Goal: Task Accomplishment & Management: Use online tool/utility

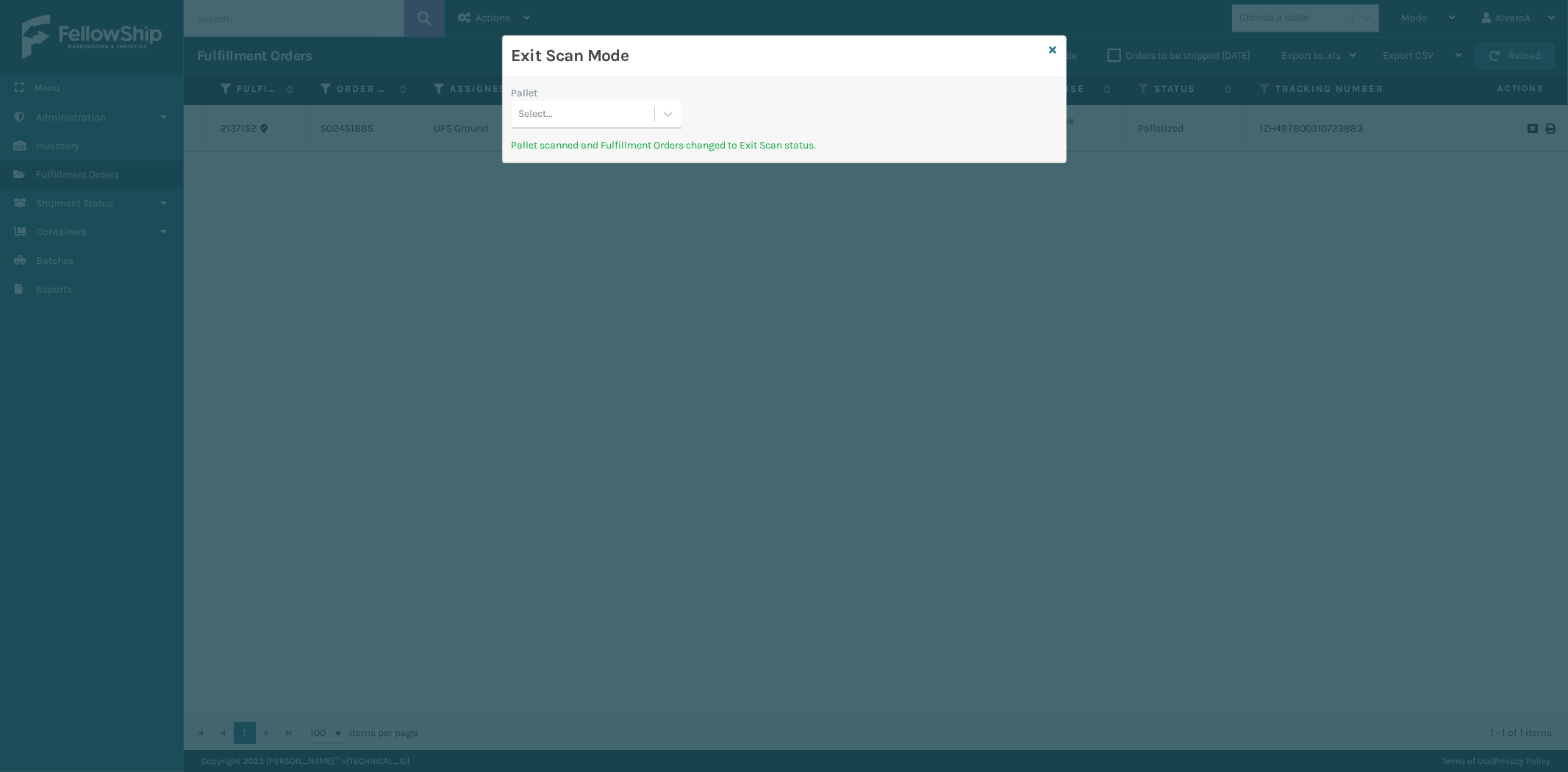
click at [1051, 40] on div "Exit Scan Mode" at bounding box center [784, 56] width 563 height 40
click at [1051, 41] on div "Exit Scan Mode" at bounding box center [784, 56] width 563 height 40
click at [1053, 46] on icon at bounding box center [1054, 50] width 7 height 10
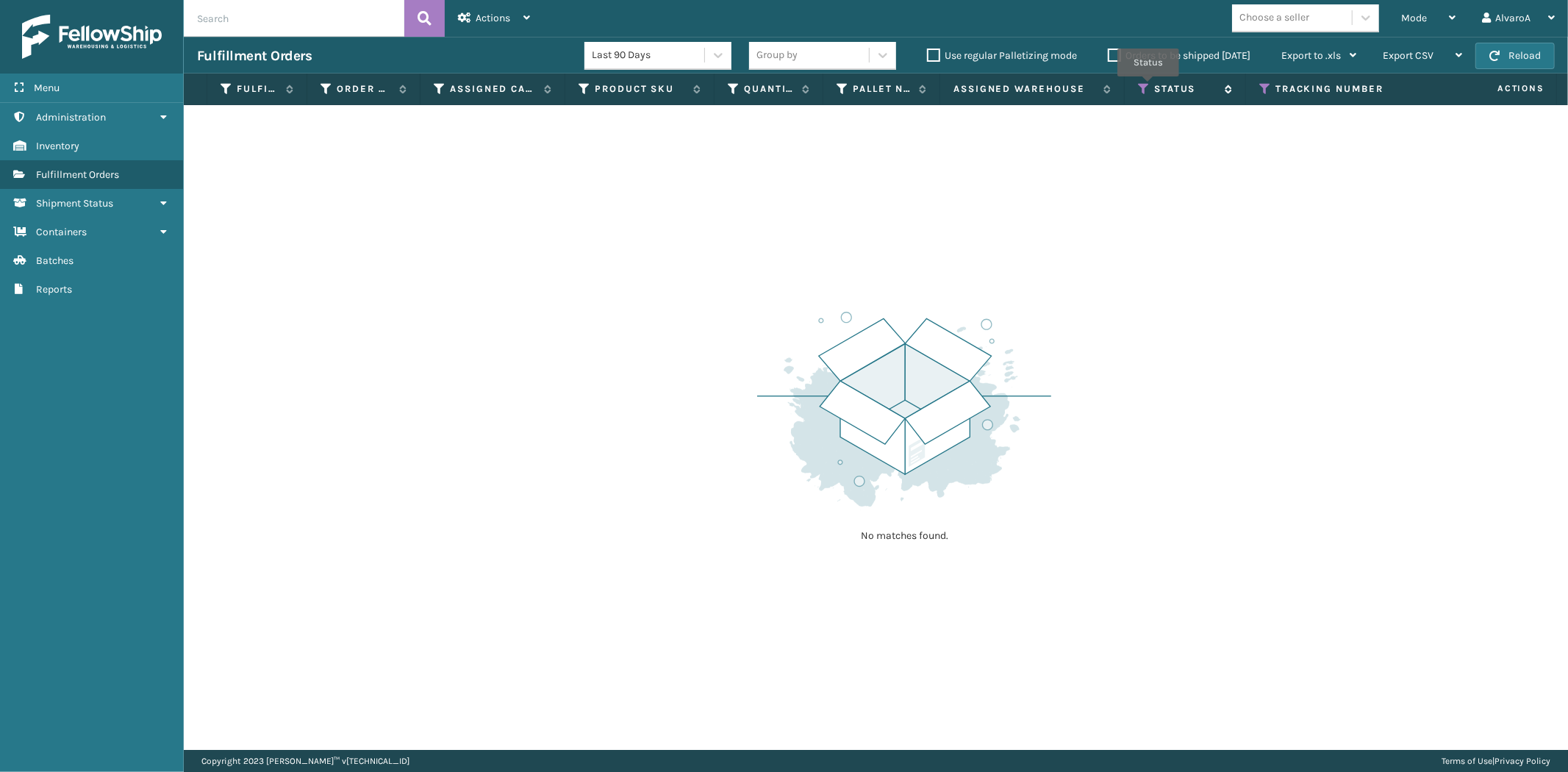
click at [1148, 87] on icon at bounding box center [1143, 89] width 12 height 13
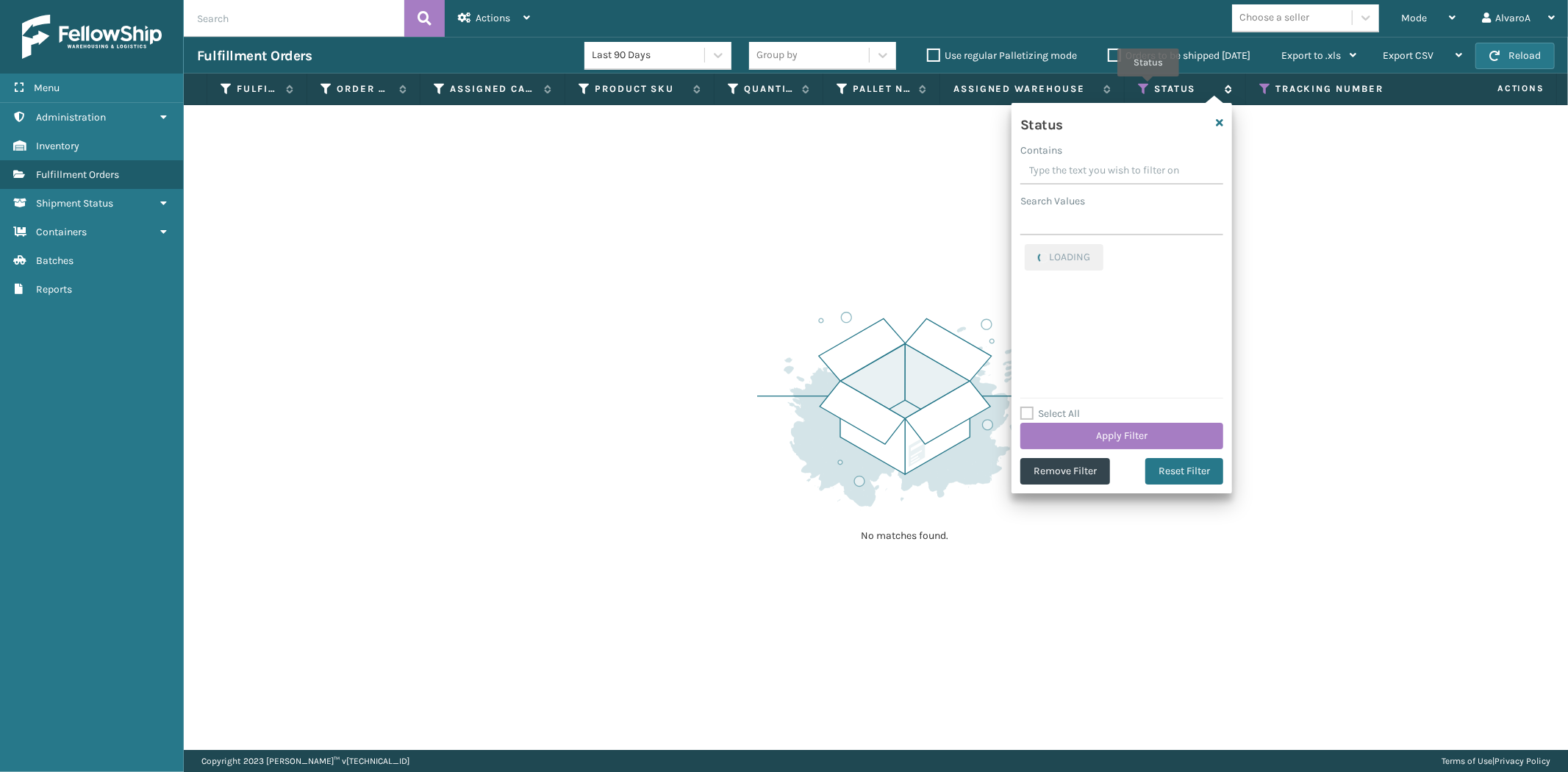
click at [1148, 87] on icon at bounding box center [1143, 89] width 12 height 13
click at [1262, 89] on icon at bounding box center [1265, 89] width 12 height 13
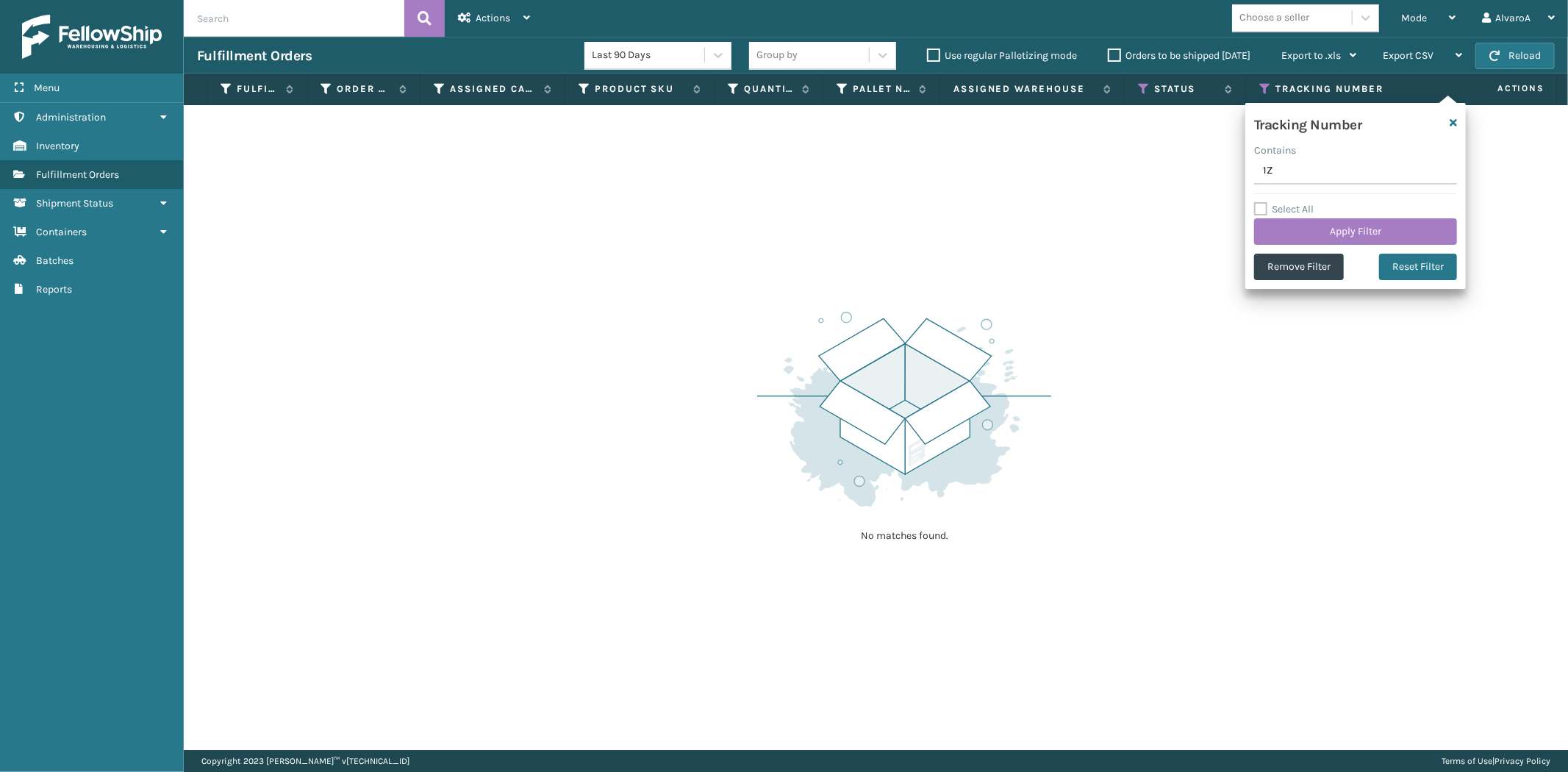
type input "1"
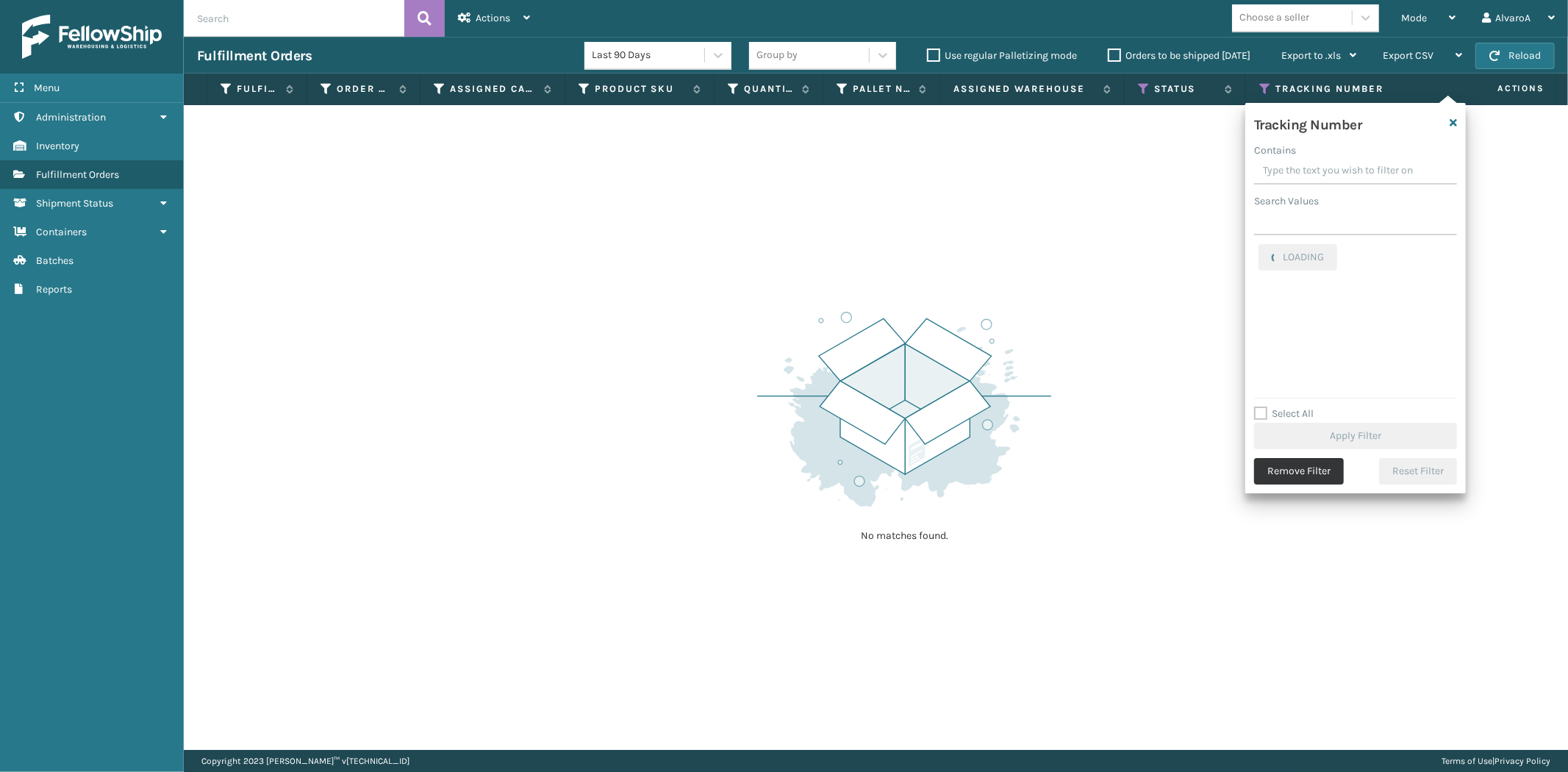
click at [1312, 473] on button "Remove Filter" at bounding box center [1298, 472] width 90 height 27
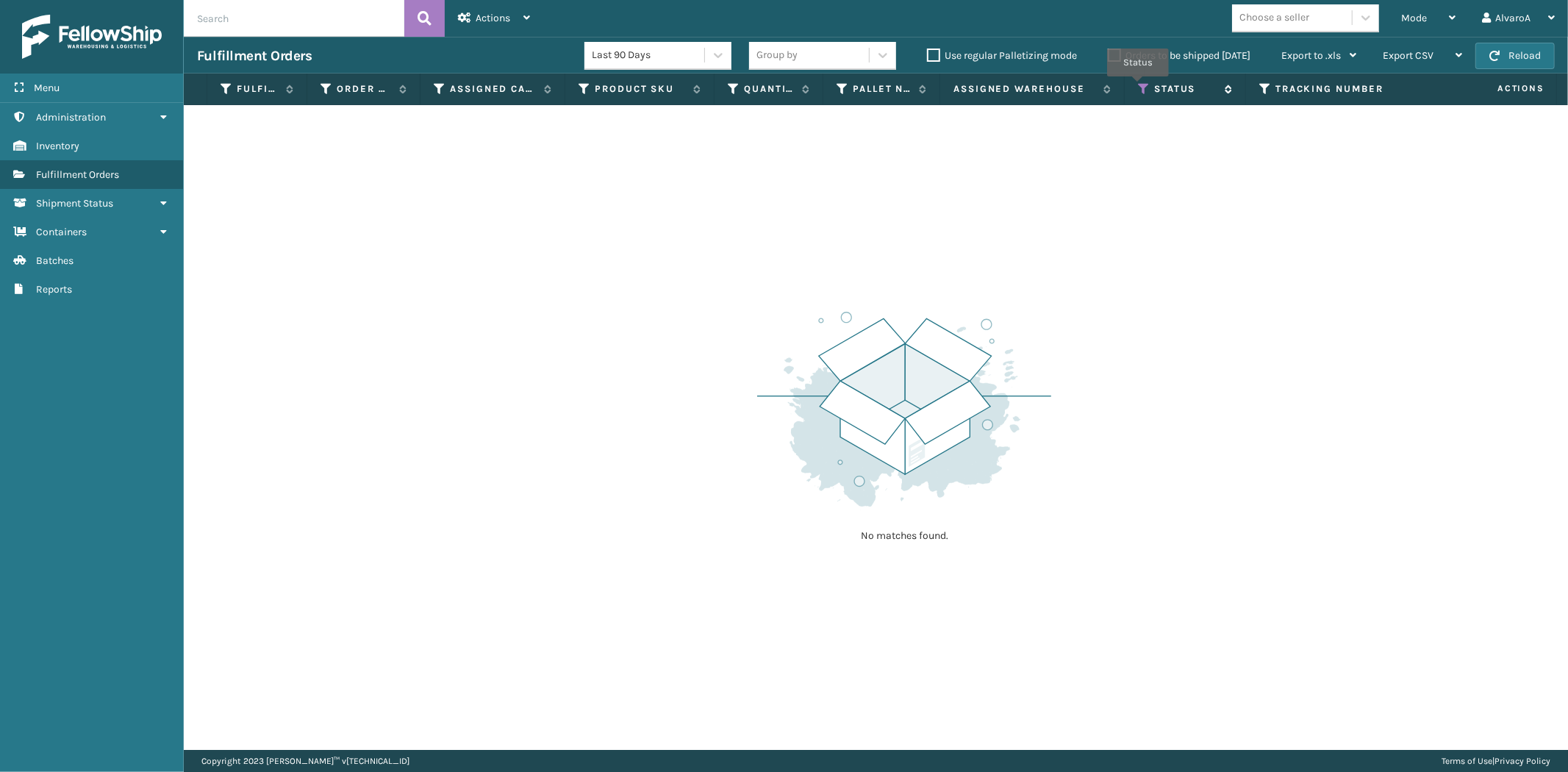
click at [1138, 87] on icon at bounding box center [1143, 89] width 12 height 13
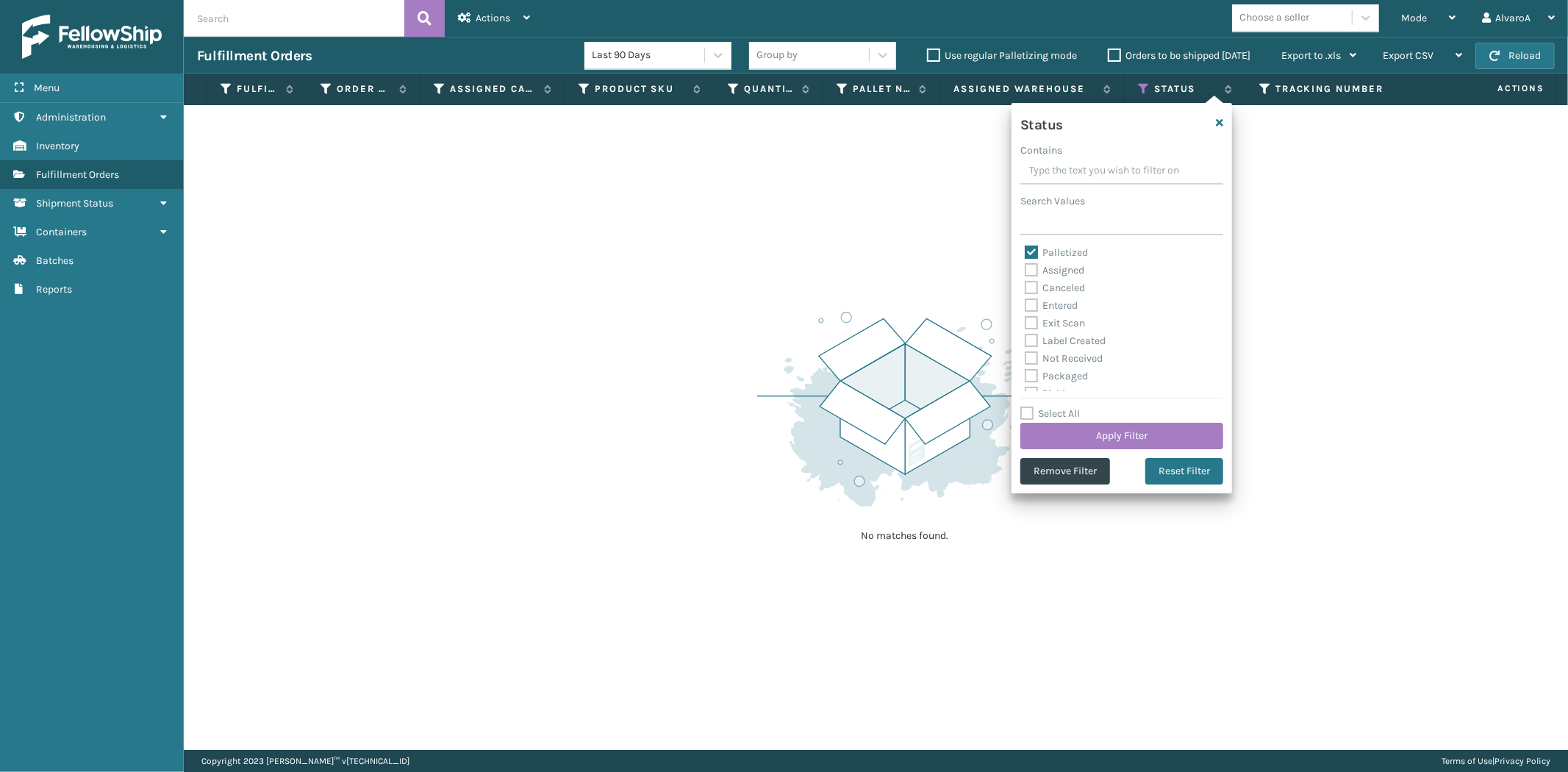
click at [1056, 271] on label "Assigned" at bounding box center [1054, 270] width 59 height 13
click at [1025, 271] on input "Assigned" at bounding box center [1025, 266] width 1 height 10
checkbox input "true"
click at [1034, 251] on label "Palletized" at bounding box center [1056, 252] width 63 height 13
click at [1033, 242] on div "Status Contains Search Values Palletized Assigned Canceled Entered Exit Scan La…" at bounding box center [1121, 297] width 221 height 390
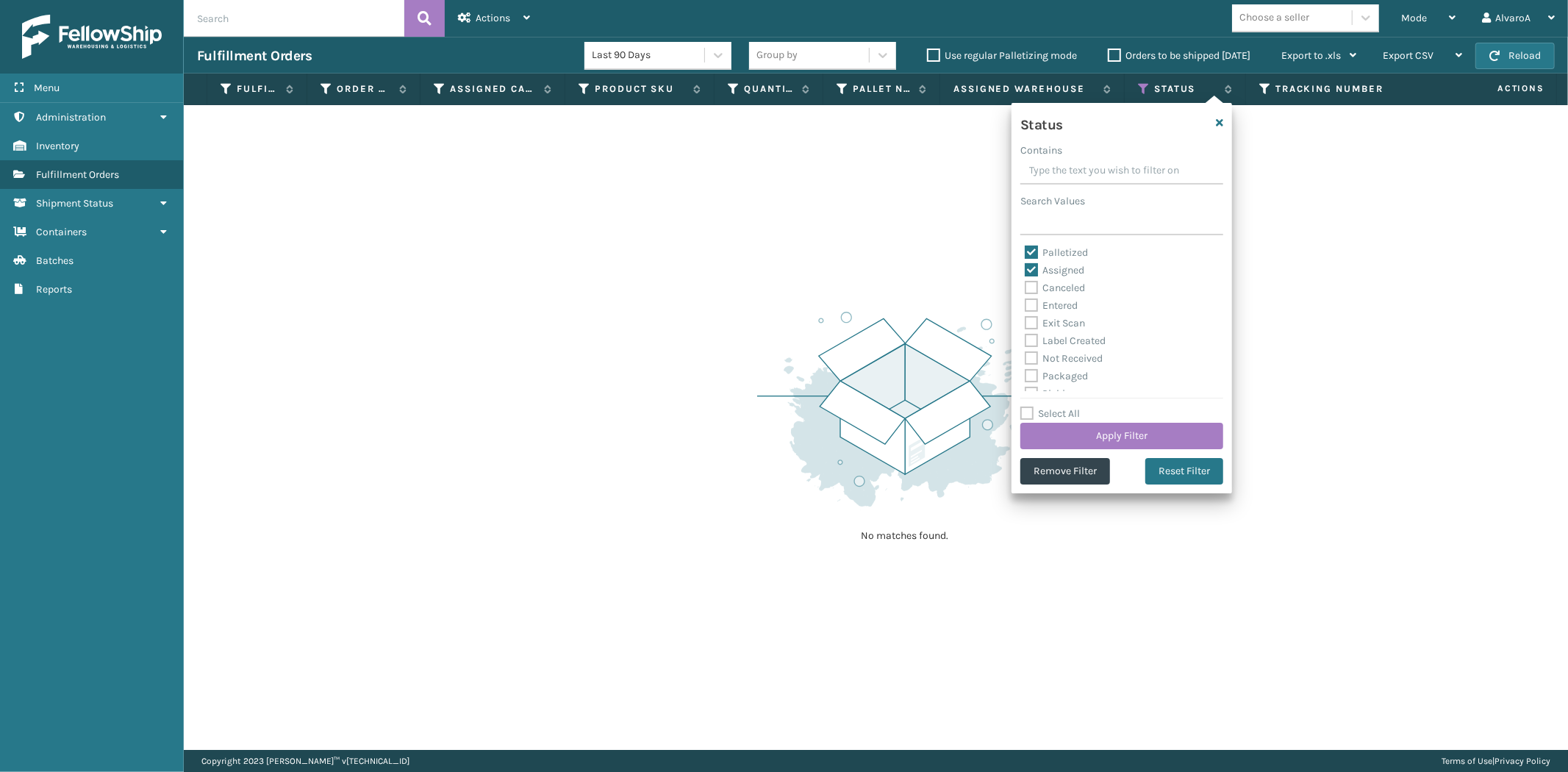
click at [1027, 248] on label "Palletized" at bounding box center [1056, 252] width 63 height 13
click at [1025, 248] on input "Palletized" at bounding box center [1025, 248] width 1 height 10
checkbox input "false"
click at [1077, 428] on button "Apply Filter" at bounding box center [1121, 436] width 203 height 27
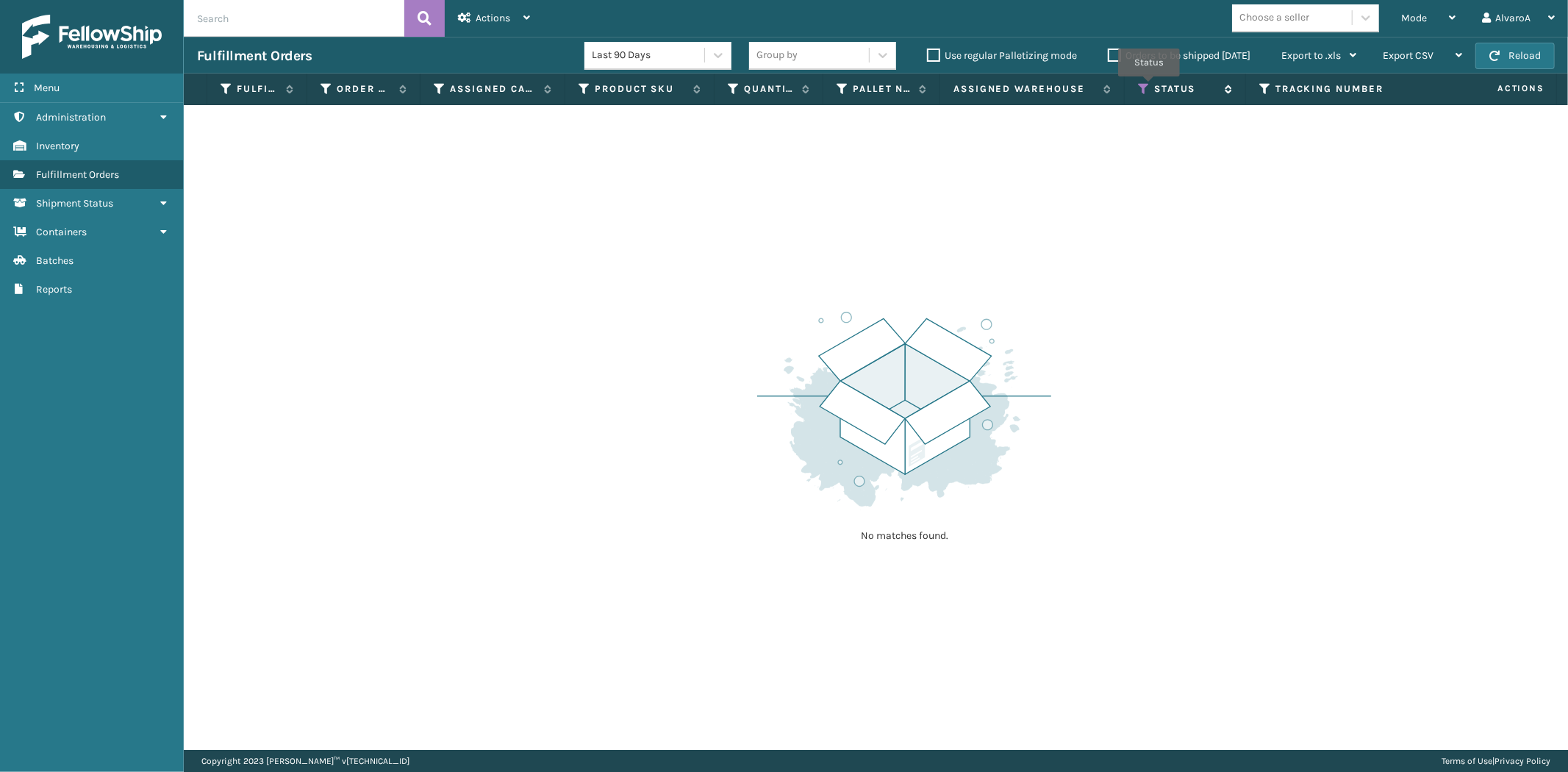
click at [1149, 87] on icon at bounding box center [1143, 89] width 12 height 13
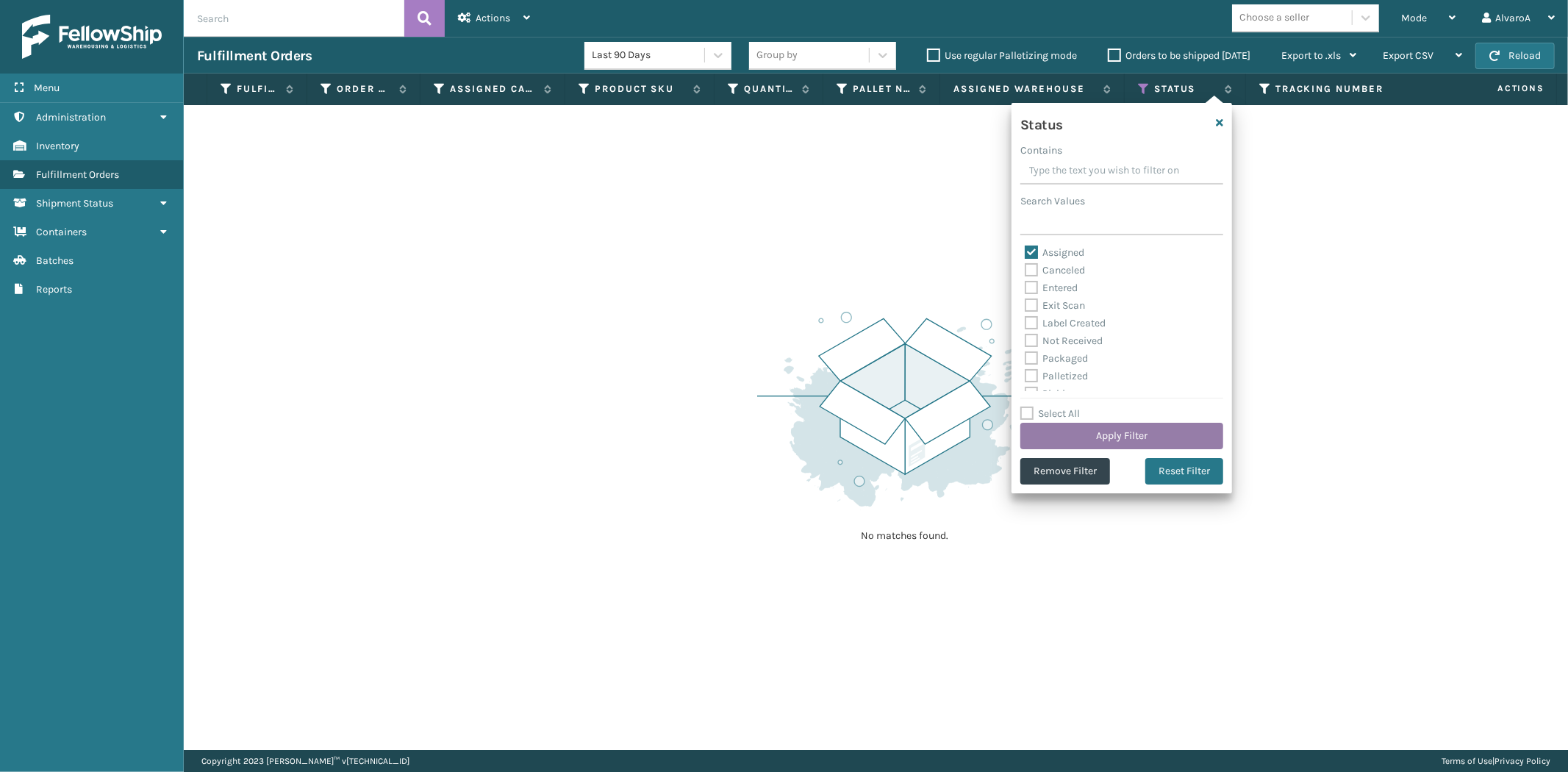
click at [1098, 439] on button "Apply Filter" at bounding box center [1121, 436] width 203 height 27
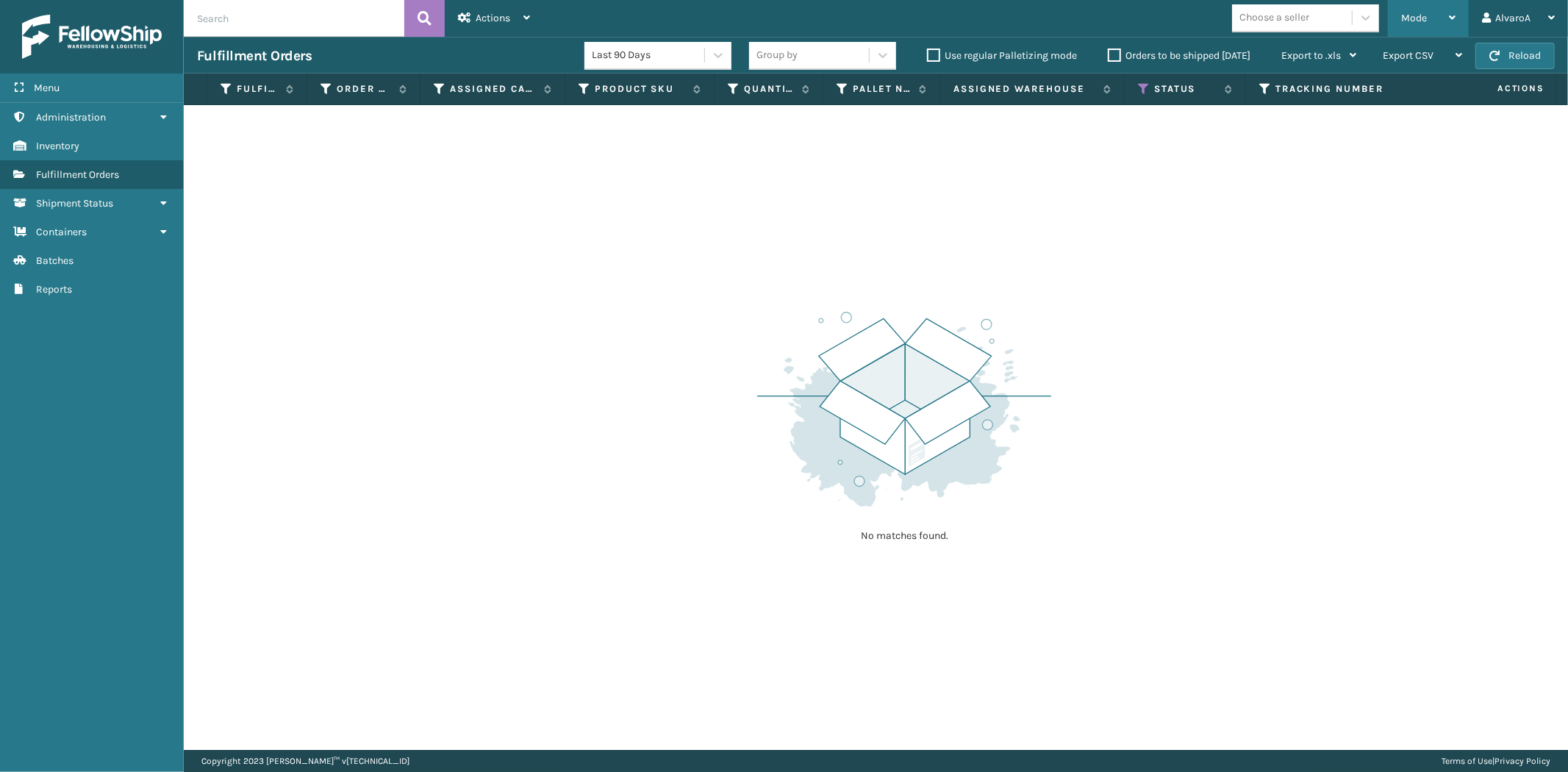
click at [1451, 30] on div "Mode" at bounding box center [1427, 18] width 54 height 36
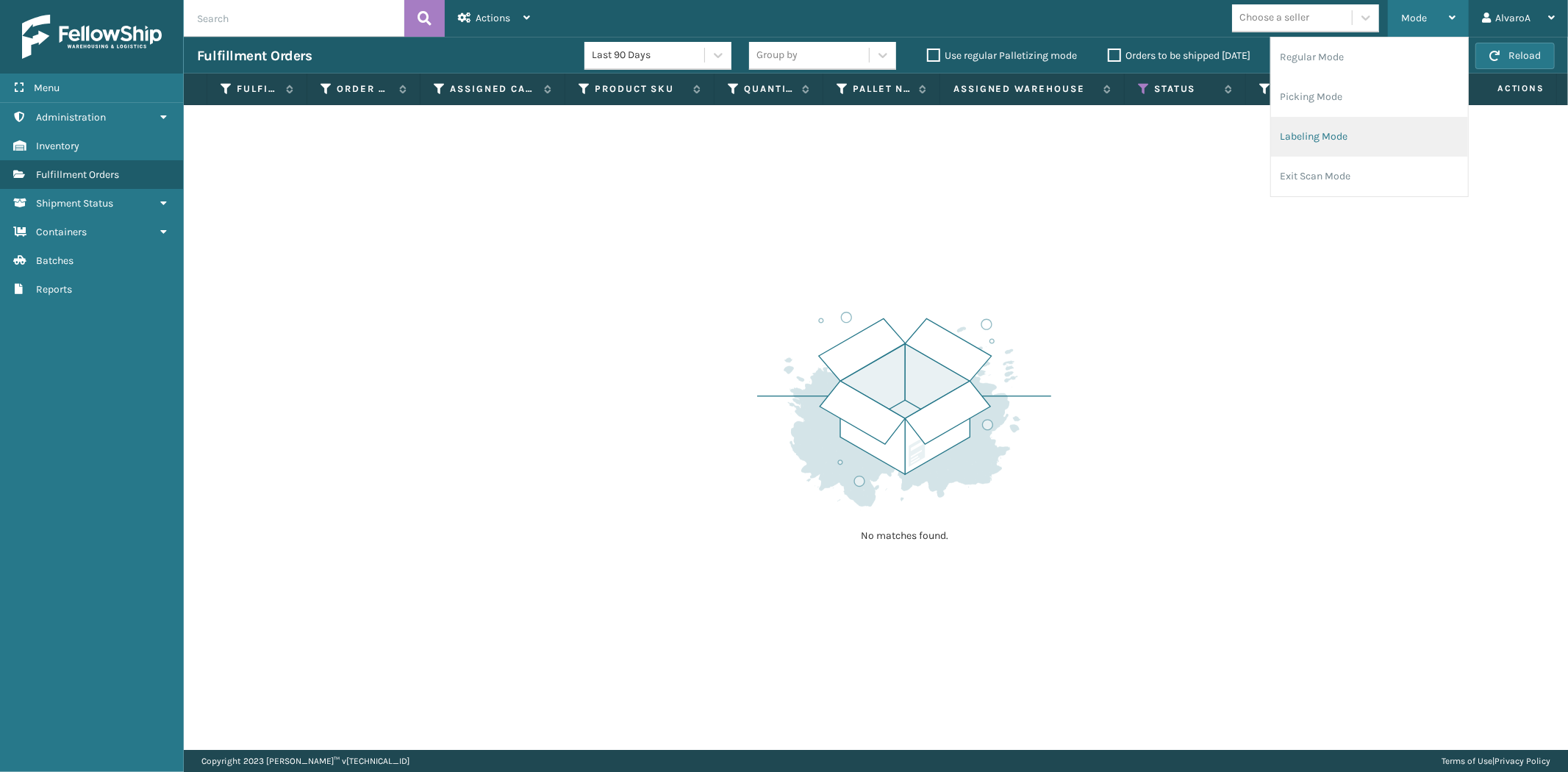
click at [1306, 147] on li "Labeling Mode" at bounding box center [1369, 136] width 197 height 39
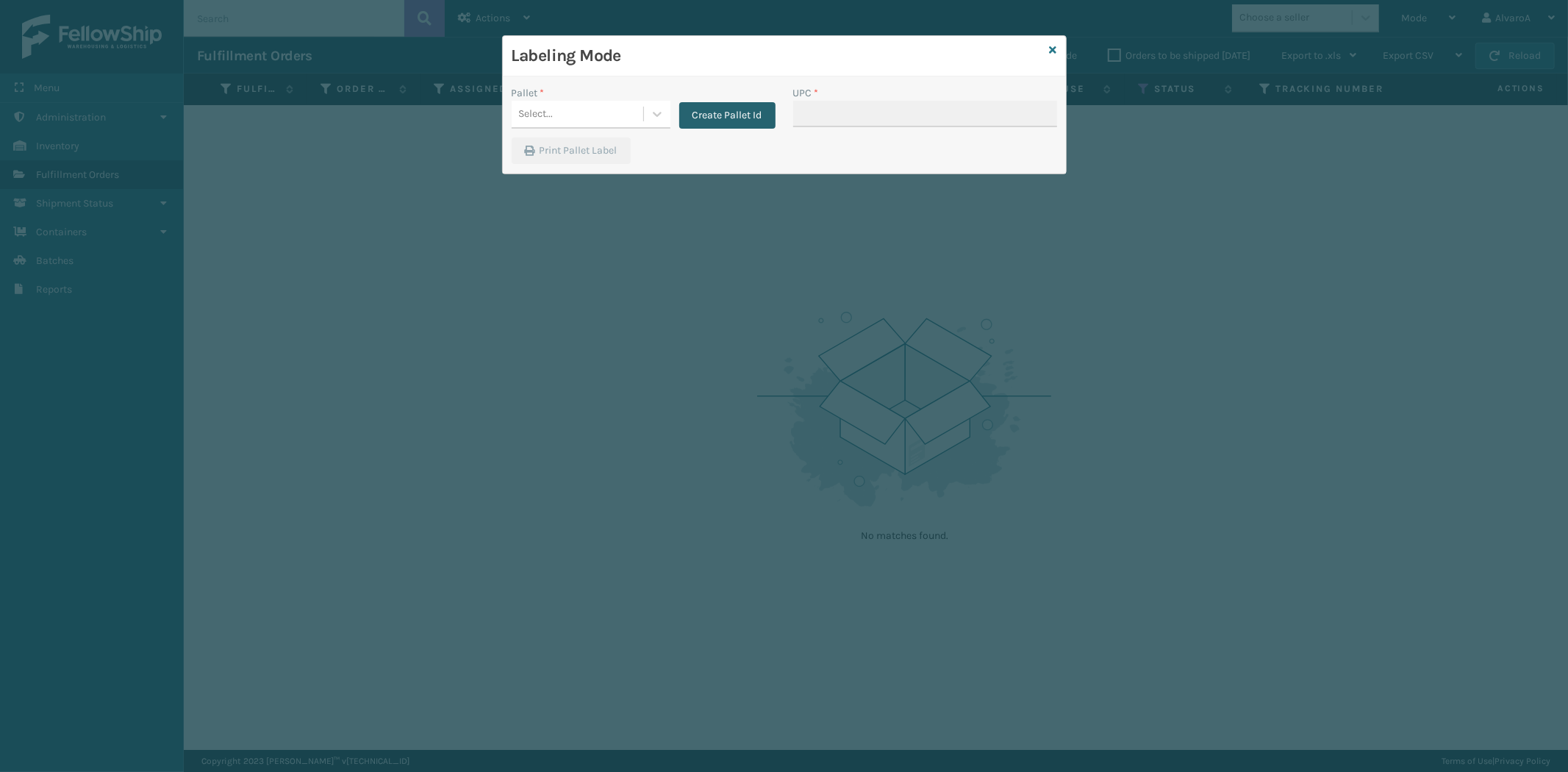
click at [703, 121] on button "Create Pallet Id" at bounding box center [727, 115] width 97 height 27
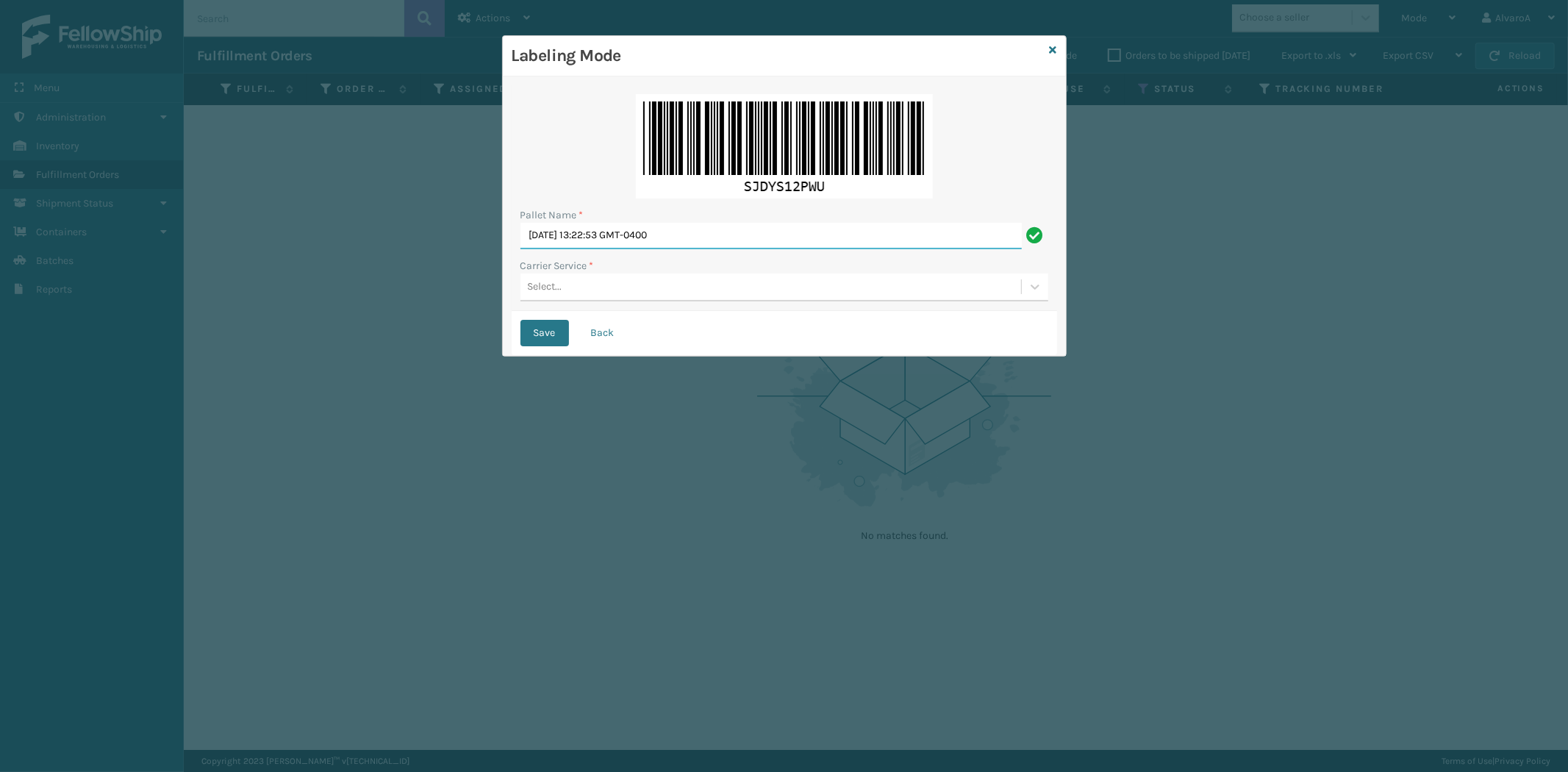
click at [672, 232] on input "[DATE] 13:22:53 GMT-0400" at bounding box center [771, 237] width 501 height 27
type input "LPN 518149"
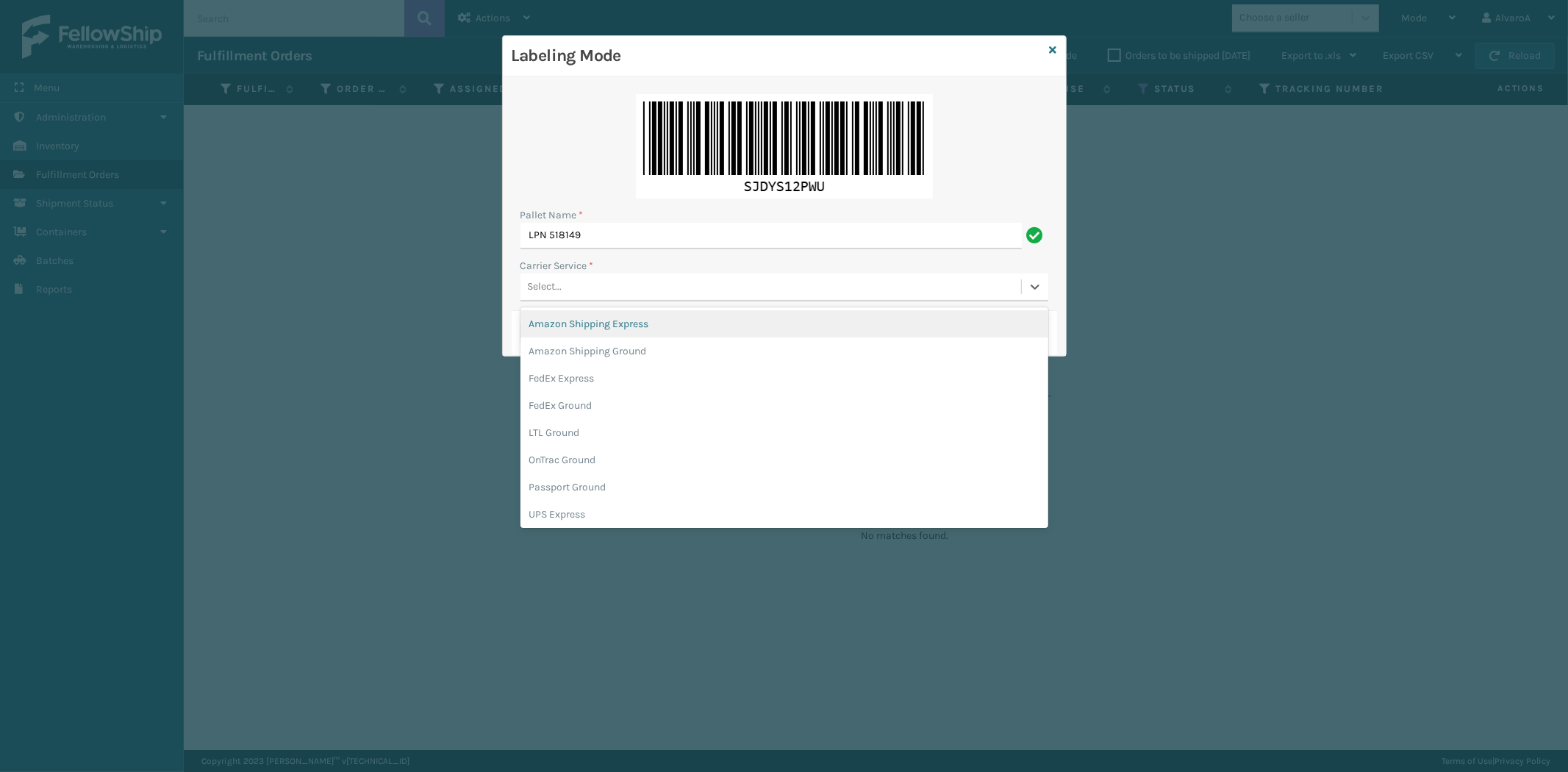
click at [593, 290] on div "Select..." at bounding box center [770, 287] width 500 height 25
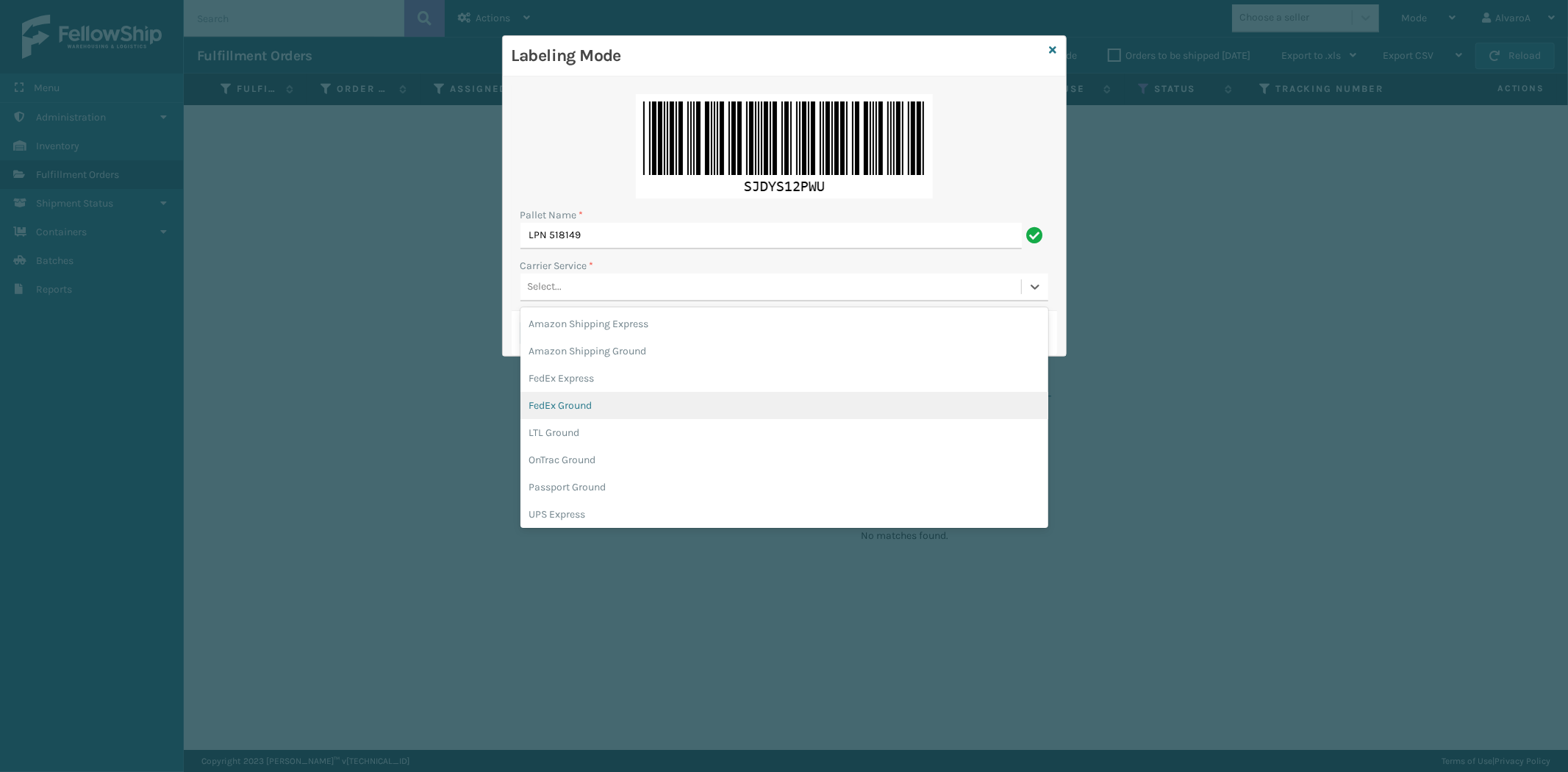
click at [569, 410] on div "FedEx Ground" at bounding box center [784, 405] width 528 height 28
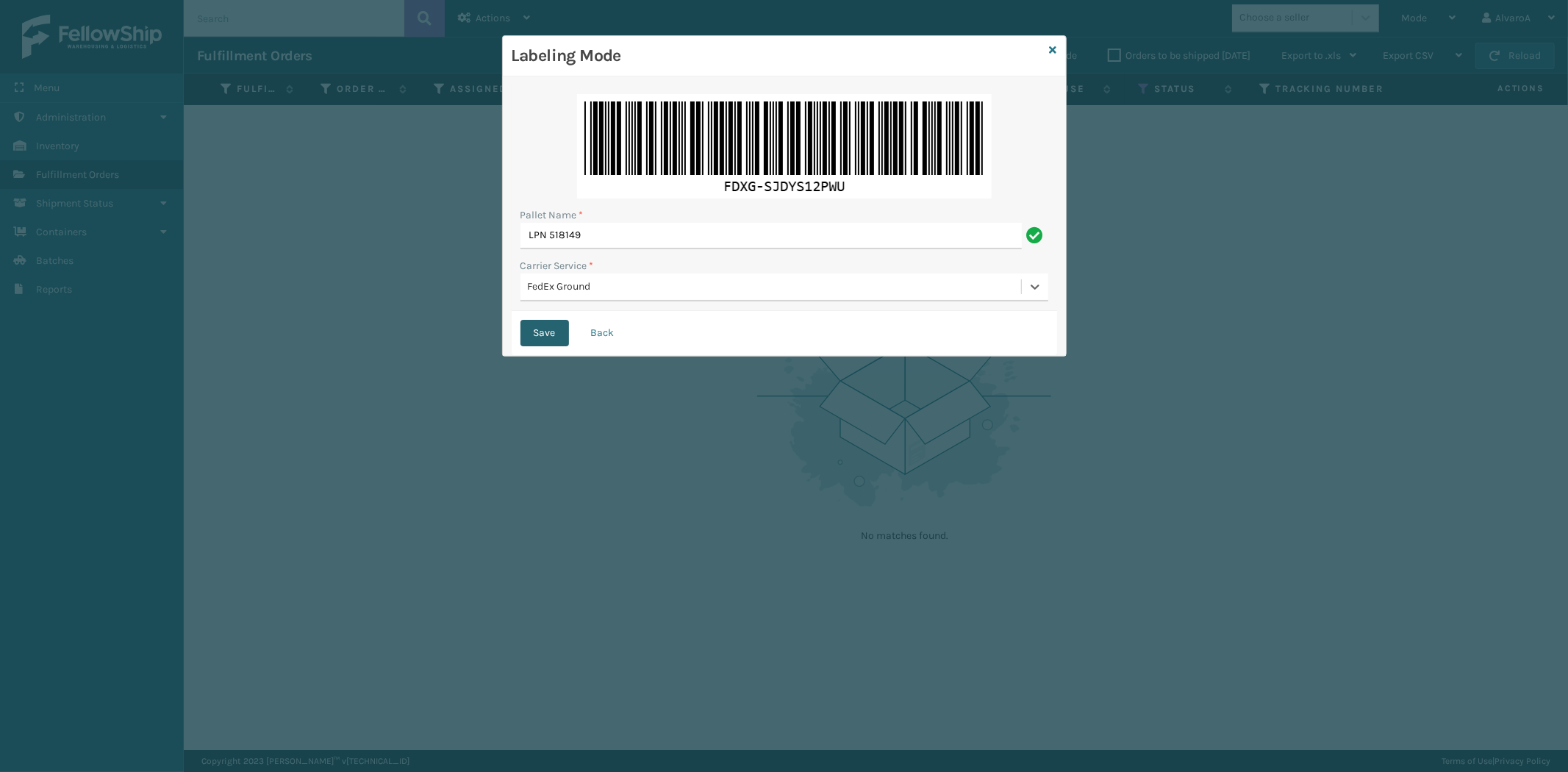
click at [541, 335] on button "Save" at bounding box center [544, 333] width 48 height 27
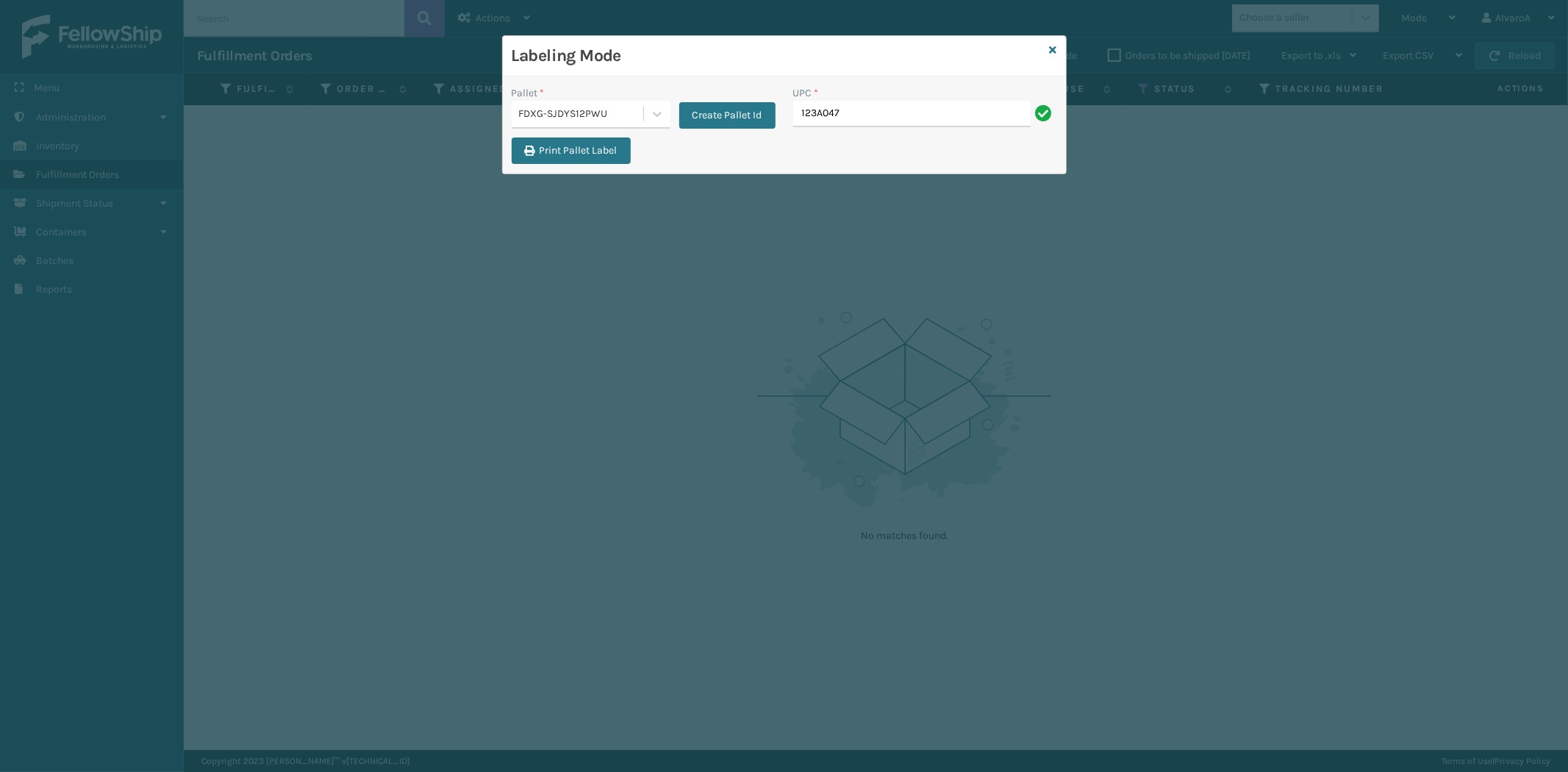
type input "123a047blu"
type input "131A023GRY"
type input "133A013NVY"
type input "CCHRFKS2M26BKVA"
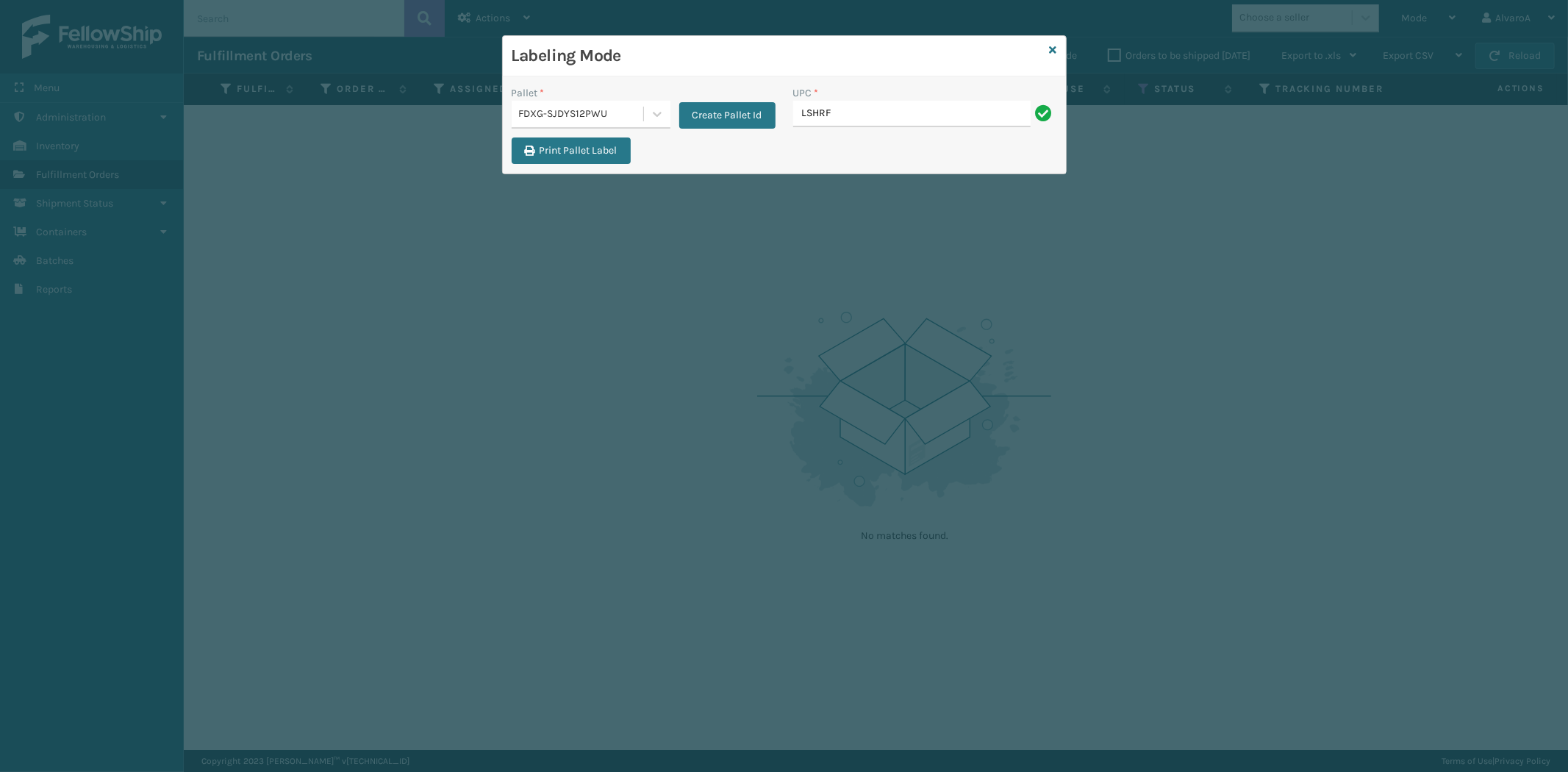
type input "LSHRFS3CP3003R"
click at [1053, 49] on icon at bounding box center [1054, 50] width 7 height 10
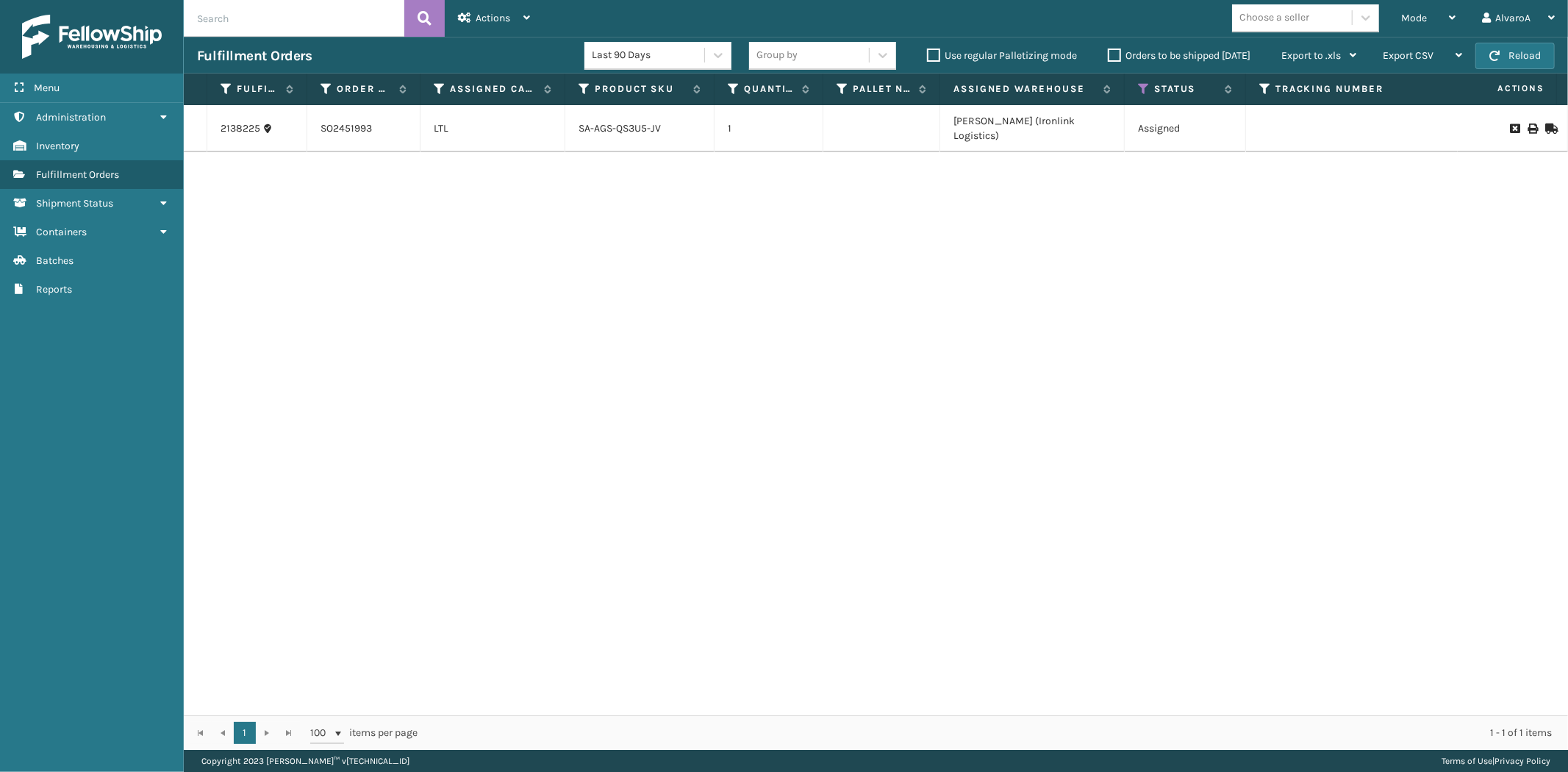
click at [1145, 80] on th "Status" at bounding box center [1185, 89] width 121 height 32
click at [1145, 84] on icon at bounding box center [1143, 89] width 12 height 13
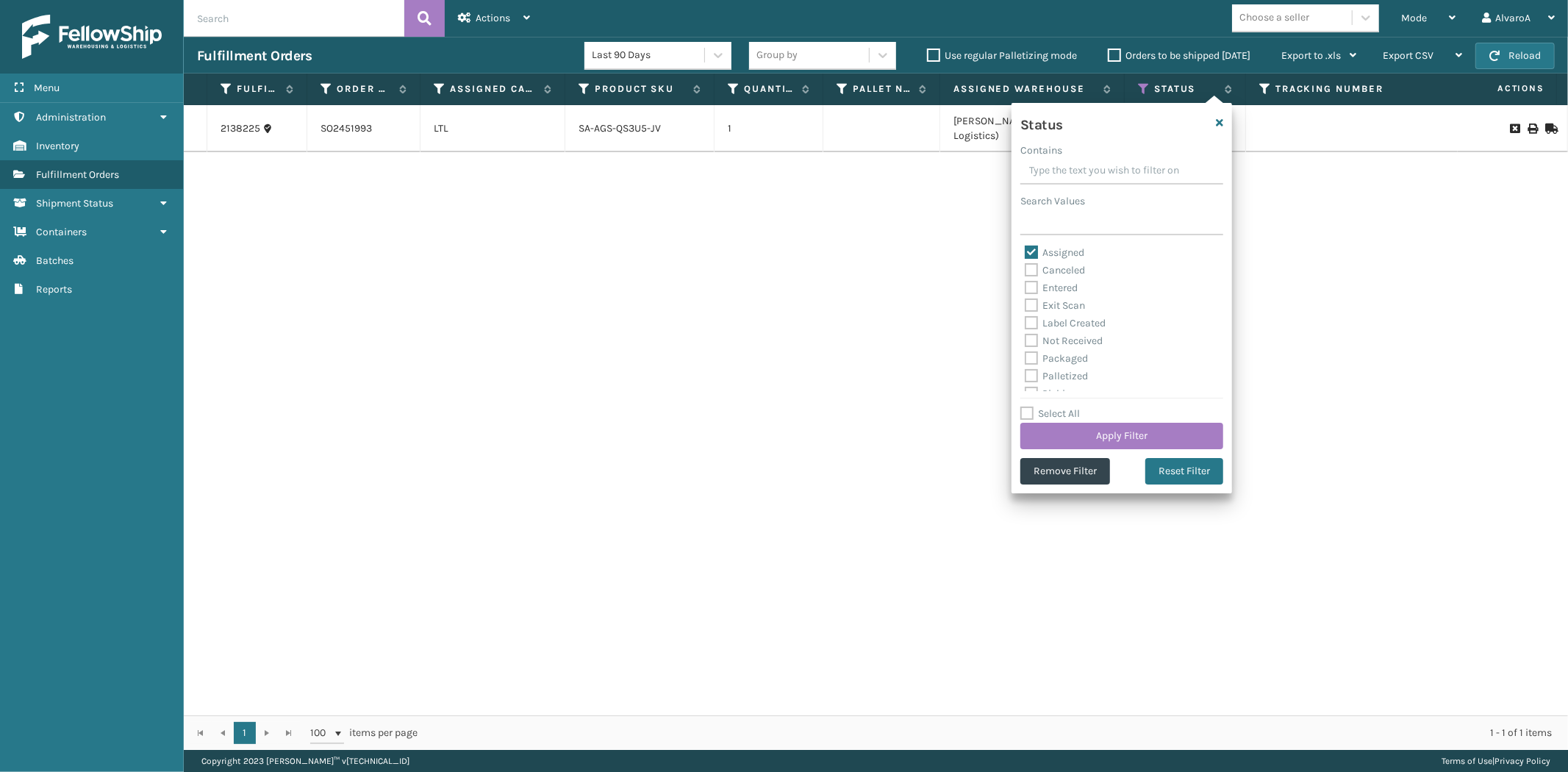
click at [1045, 376] on label "Palletized" at bounding box center [1056, 376] width 63 height 13
click at [1025, 376] on input "Palletized" at bounding box center [1025, 372] width 1 height 10
checkbox input "true"
click at [1033, 255] on label "Assigned" at bounding box center [1054, 252] width 59 height 13
click at [1025, 254] on input "Assigned" at bounding box center [1025, 248] width 1 height 10
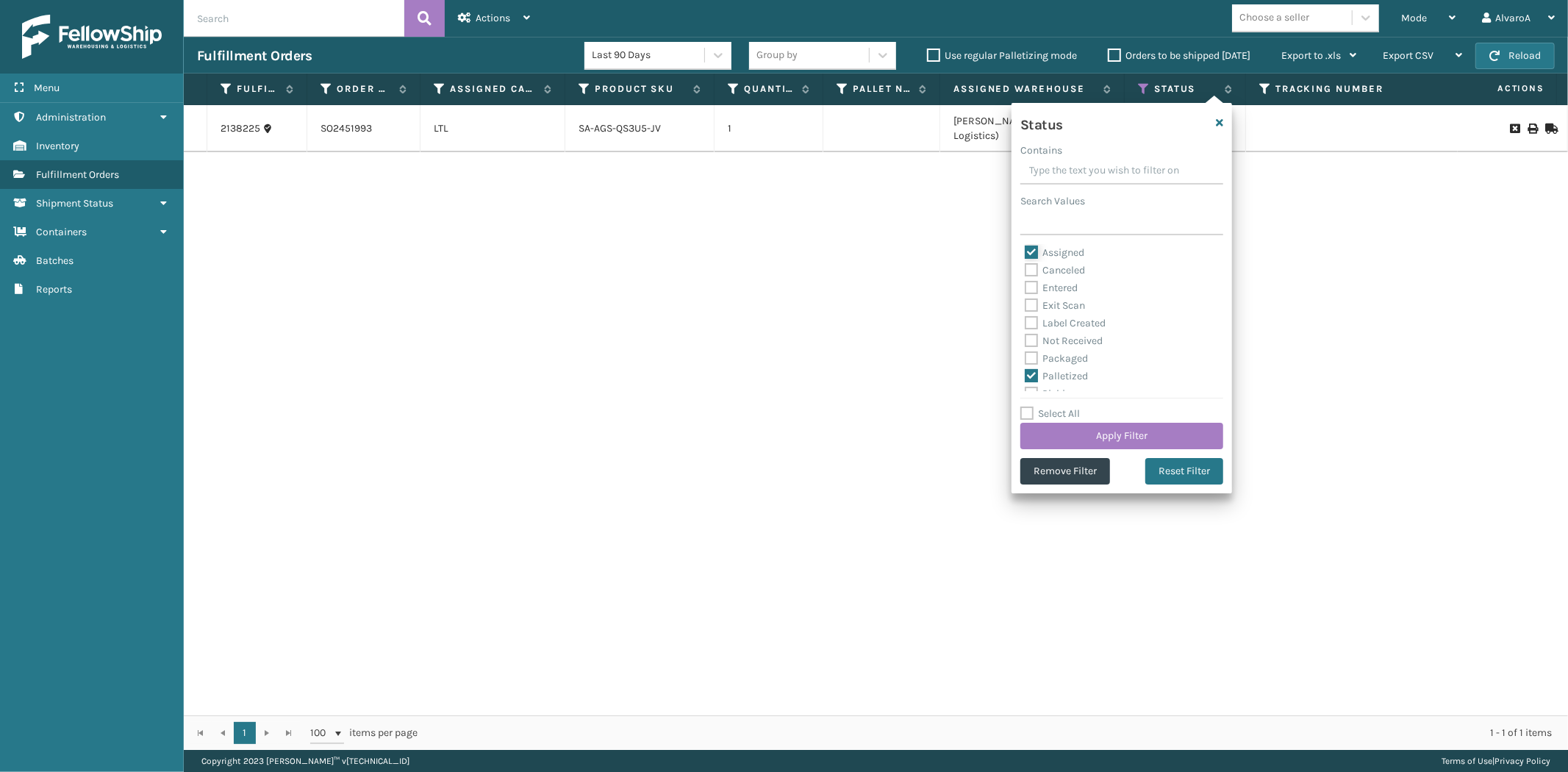
checkbox input "false"
click at [1086, 432] on button "Apply Filter" at bounding box center [1121, 436] width 203 height 27
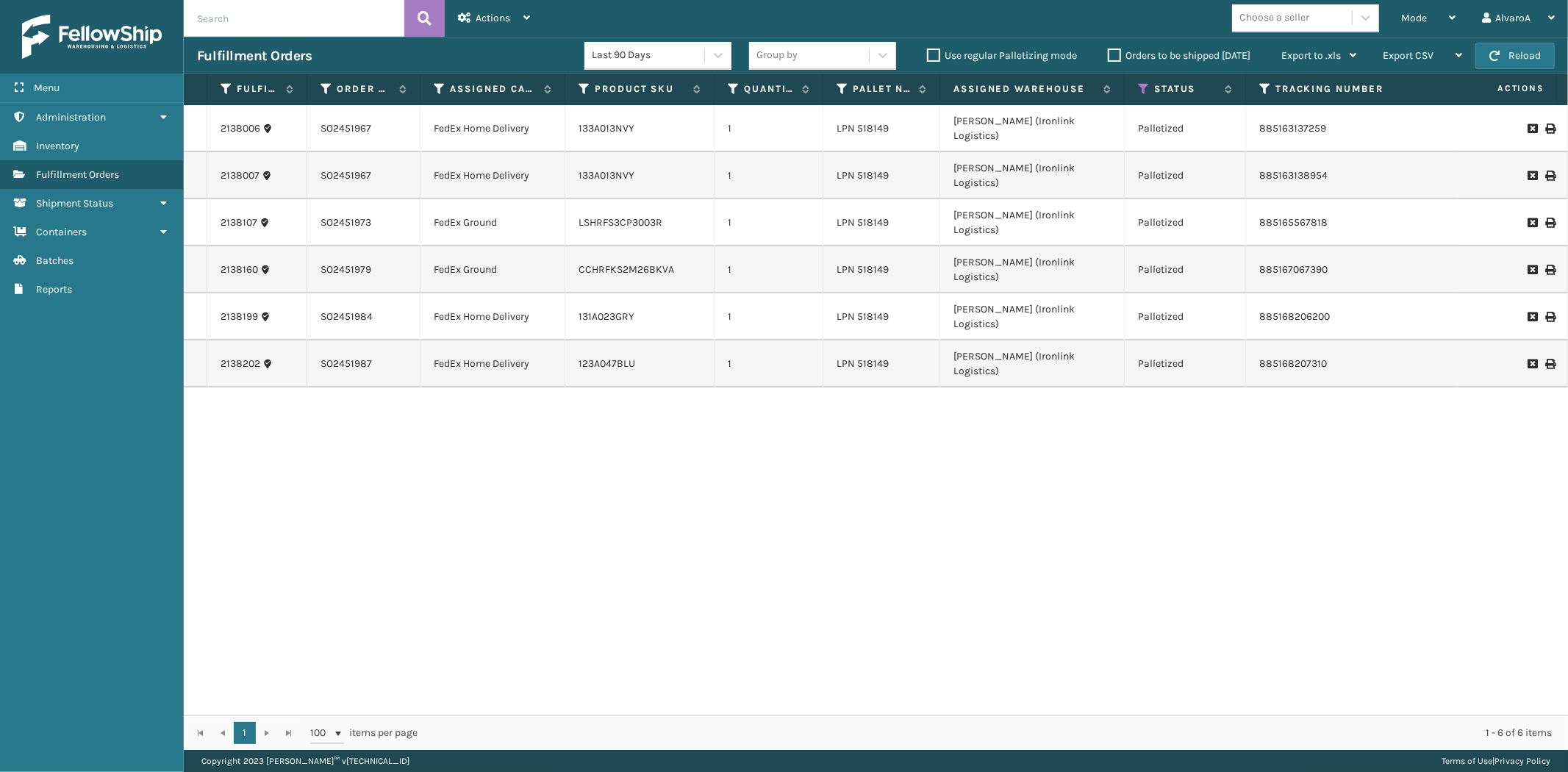
click at [1545, 358] on icon at bounding box center [1549, 364] width 9 height 10
click at [1431, 25] on div "Mode" at bounding box center [1427, 18] width 54 height 36
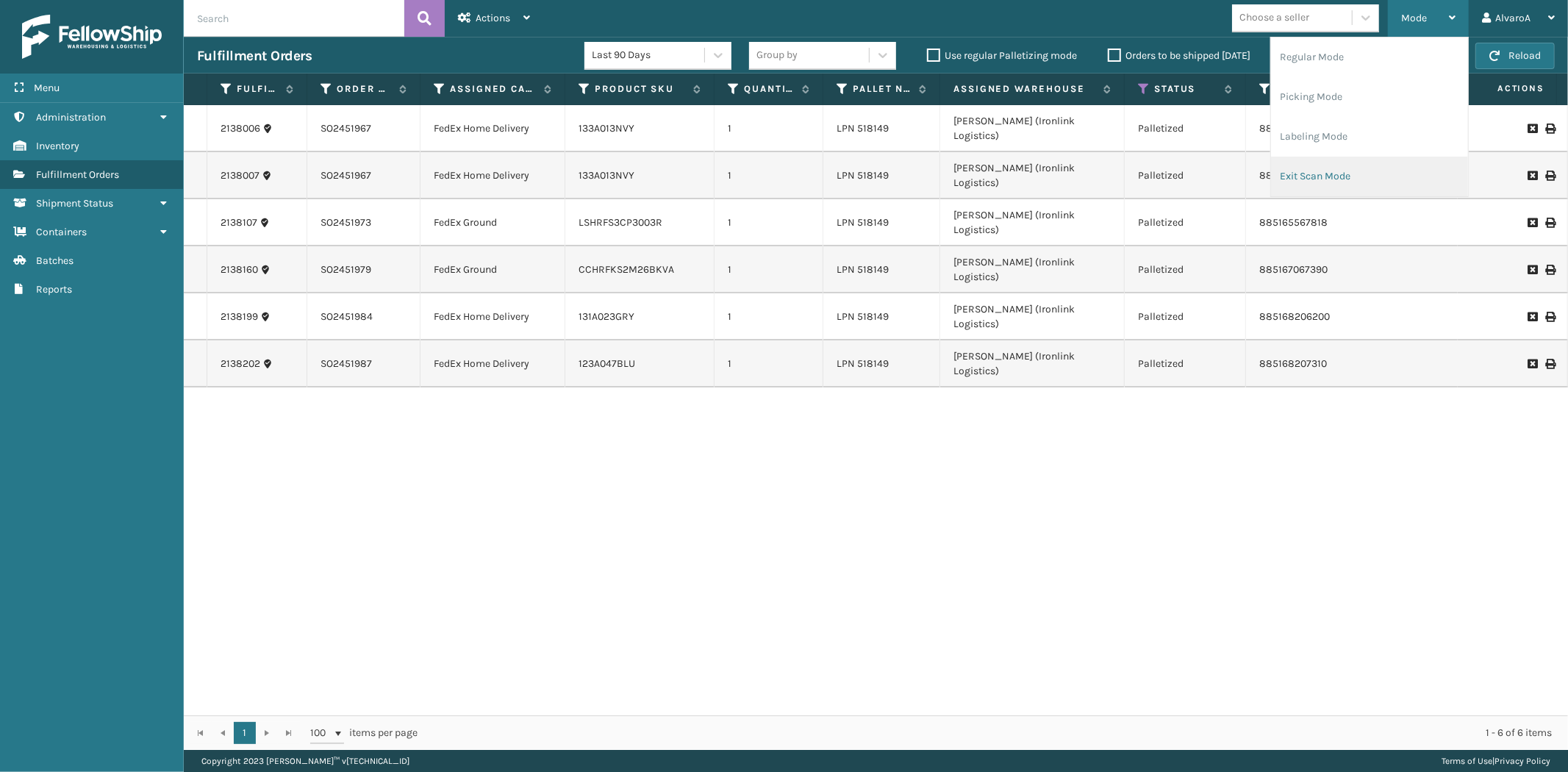
click at [1300, 173] on li "Exit Scan Mode" at bounding box center [1369, 176] width 197 height 39
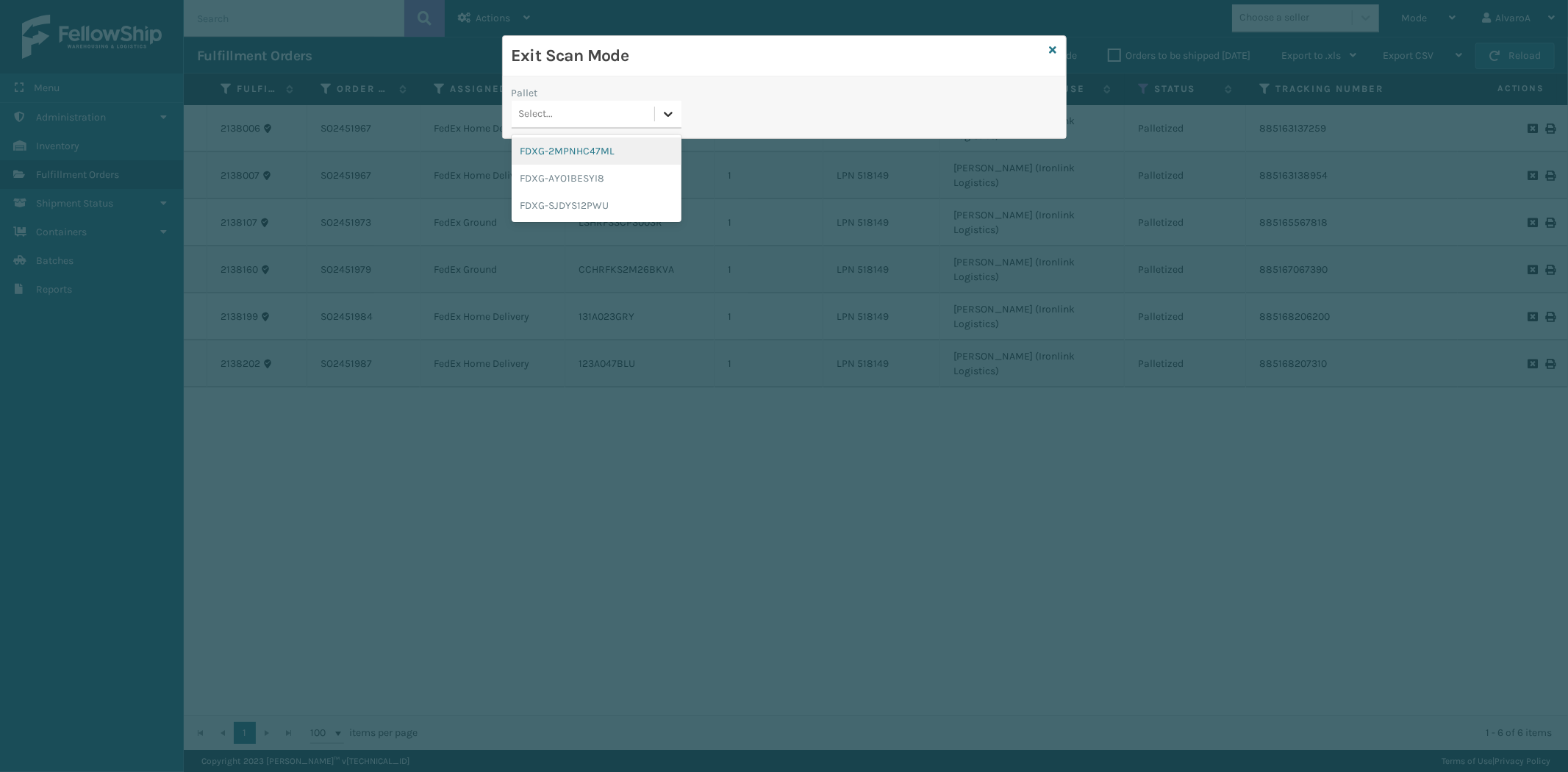
click at [674, 120] on icon at bounding box center [668, 114] width 15 height 15
click at [601, 155] on div "FDXG-2MPNHC47ML" at bounding box center [596, 151] width 170 height 28
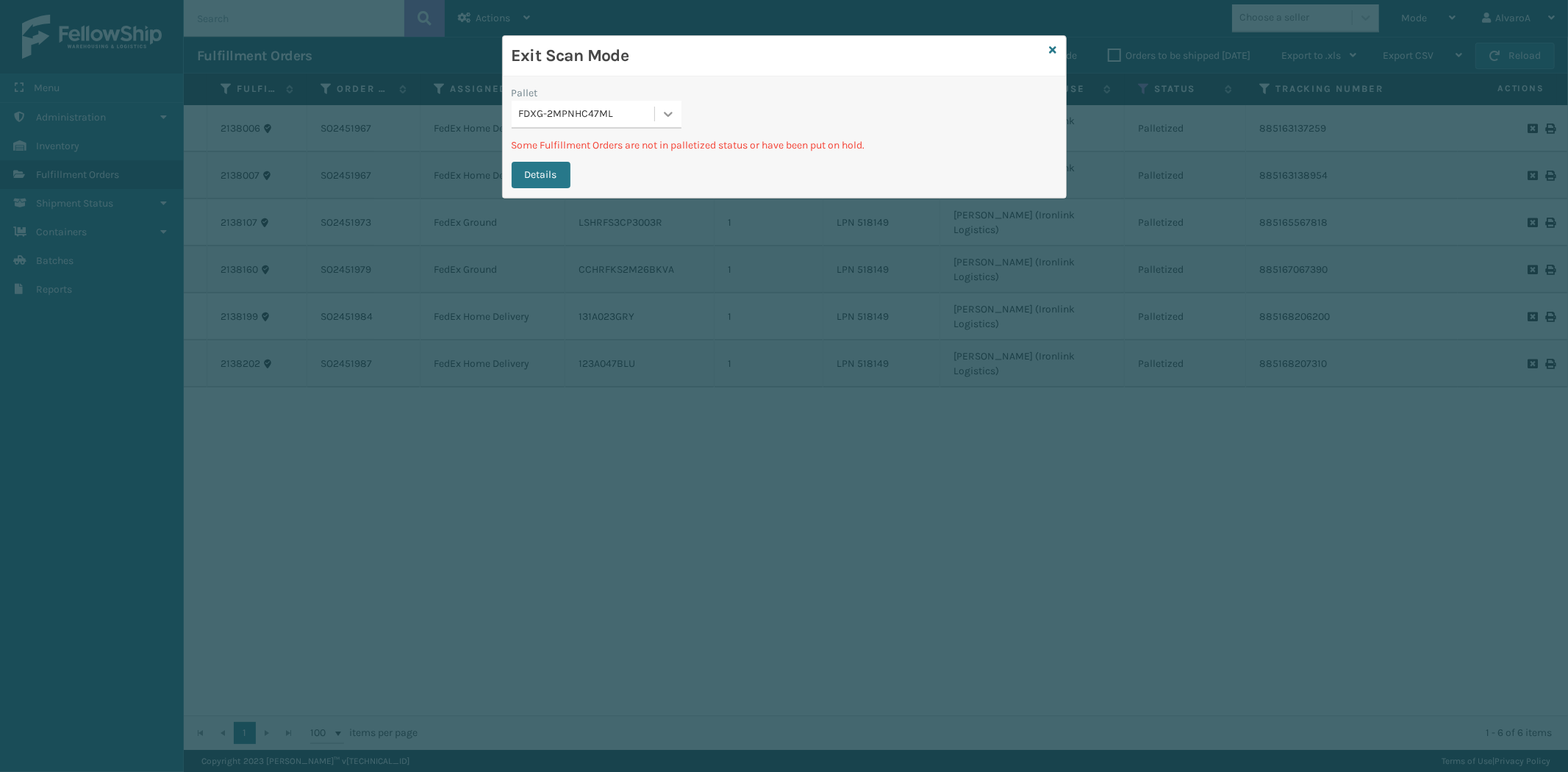
click at [676, 110] on div at bounding box center [668, 114] width 27 height 27
click at [576, 197] on div "FDXG-SJDYS12PWU" at bounding box center [596, 205] width 170 height 28
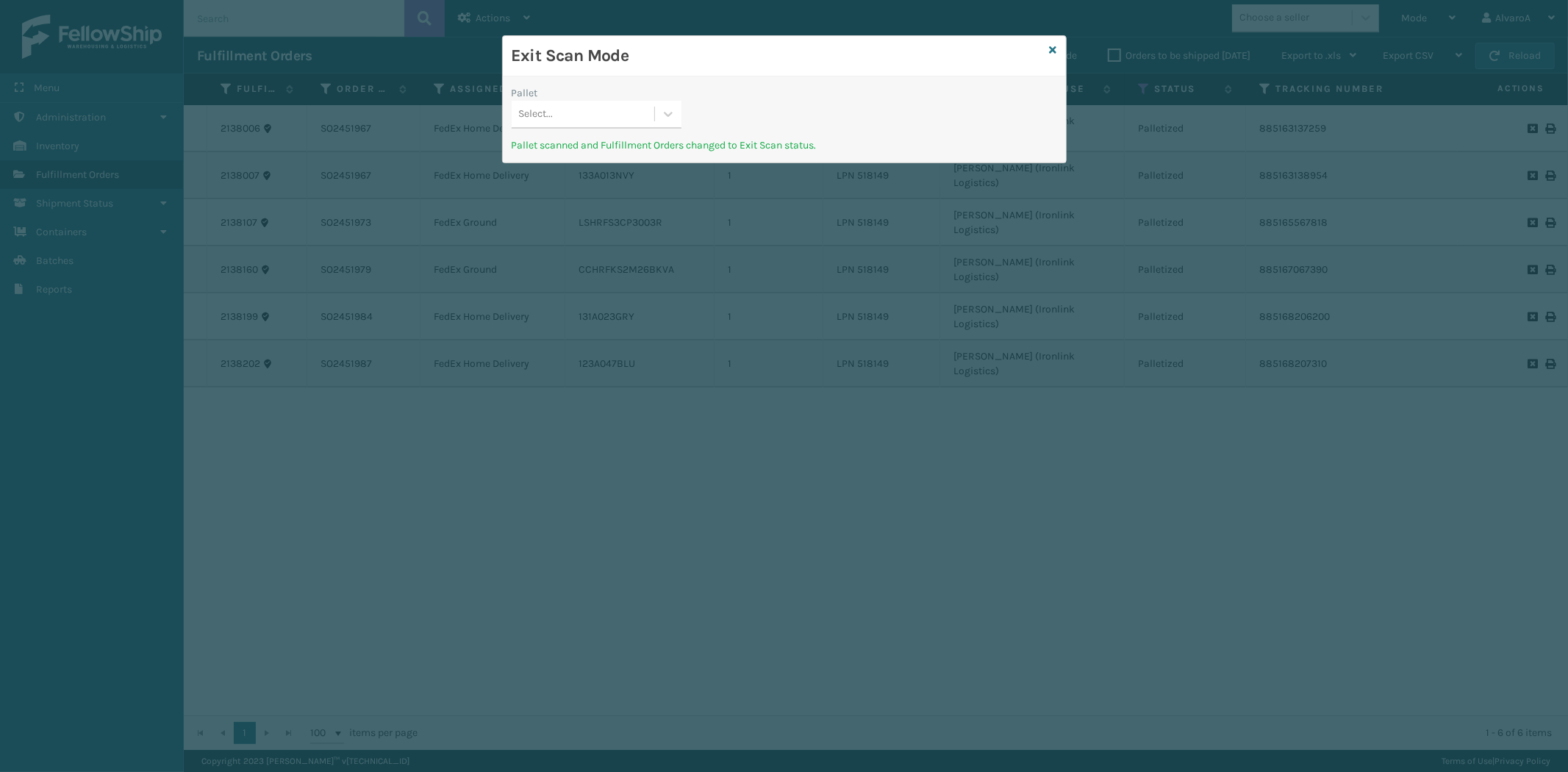
click at [1048, 52] on div "Exit Scan Mode" at bounding box center [784, 56] width 563 height 40
click at [1052, 48] on icon at bounding box center [1054, 50] width 7 height 10
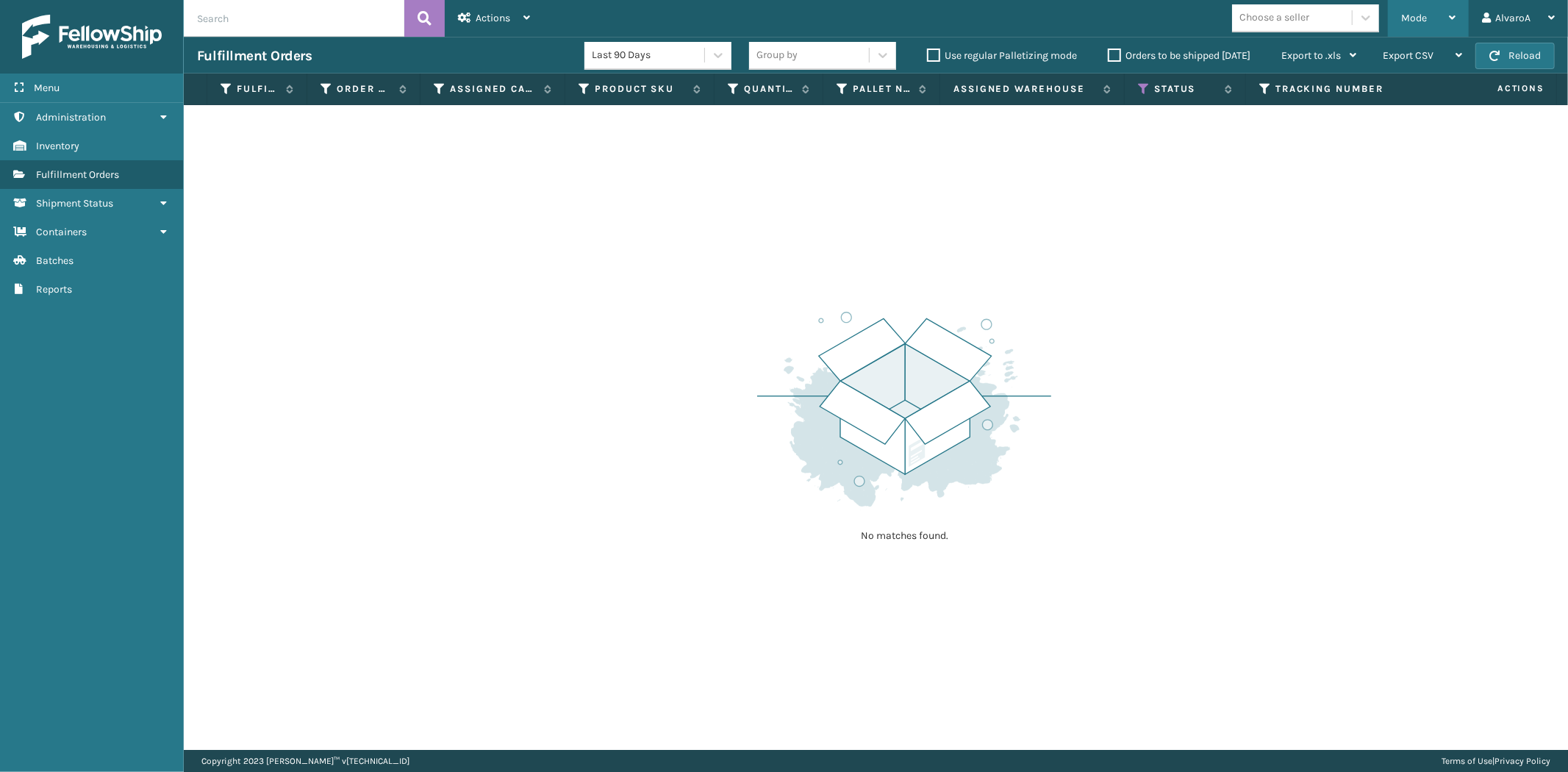
click at [1424, 18] on span "Mode" at bounding box center [1413, 18] width 26 height 13
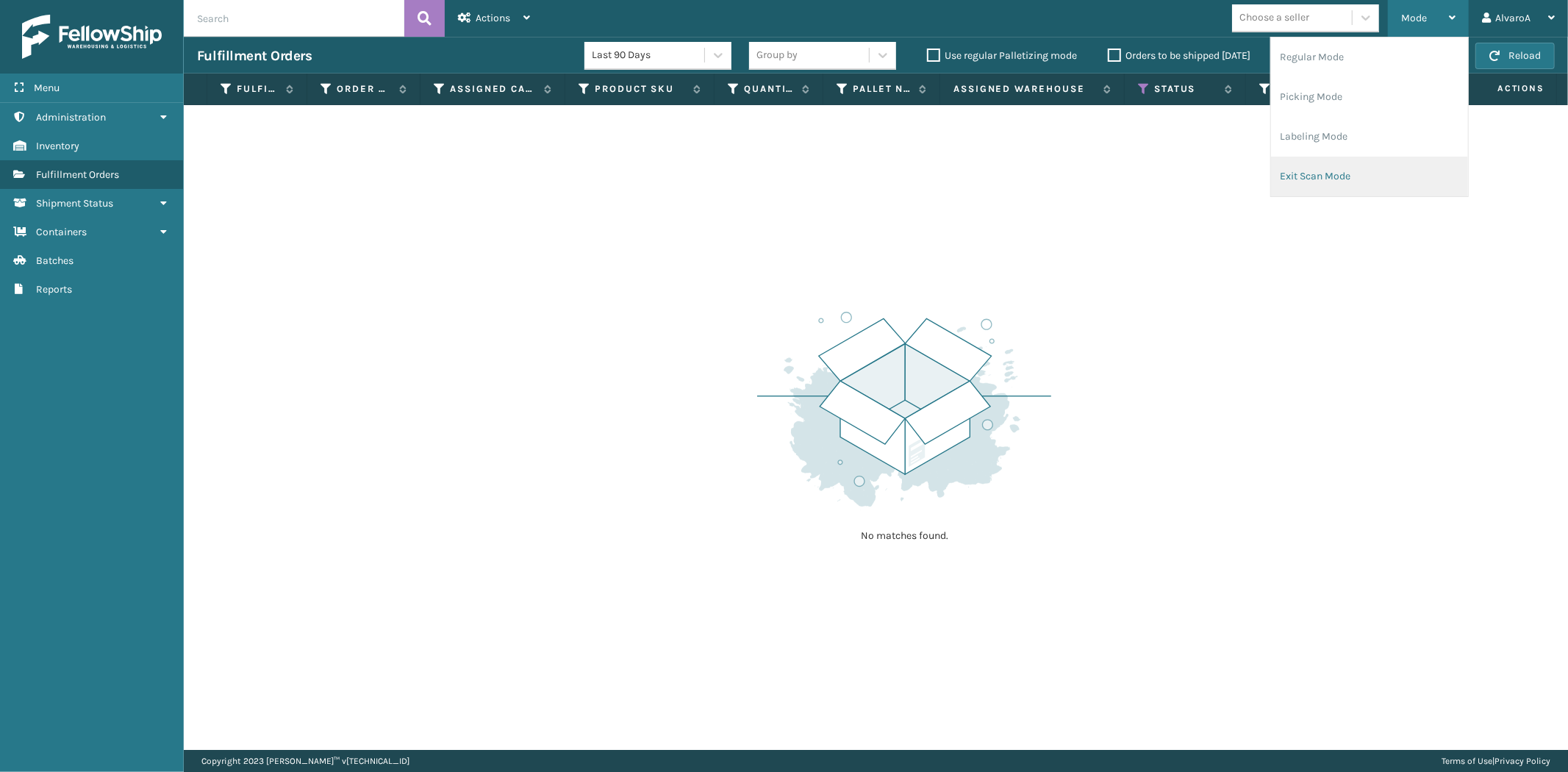
click at [1299, 166] on li "Exit Scan Mode" at bounding box center [1369, 176] width 197 height 39
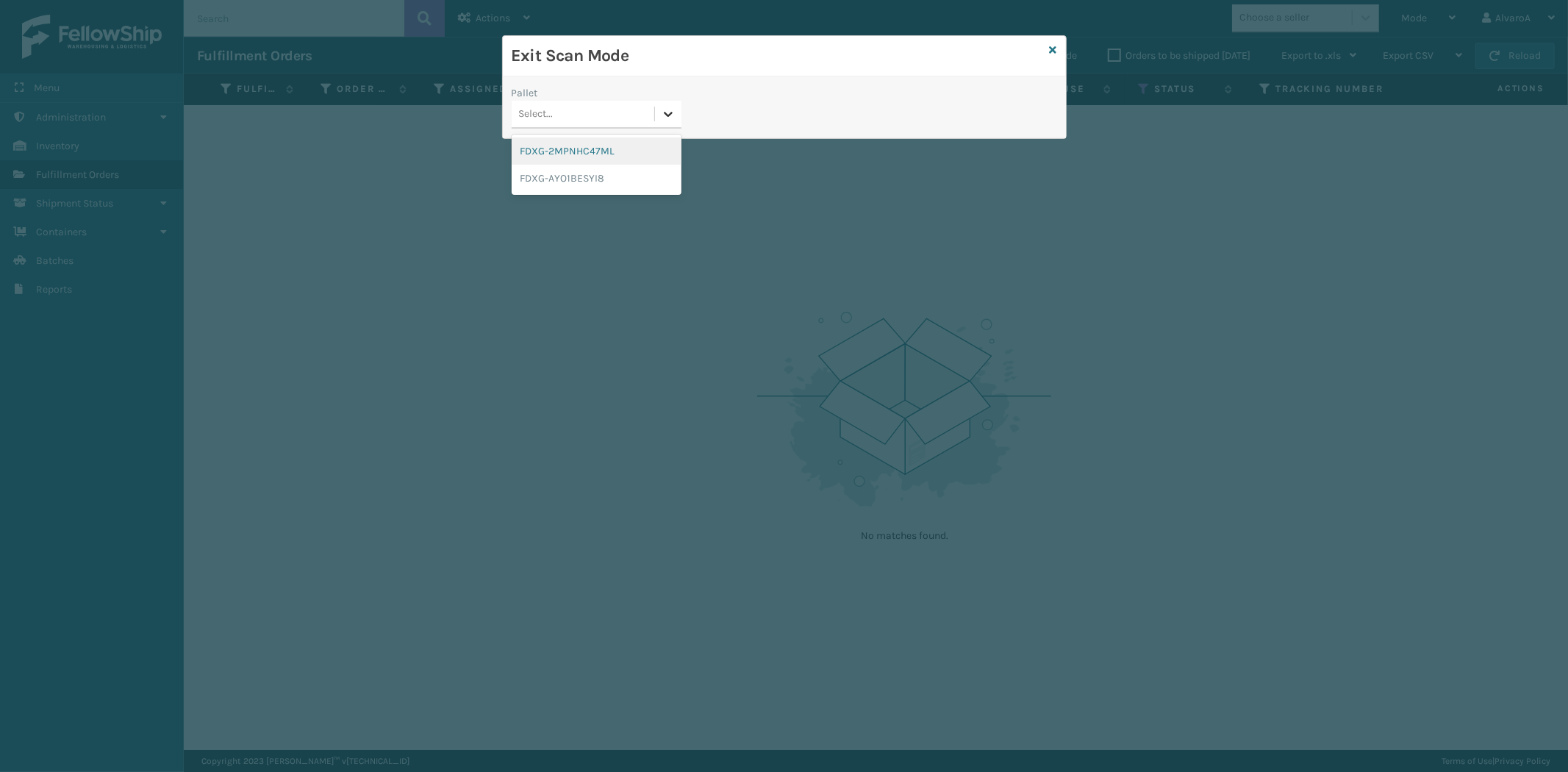
click at [677, 122] on div at bounding box center [668, 114] width 27 height 27
click at [1055, 47] on icon at bounding box center [1054, 50] width 7 height 10
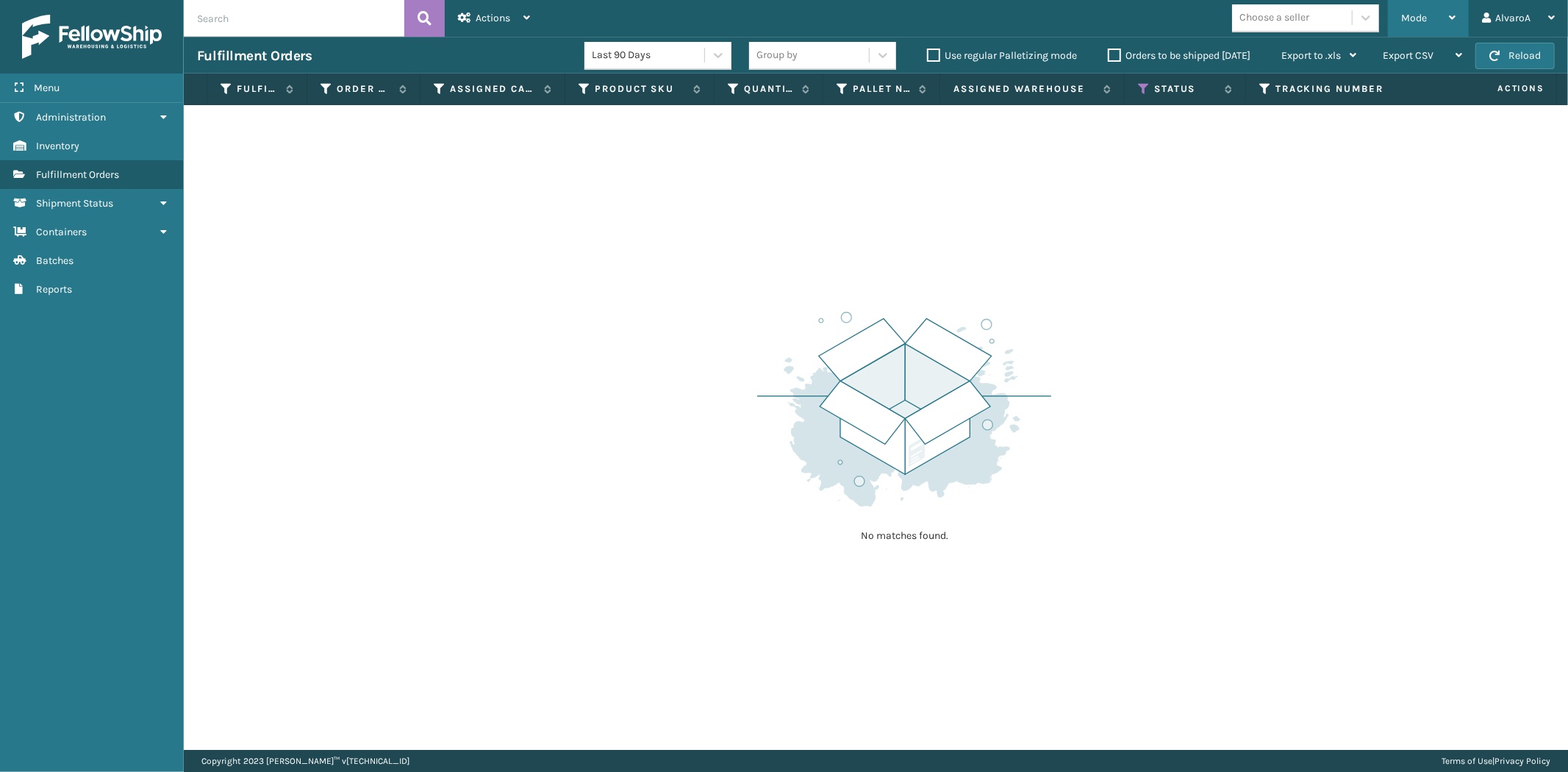
click at [1413, 13] on span "Mode" at bounding box center [1413, 18] width 26 height 13
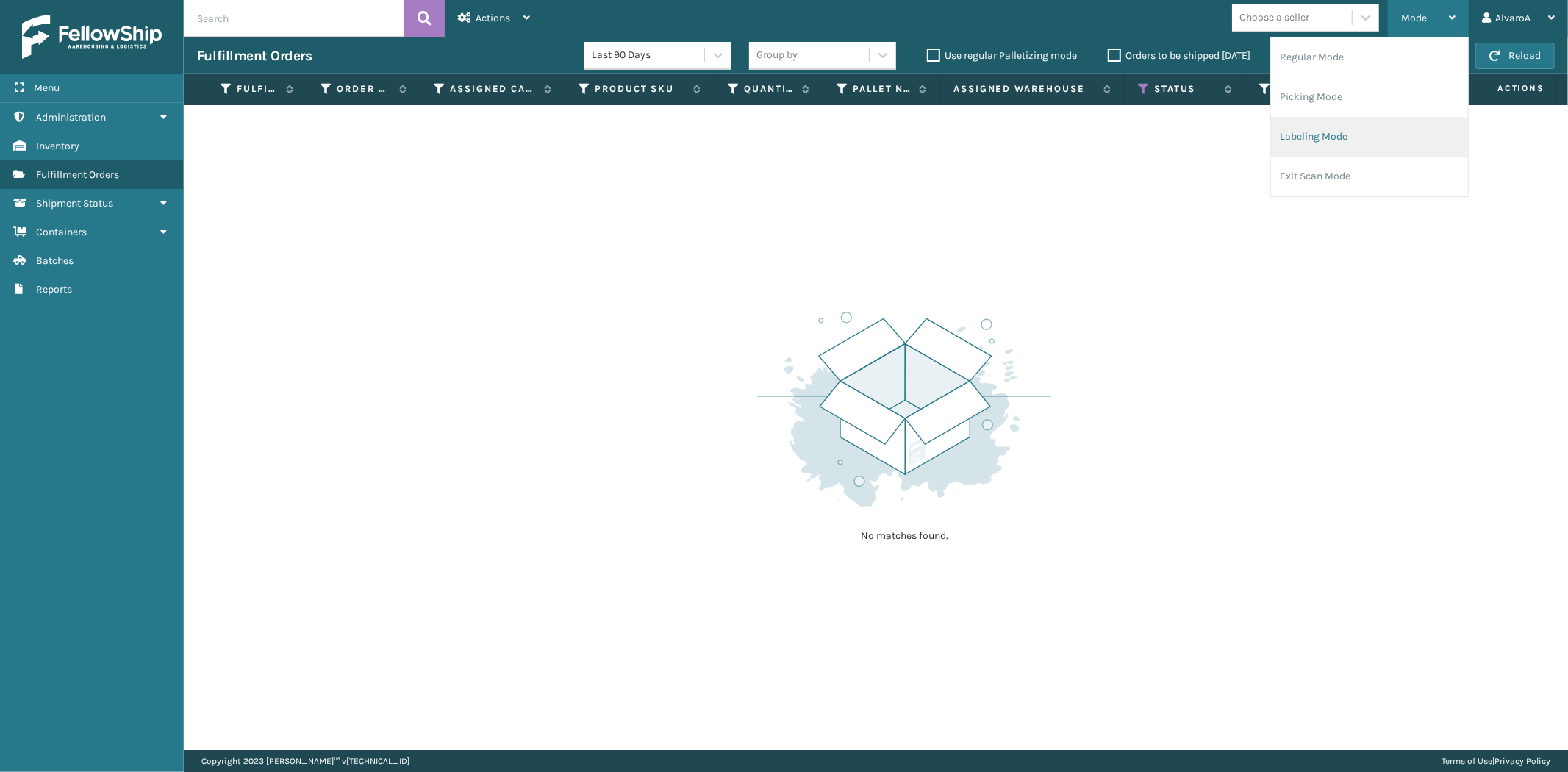
click at [1311, 141] on li "Labeling Mode" at bounding box center [1369, 136] width 197 height 39
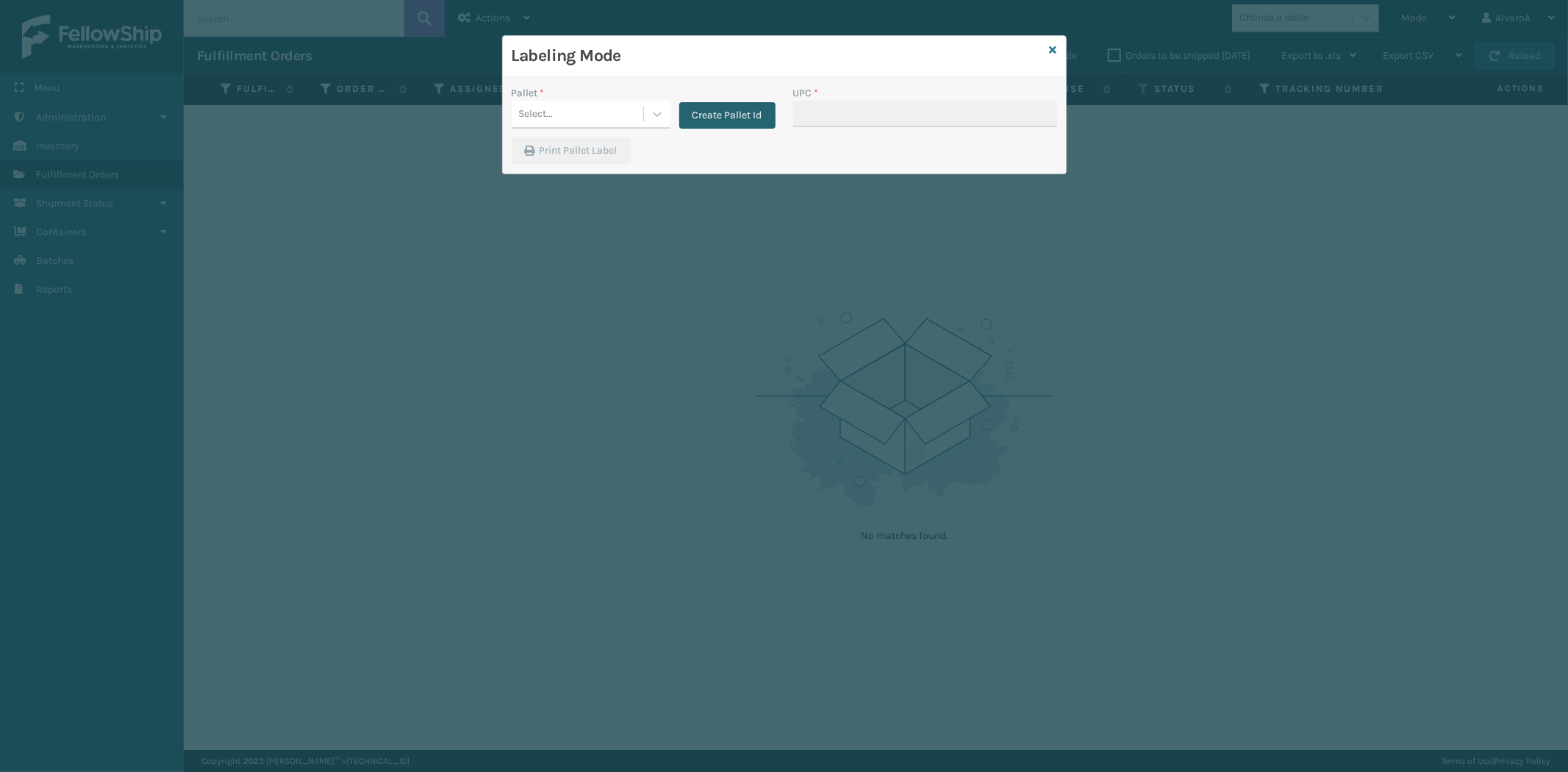
click at [753, 121] on button "Create Pallet Id" at bounding box center [727, 115] width 97 height 27
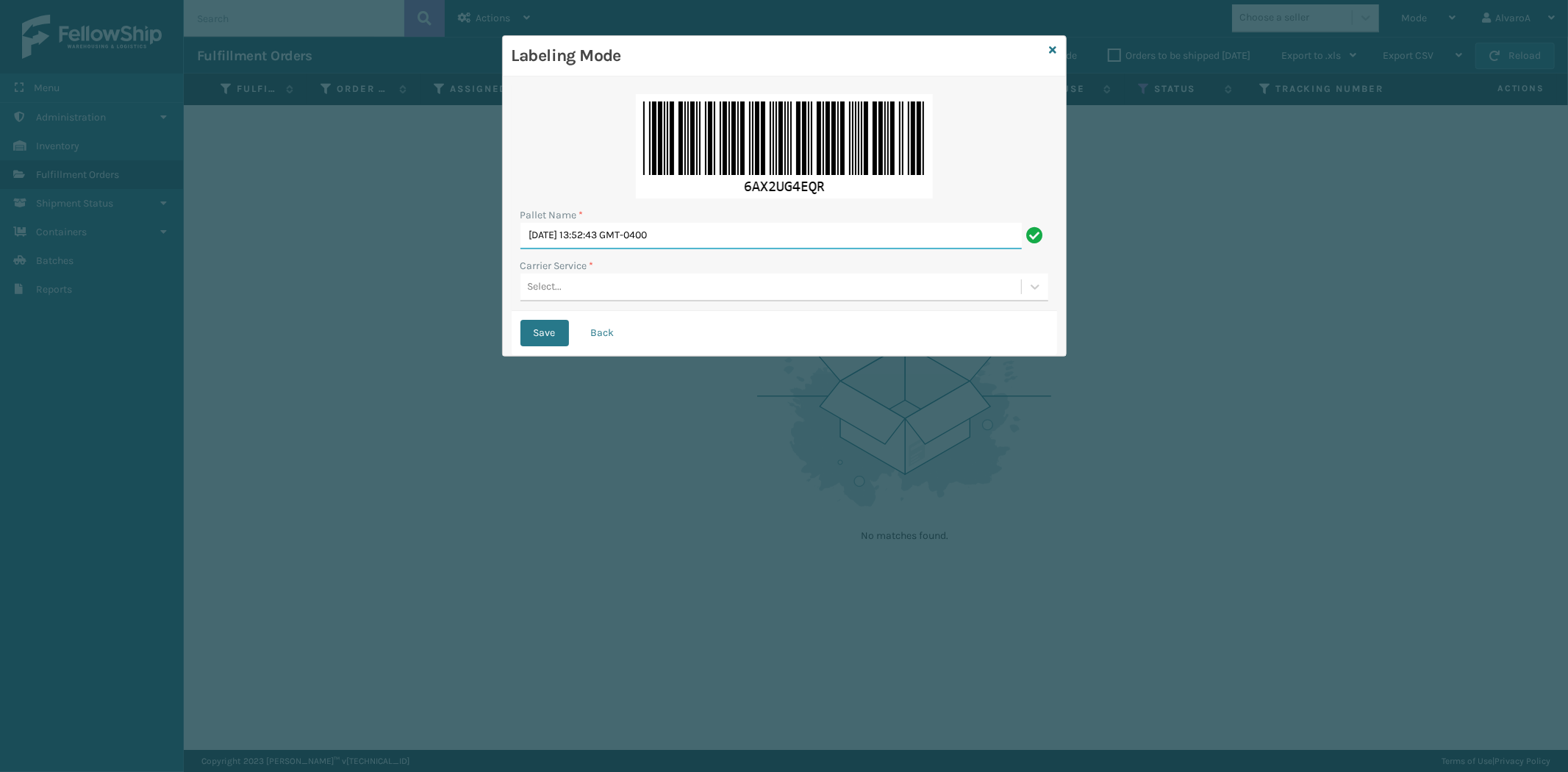
click at [619, 231] on input "[DATE] 13:52:43 GMT-0400" at bounding box center [771, 237] width 501 height 27
click at [623, 240] on input "[DATE] 13:52:43 GMT-0400" at bounding box center [771, 237] width 501 height 27
type input "l"
type input "LPN 518152"
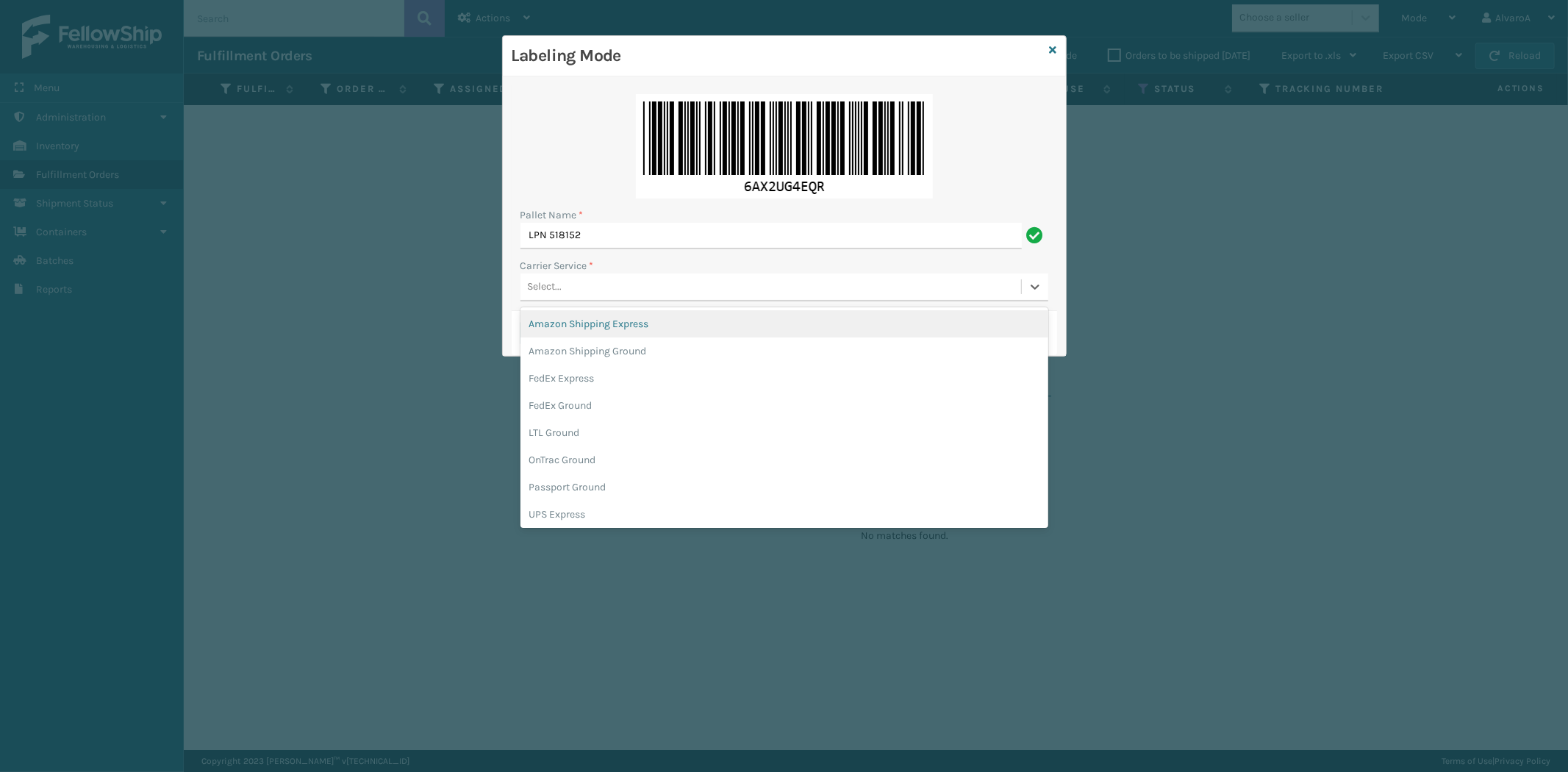
click at [710, 289] on div "Select..." at bounding box center [770, 287] width 500 height 25
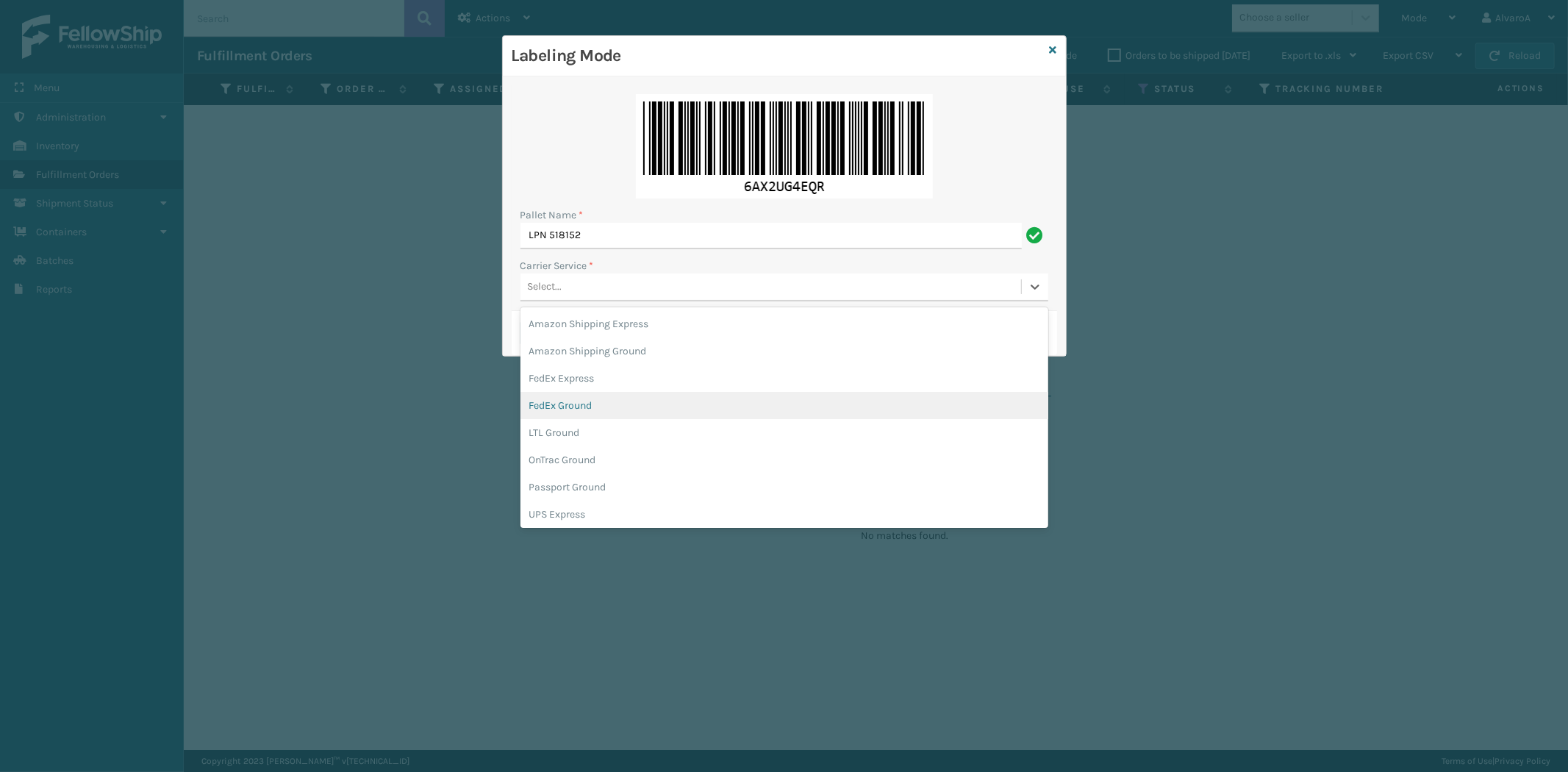
click at [546, 402] on div "FedEx Ground" at bounding box center [784, 405] width 528 height 28
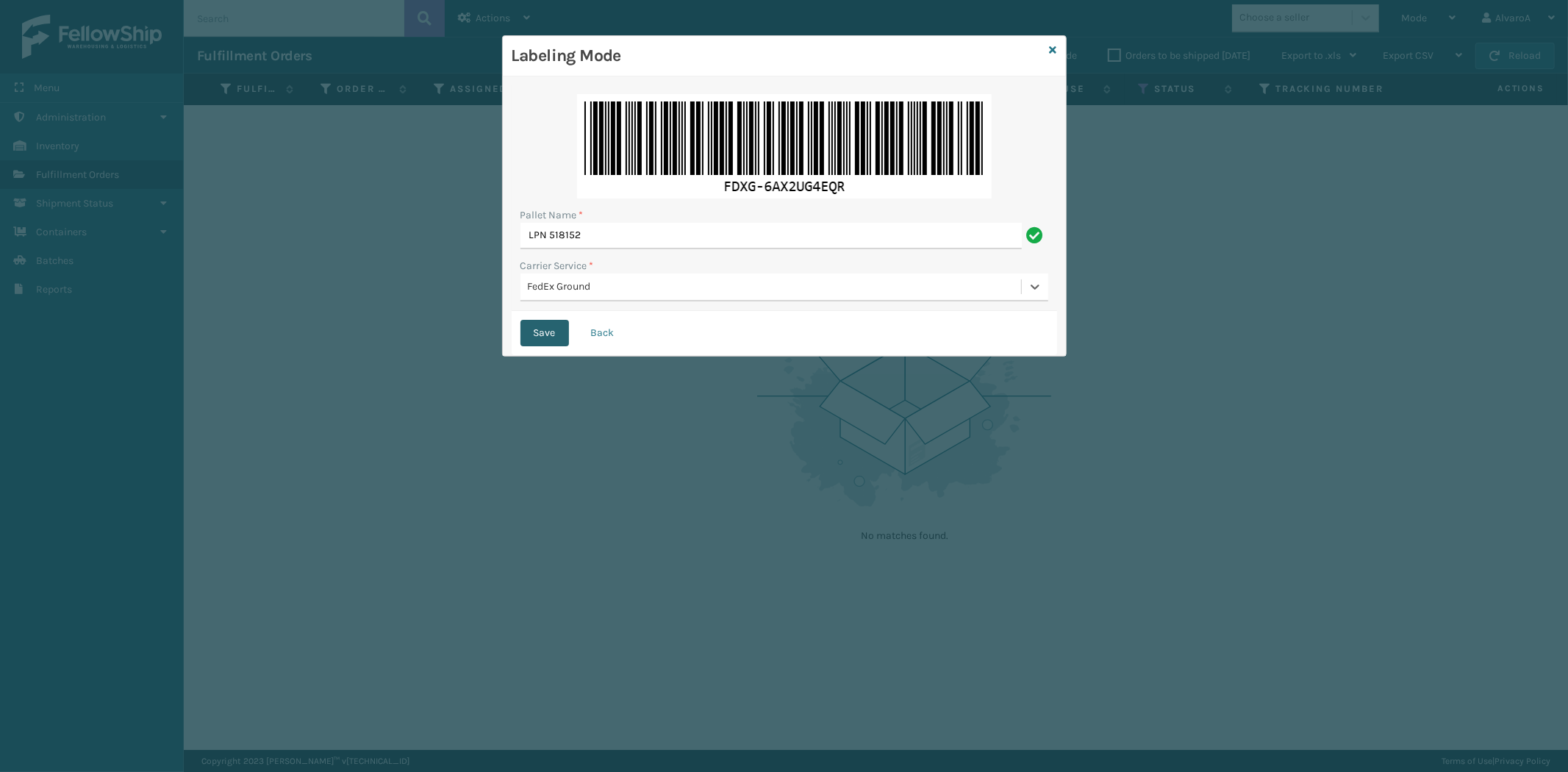
click at [547, 334] on button "Save" at bounding box center [544, 333] width 48 height 27
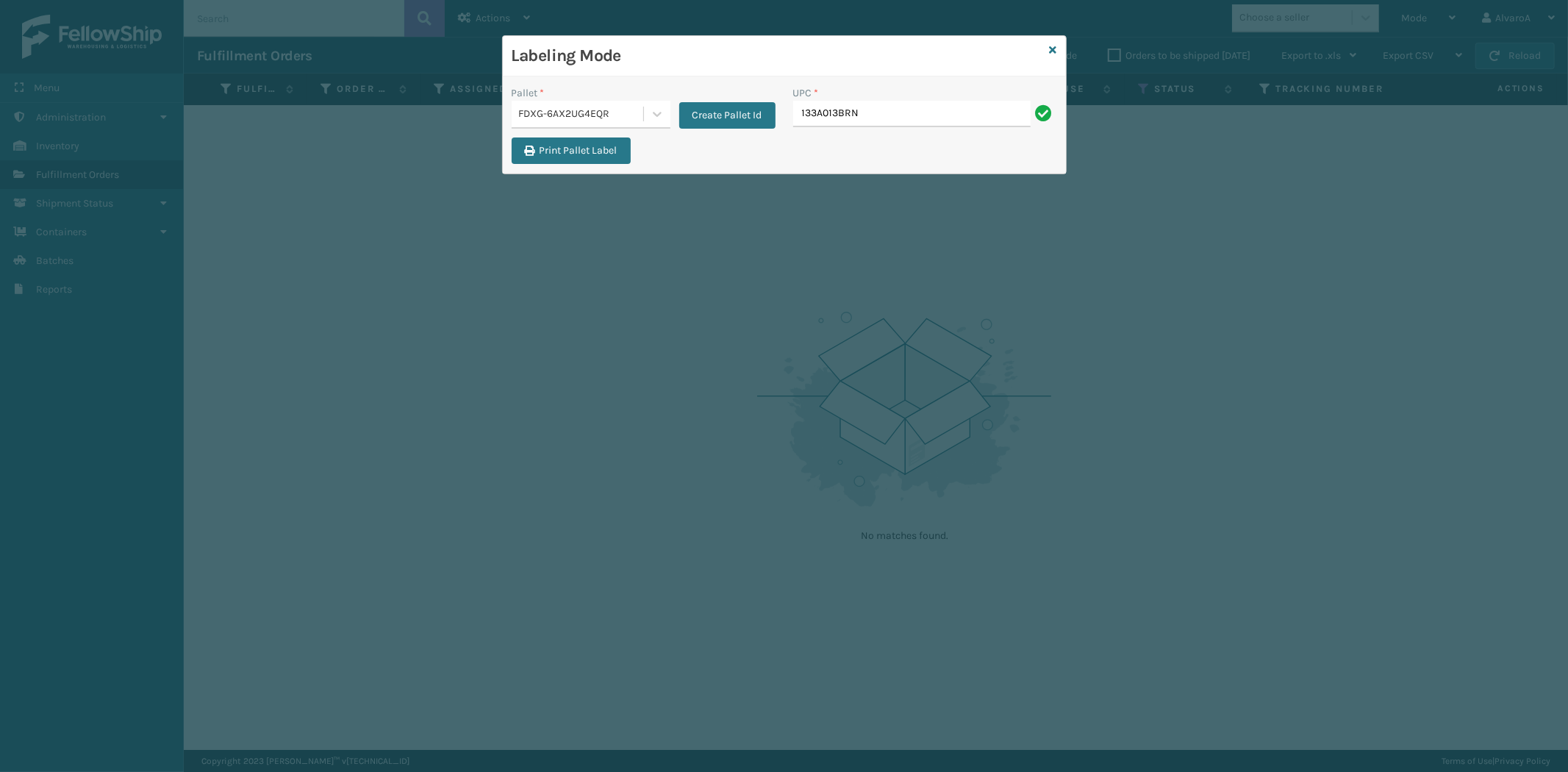
type input "133A013BRN"
type input "CCWENKS2M26CFVA"
type input "RC-DBYM2616"
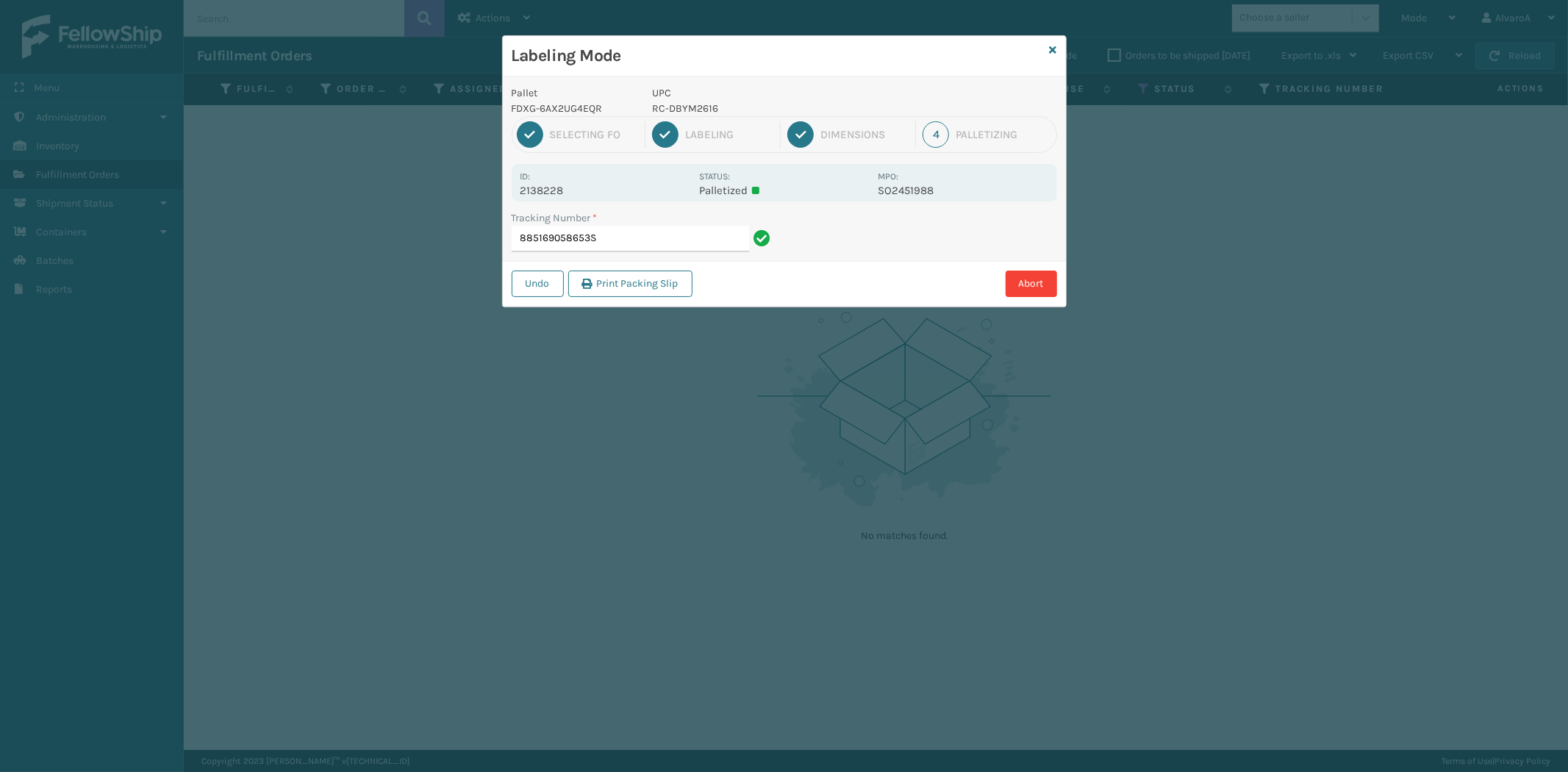
type input "885169058653"
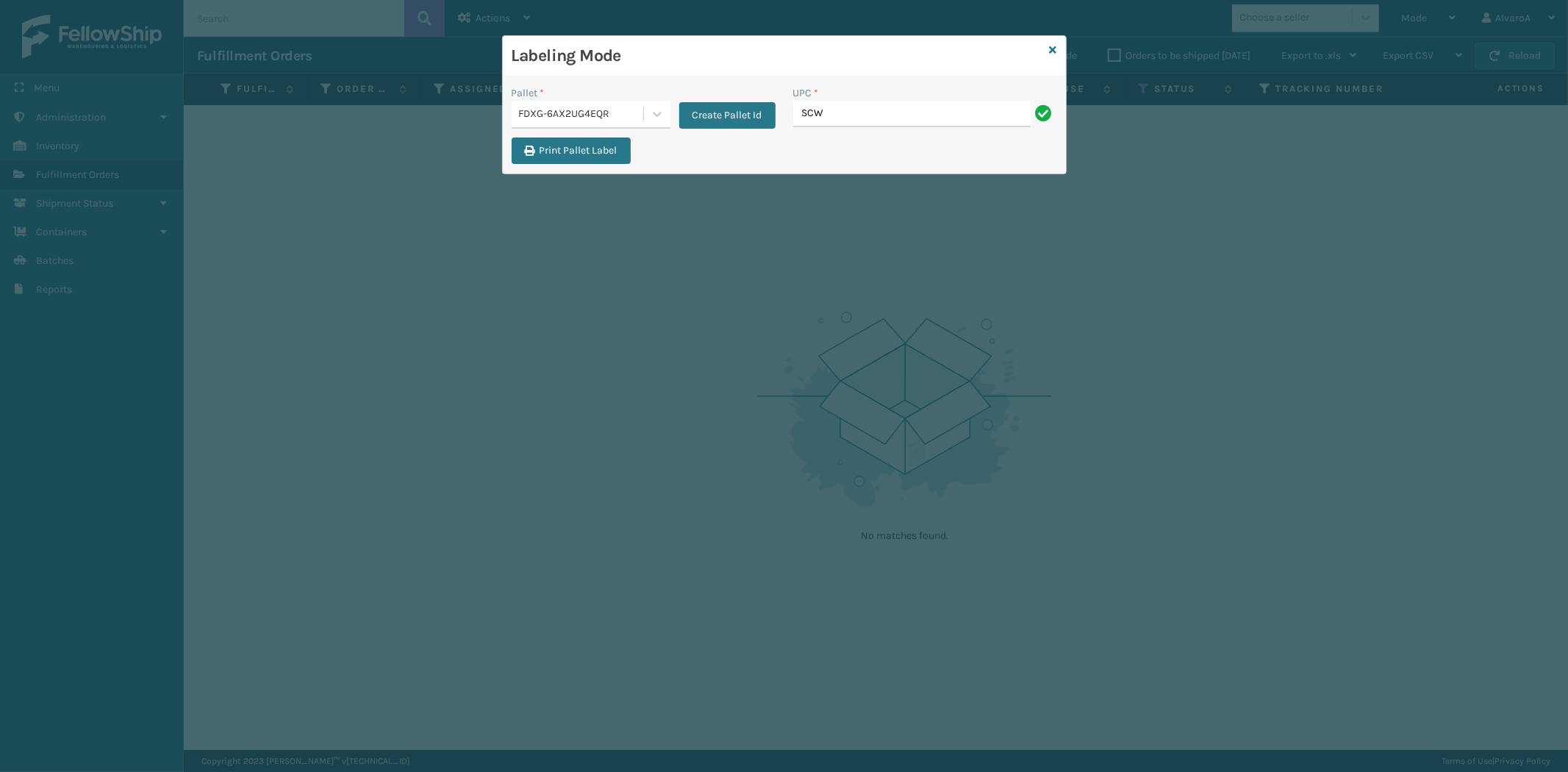
type input "SCWDSLU2012"
click at [1059, 45] on div "Labeling Mode" at bounding box center [784, 56] width 563 height 40
click at [1054, 45] on icon at bounding box center [1054, 50] width 7 height 10
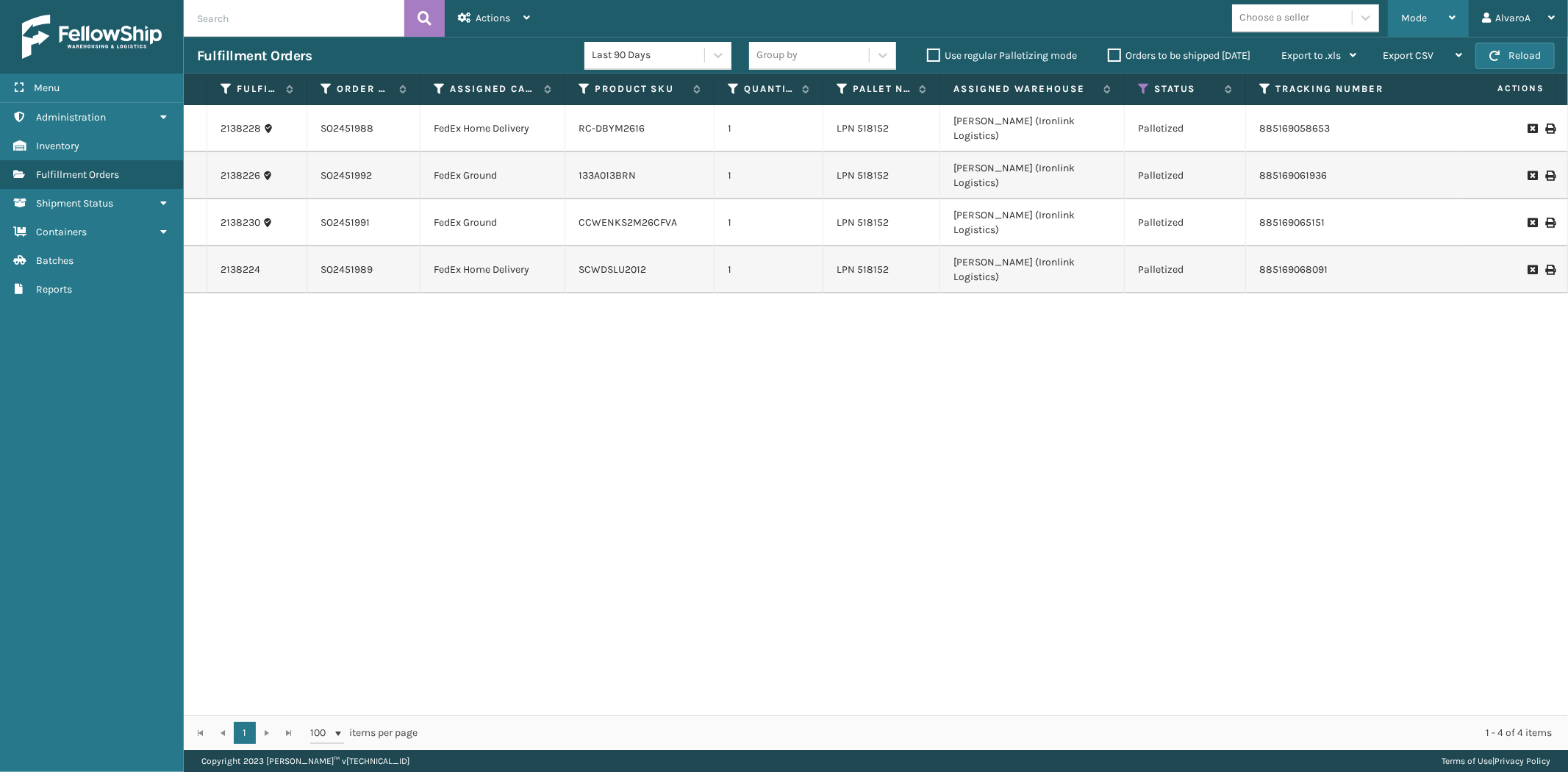
click at [1446, 15] on div "Mode" at bounding box center [1427, 18] width 54 height 36
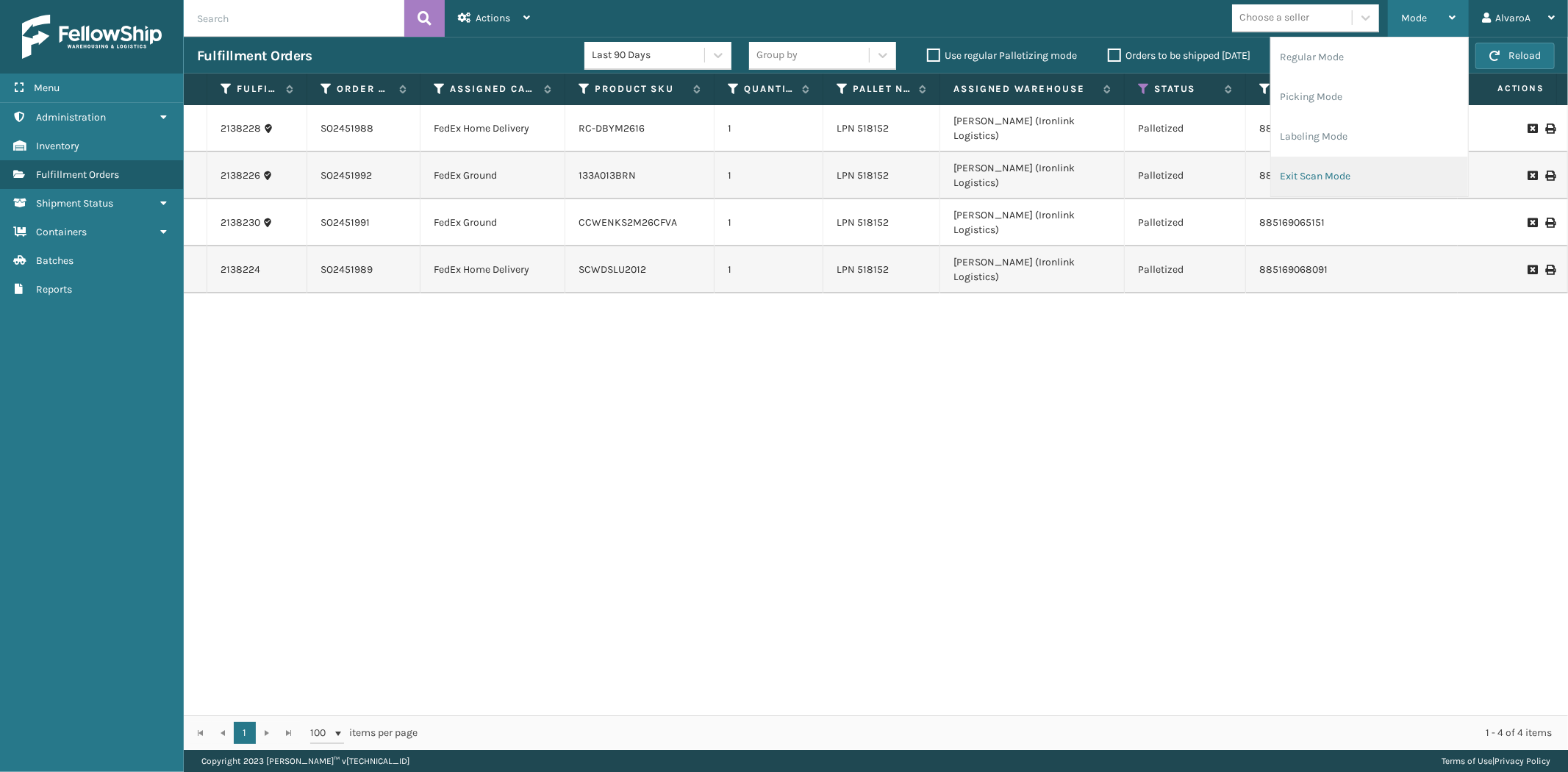
click at [1288, 182] on li "Exit Scan Mode" at bounding box center [1369, 176] width 197 height 39
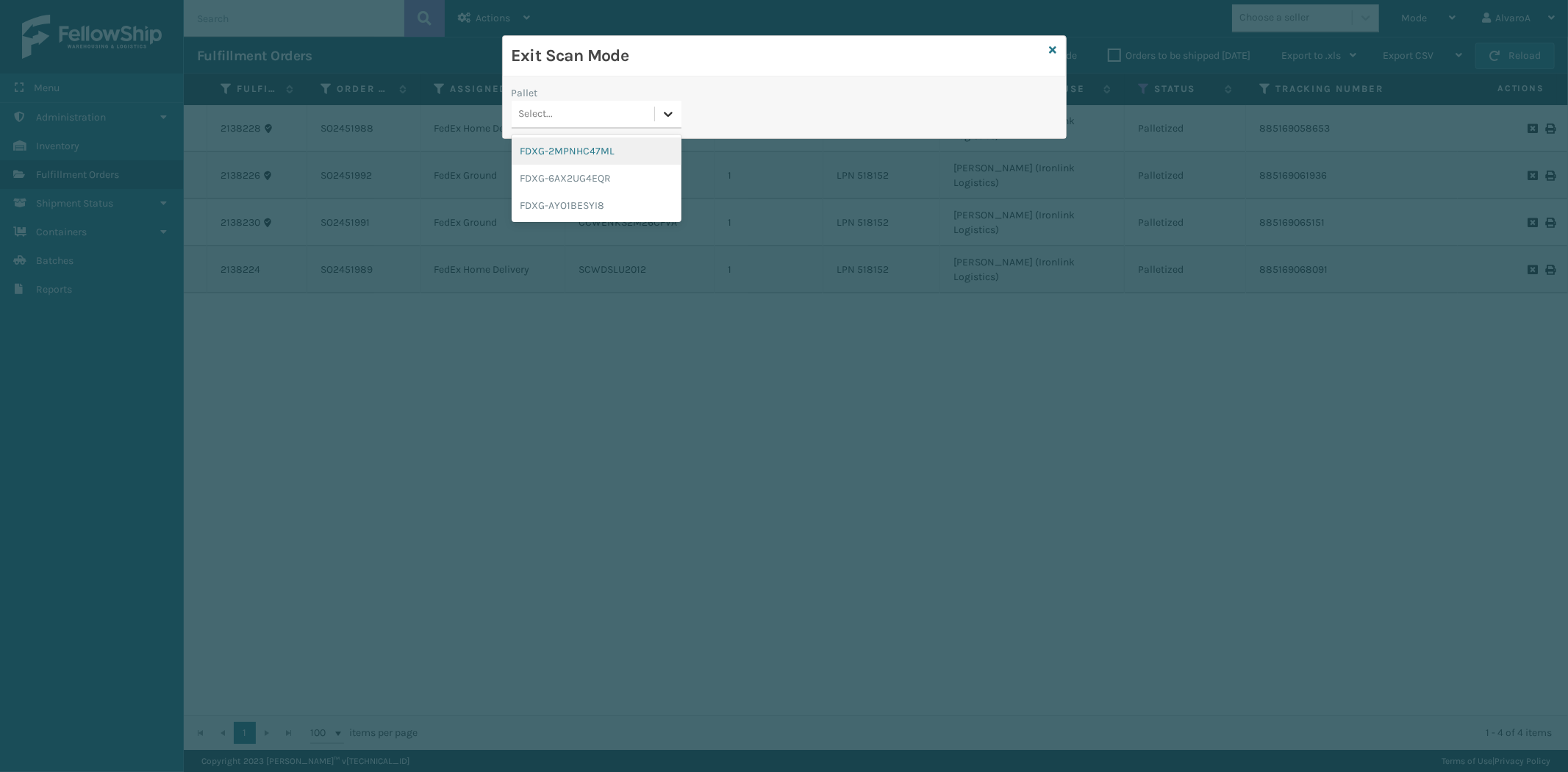
click at [669, 119] on icon at bounding box center [668, 114] width 15 height 15
click at [592, 149] on div "FDXG-2MPNHC47ML" at bounding box center [596, 151] width 170 height 28
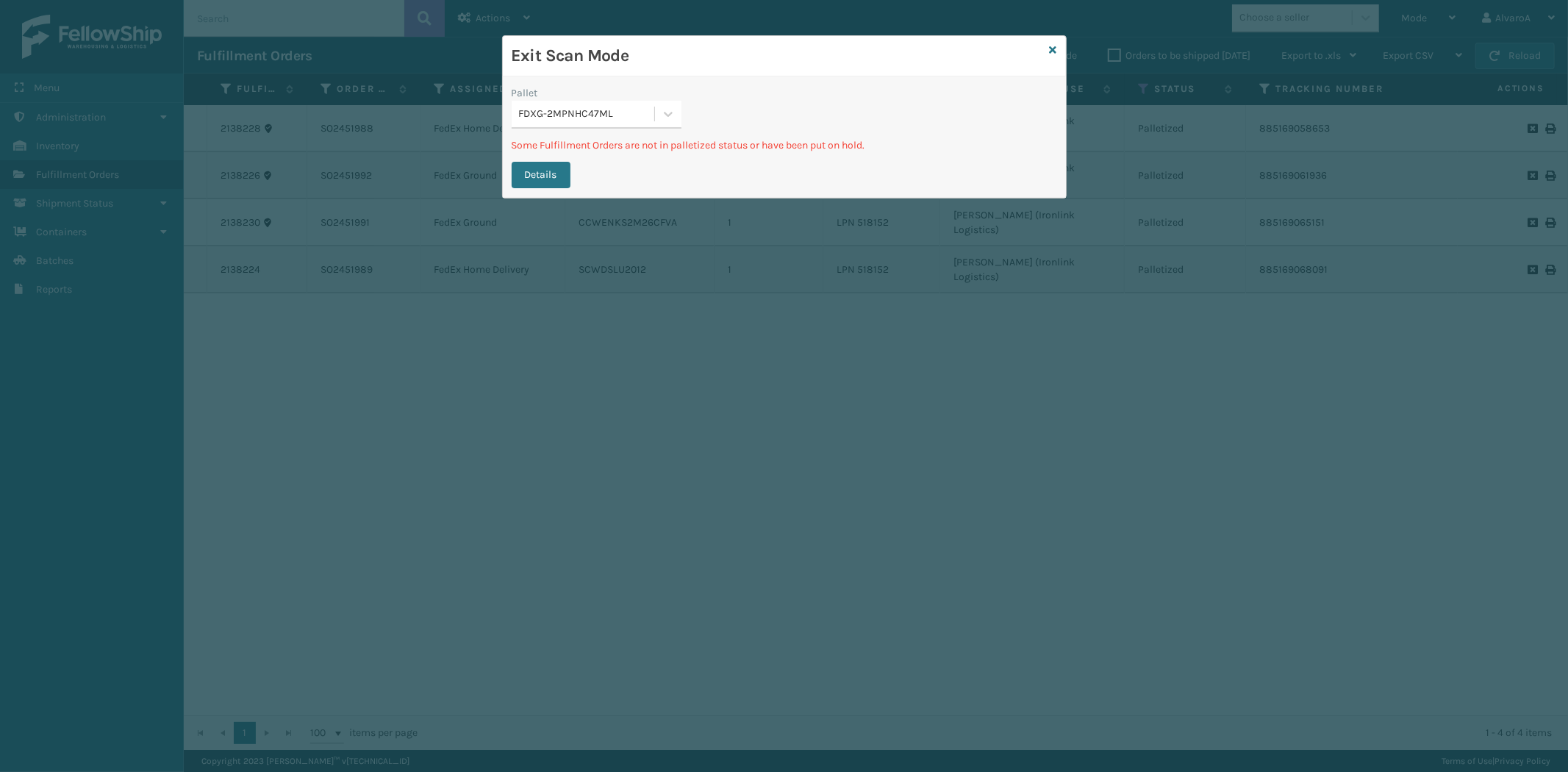
click at [634, 116] on div "FDXG-2MPNHC47ML" at bounding box center [587, 114] width 137 height 16
click at [601, 181] on div "FDXG-6AX2UG4EQR" at bounding box center [596, 178] width 170 height 28
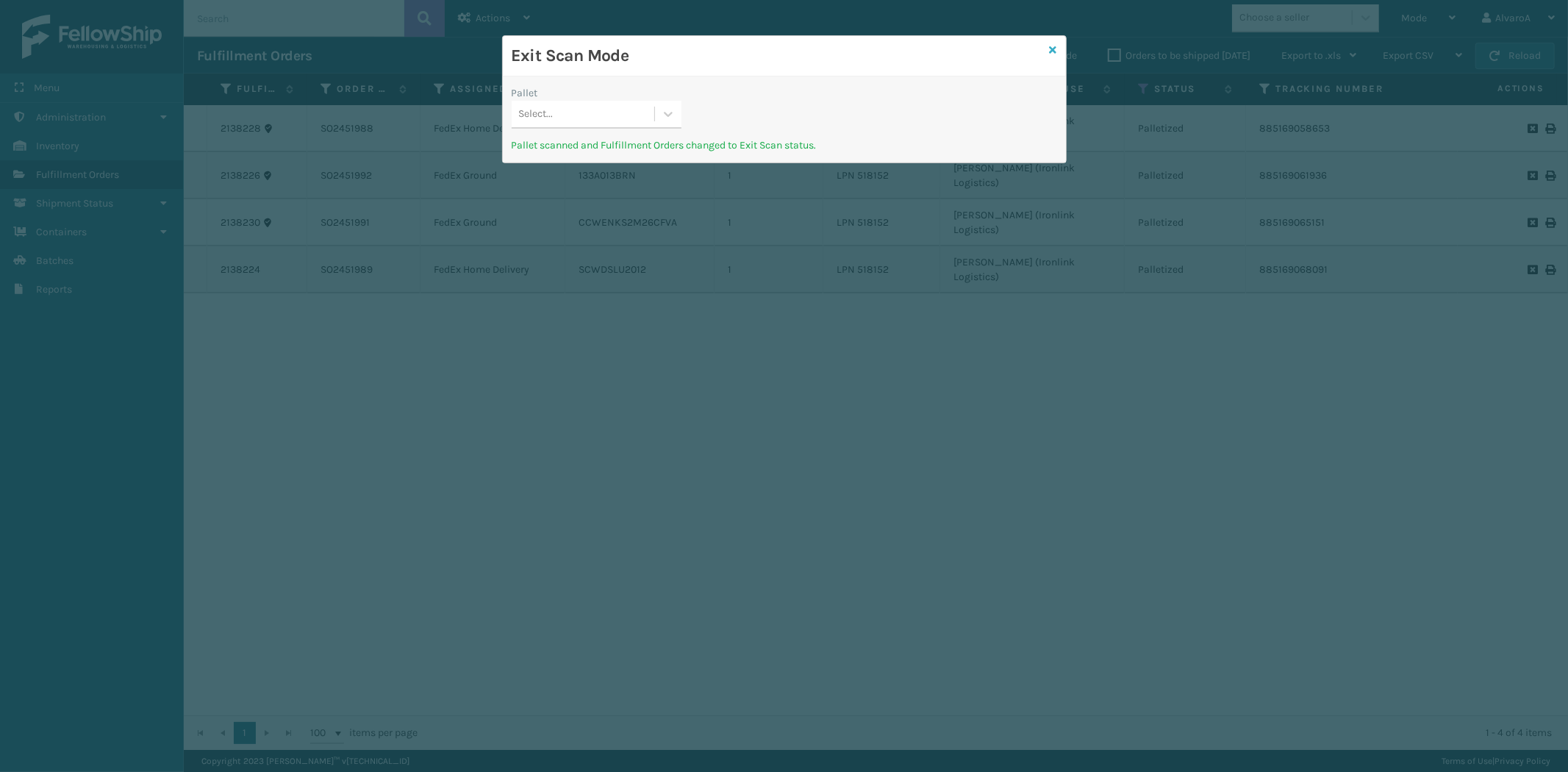
click at [1054, 52] on icon at bounding box center [1054, 50] width 7 height 10
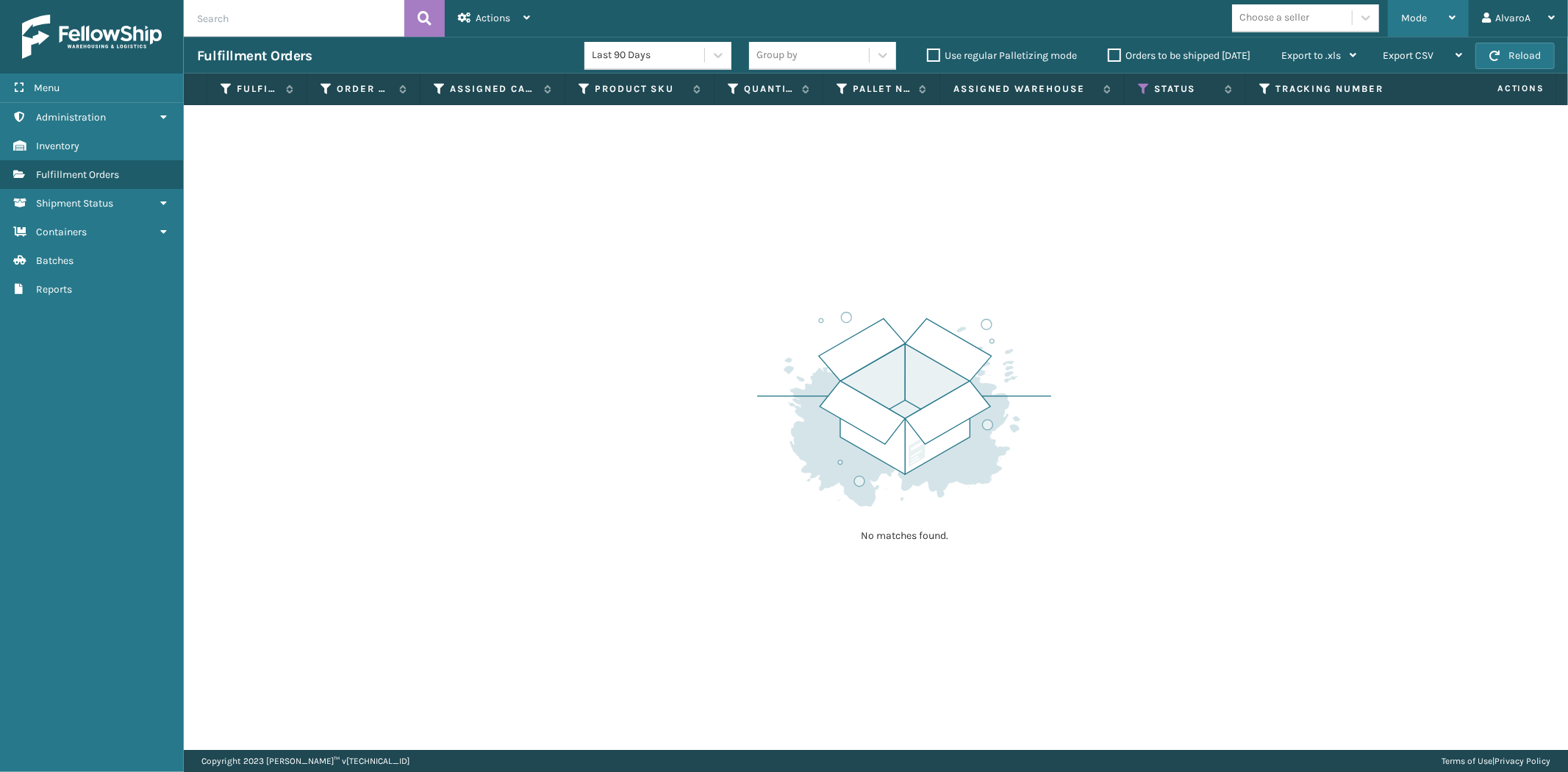
click at [1429, 10] on div "Mode" at bounding box center [1427, 18] width 54 height 36
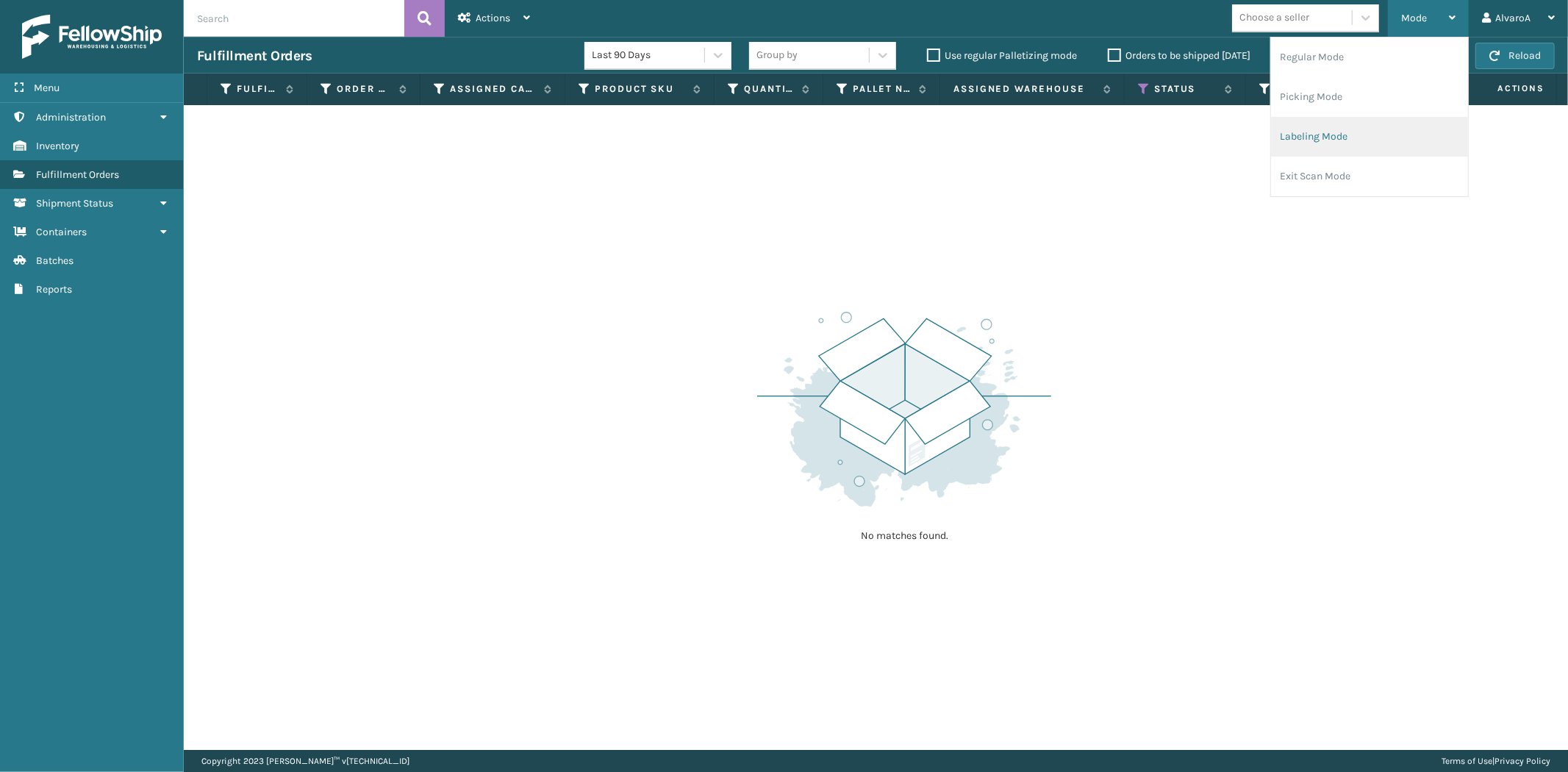
click at [1309, 130] on li "Labeling Mode" at bounding box center [1369, 136] width 197 height 39
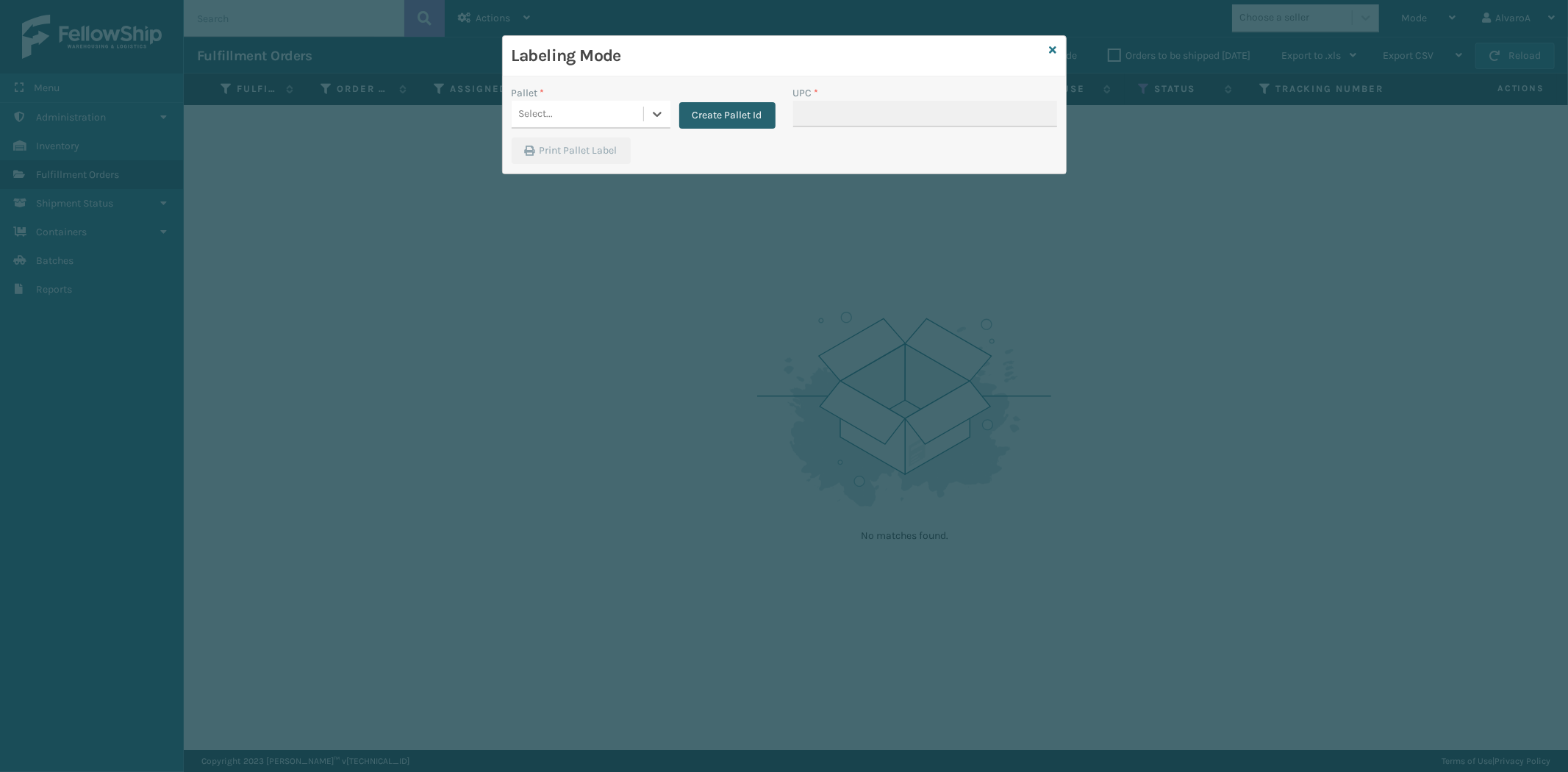
click at [714, 115] on button "Create Pallet Id" at bounding box center [727, 115] width 97 height 27
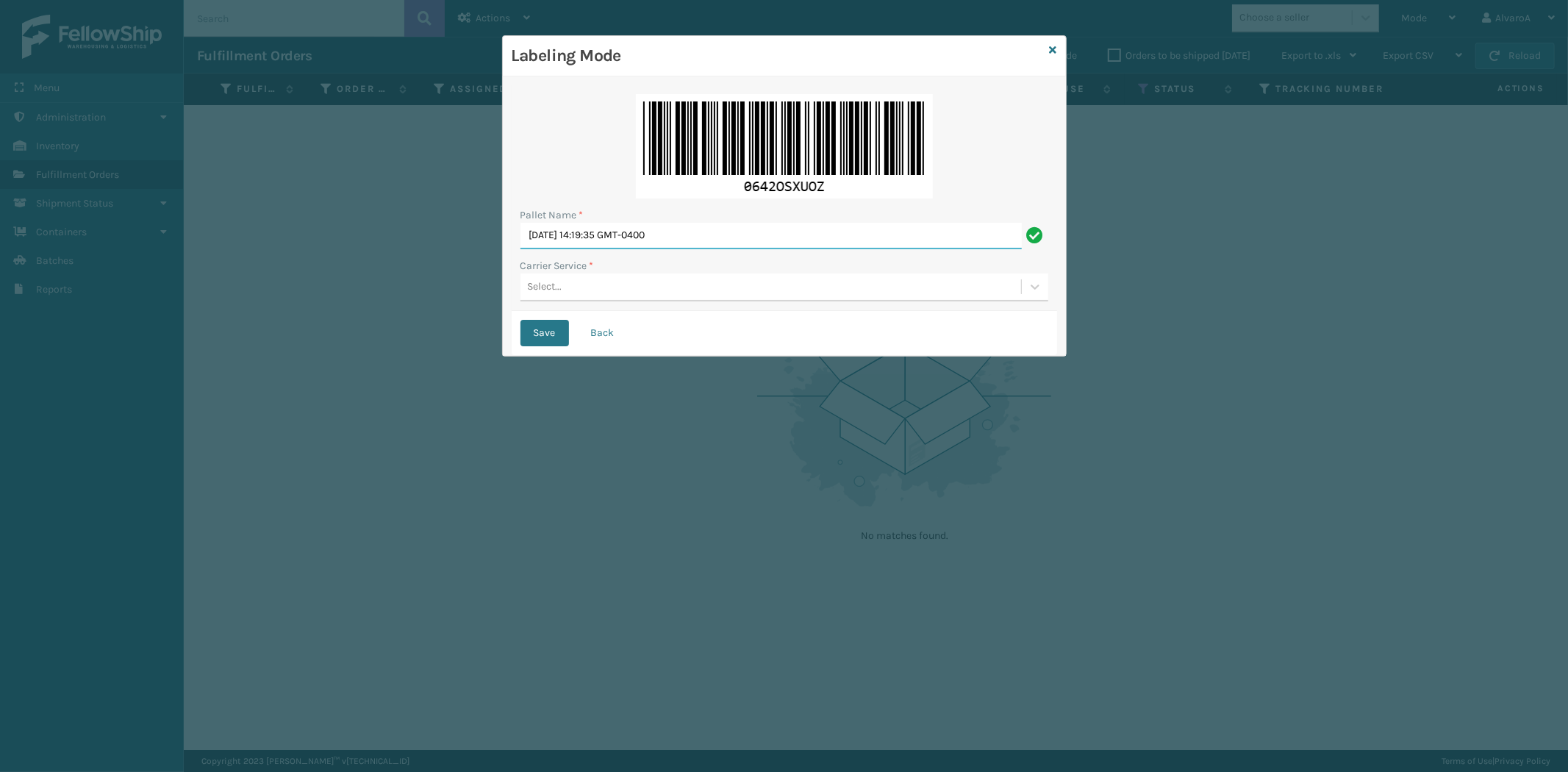
click at [627, 243] on input "[DATE] 14:19:35 GMT-0400" at bounding box center [771, 237] width 501 height 27
click at [627, 242] on input "[DATE] 14:19:35 GMT-0400" at bounding box center [771, 237] width 501 height 27
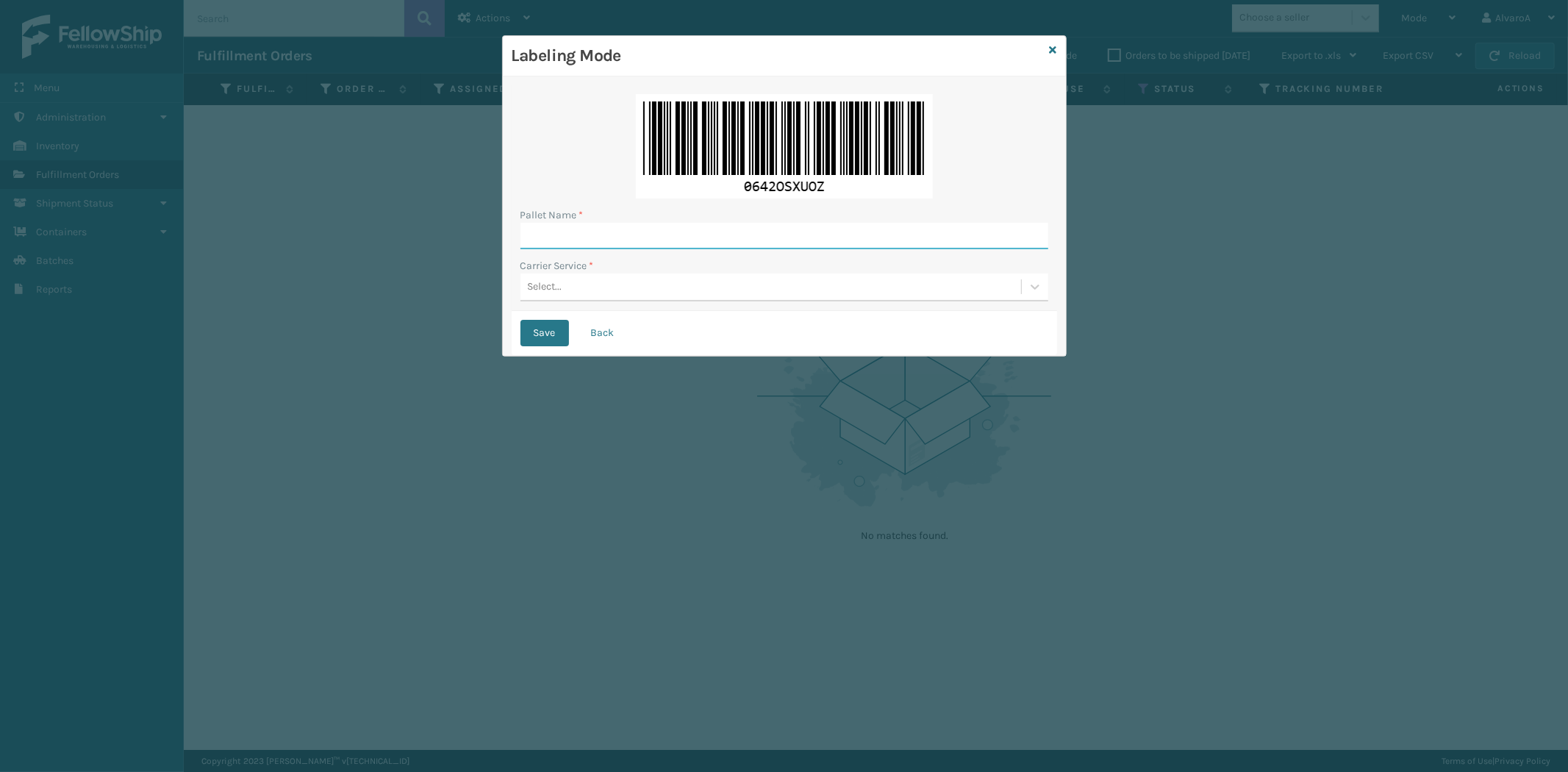
type input "l"
type input "LPN 518151"
drag, startPoint x: 552, startPoint y: 275, endPoint x: 561, endPoint y: 298, distance: 24.7
click at [561, 298] on div "Select..." at bounding box center [770, 287] width 500 height 25
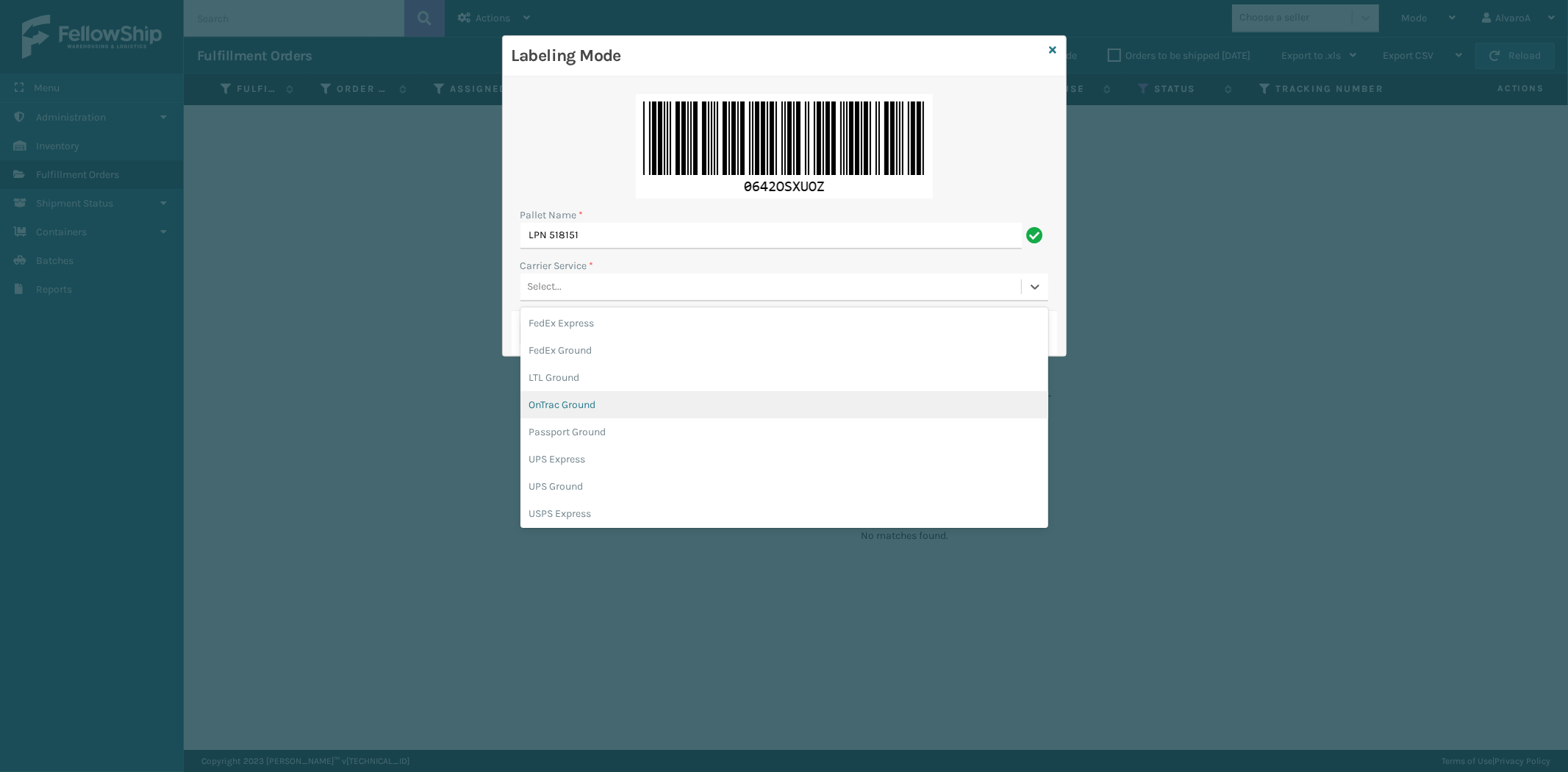
scroll to position [82, 0]
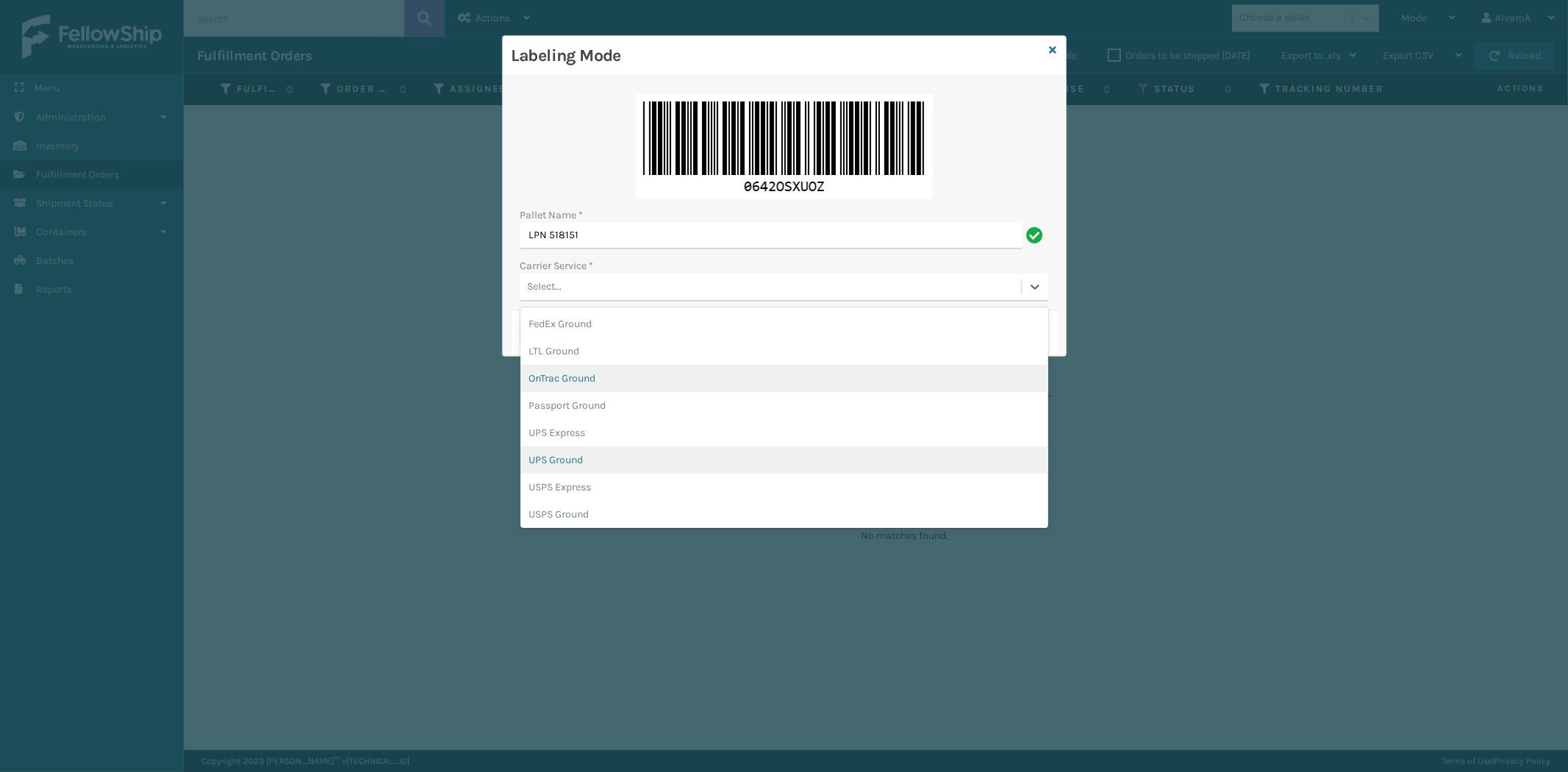
click at [568, 457] on div "UPS Ground" at bounding box center [784, 460] width 528 height 28
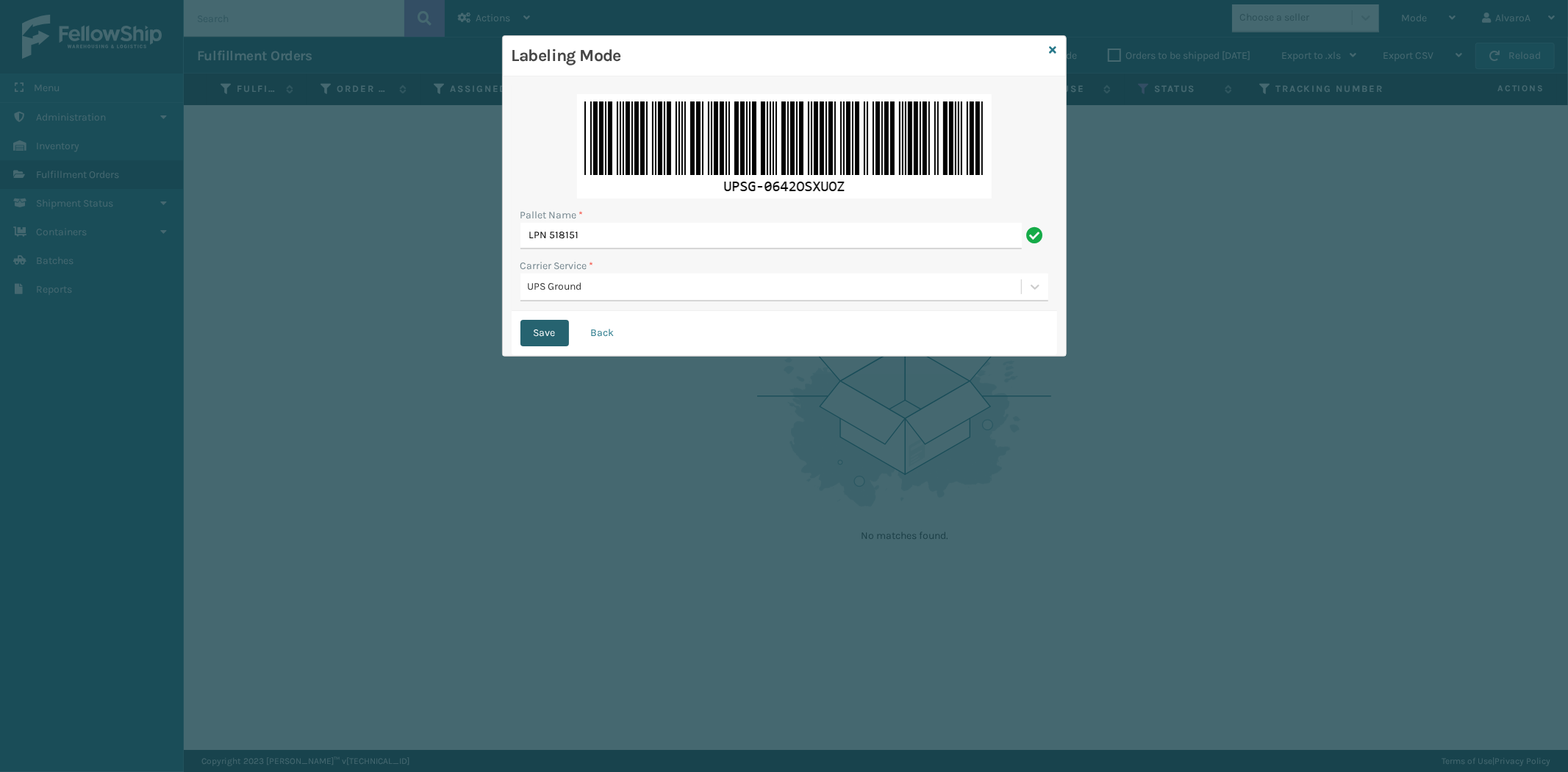
click at [555, 331] on button "Save" at bounding box center [544, 333] width 48 height 27
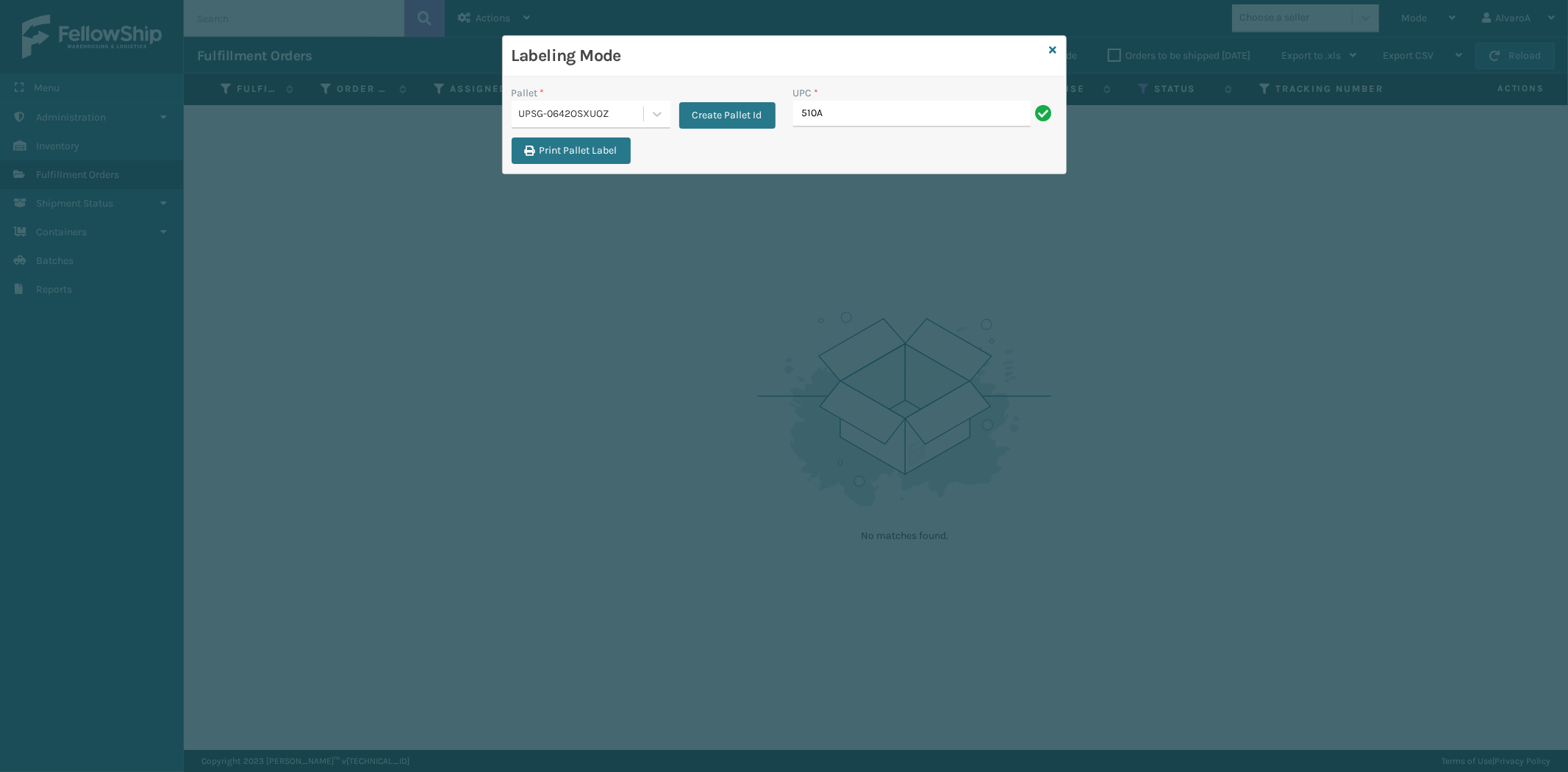
type input "510A003CML"
type input "516A007RST"
click at [1056, 48] on div "Labeling Mode" at bounding box center [784, 56] width 563 height 40
click at [1054, 48] on icon at bounding box center [1054, 50] width 7 height 10
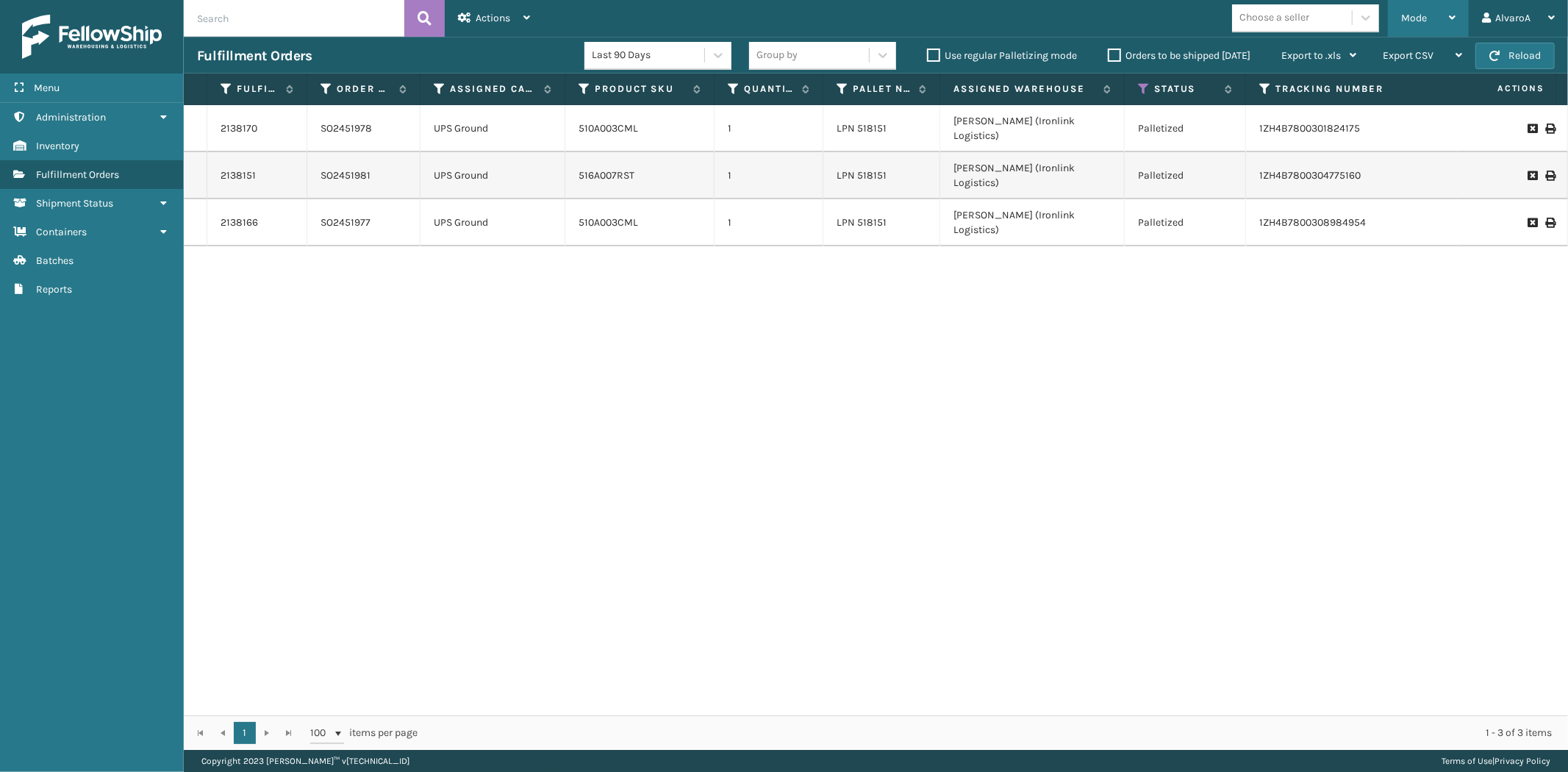
click at [1425, 24] on span "Mode" at bounding box center [1413, 18] width 26 height 13
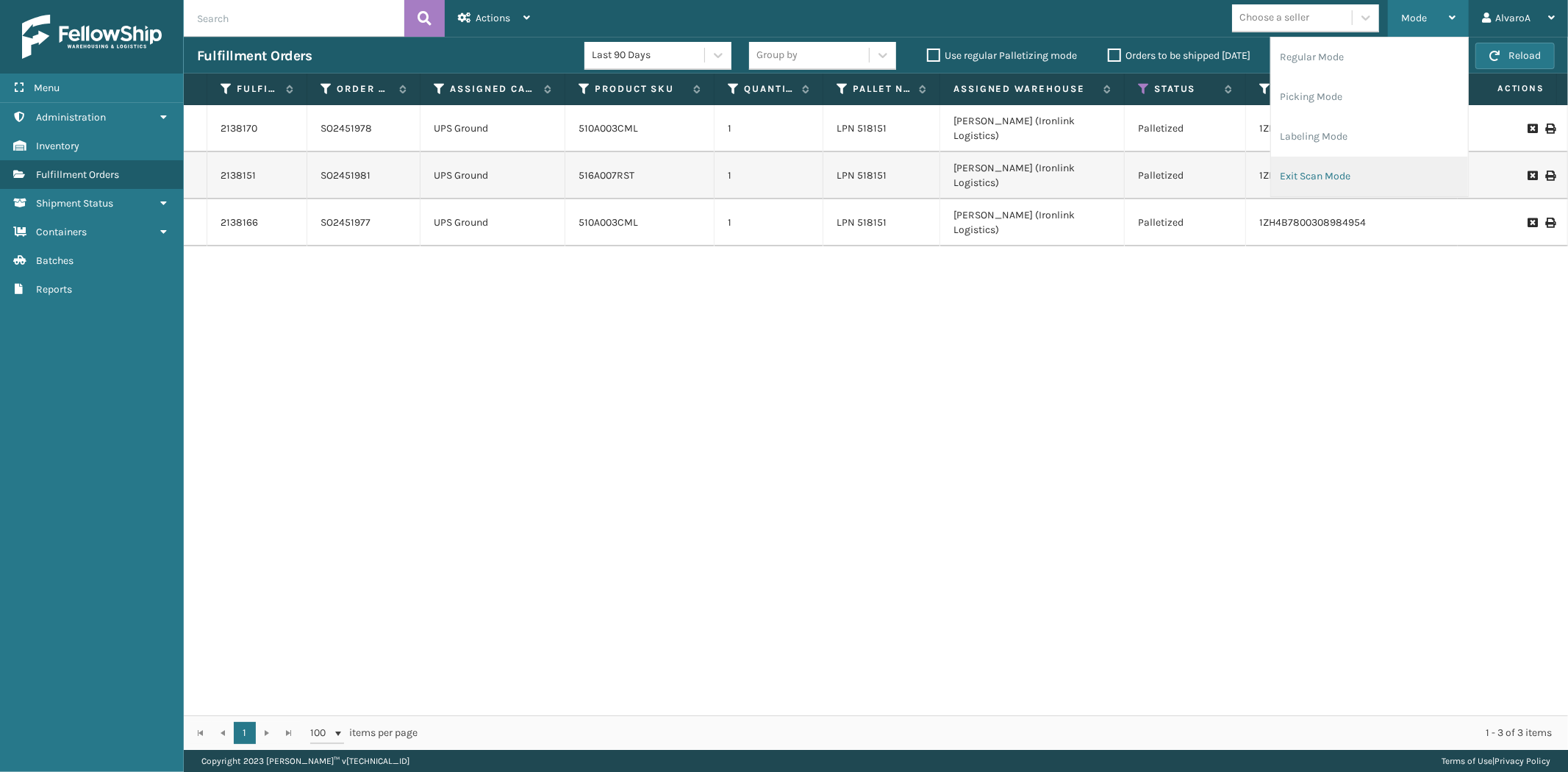
click at [1318, 177] on li "Exit Scan Mode" at bounding box center [1369, 176] width 197 height 39
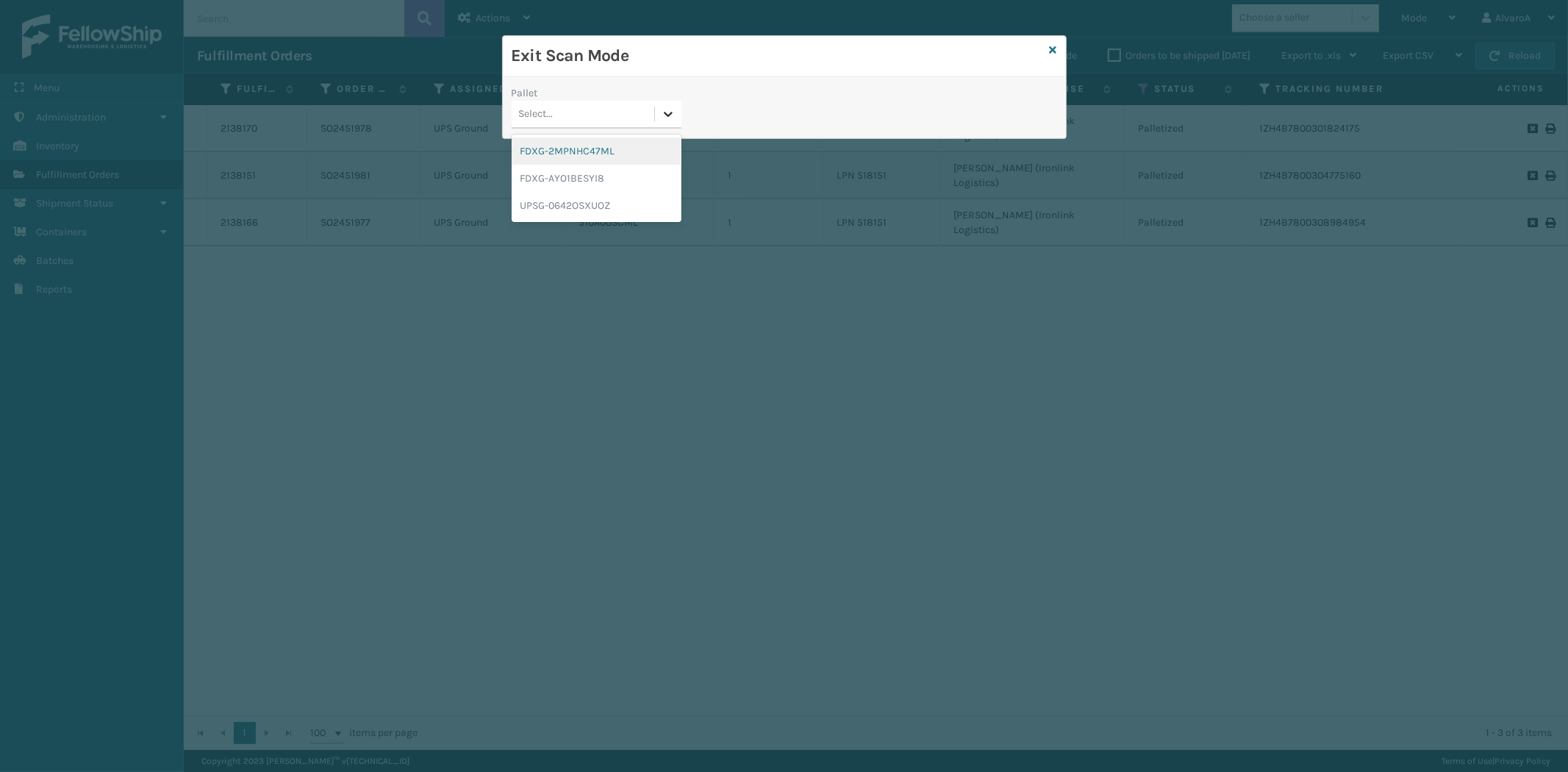
click at [673, 118] on icon at bounding box center [668, 114] width 15 height 15
click at [566, 201] on div "UPSG-0642OSXUOZ" at bounding box center [596, 205] width 170 height 28
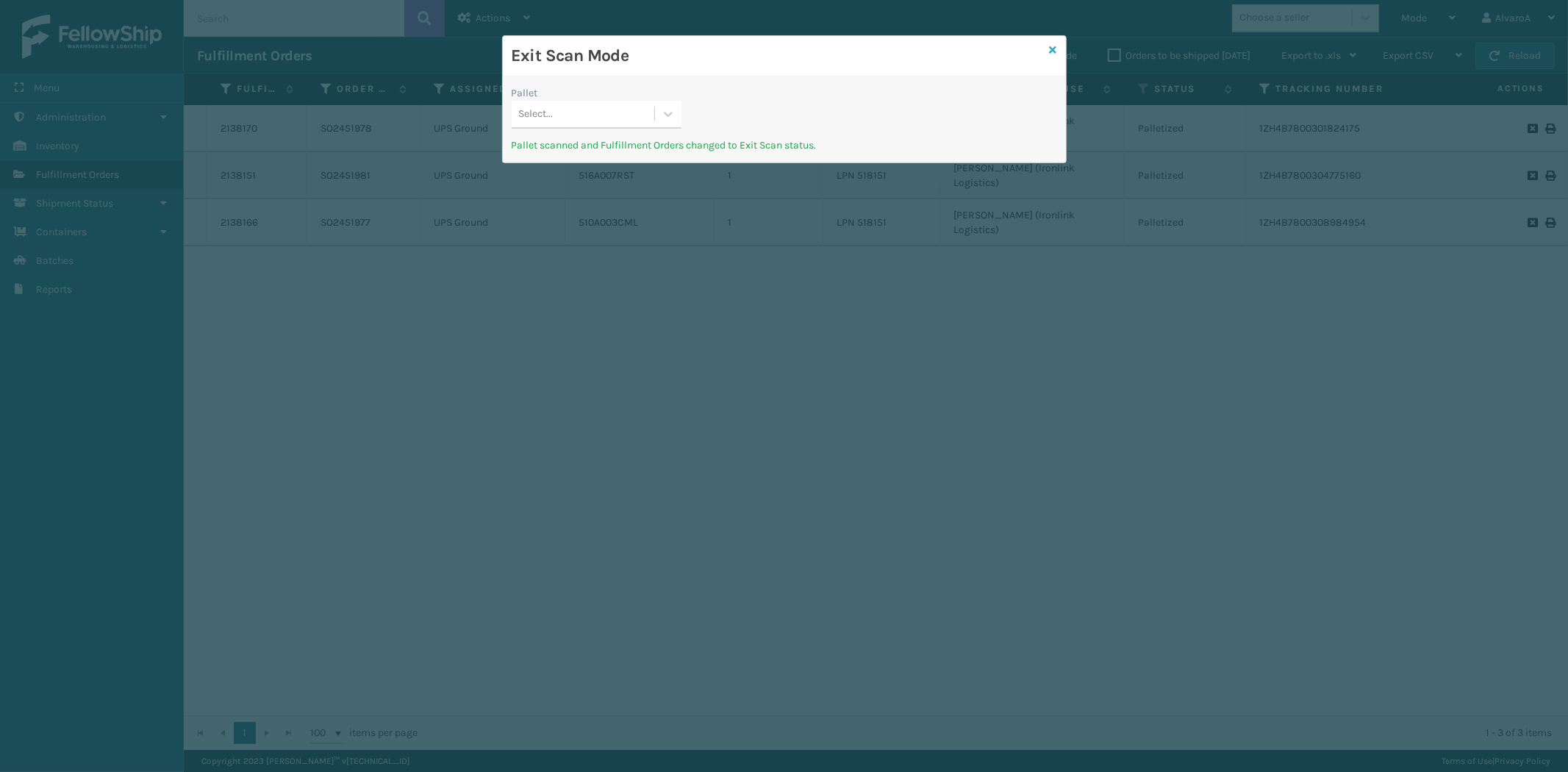
click at [1051, 42] on link at bounding box center [1054, 50] width 7 height 16
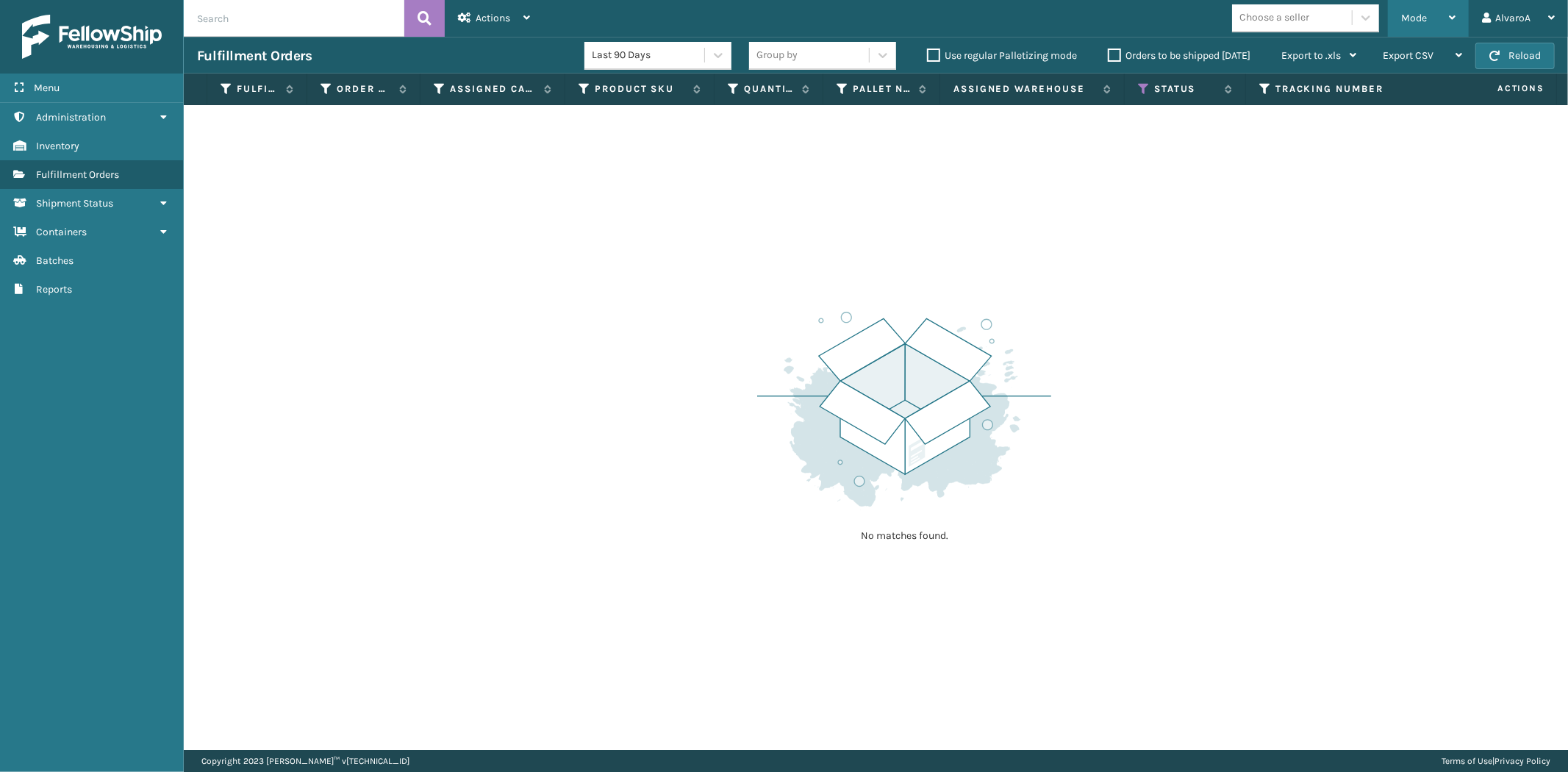
click at [1446, 22] on div "Mode" at bounding box center [1427, 18] width 54 height 36
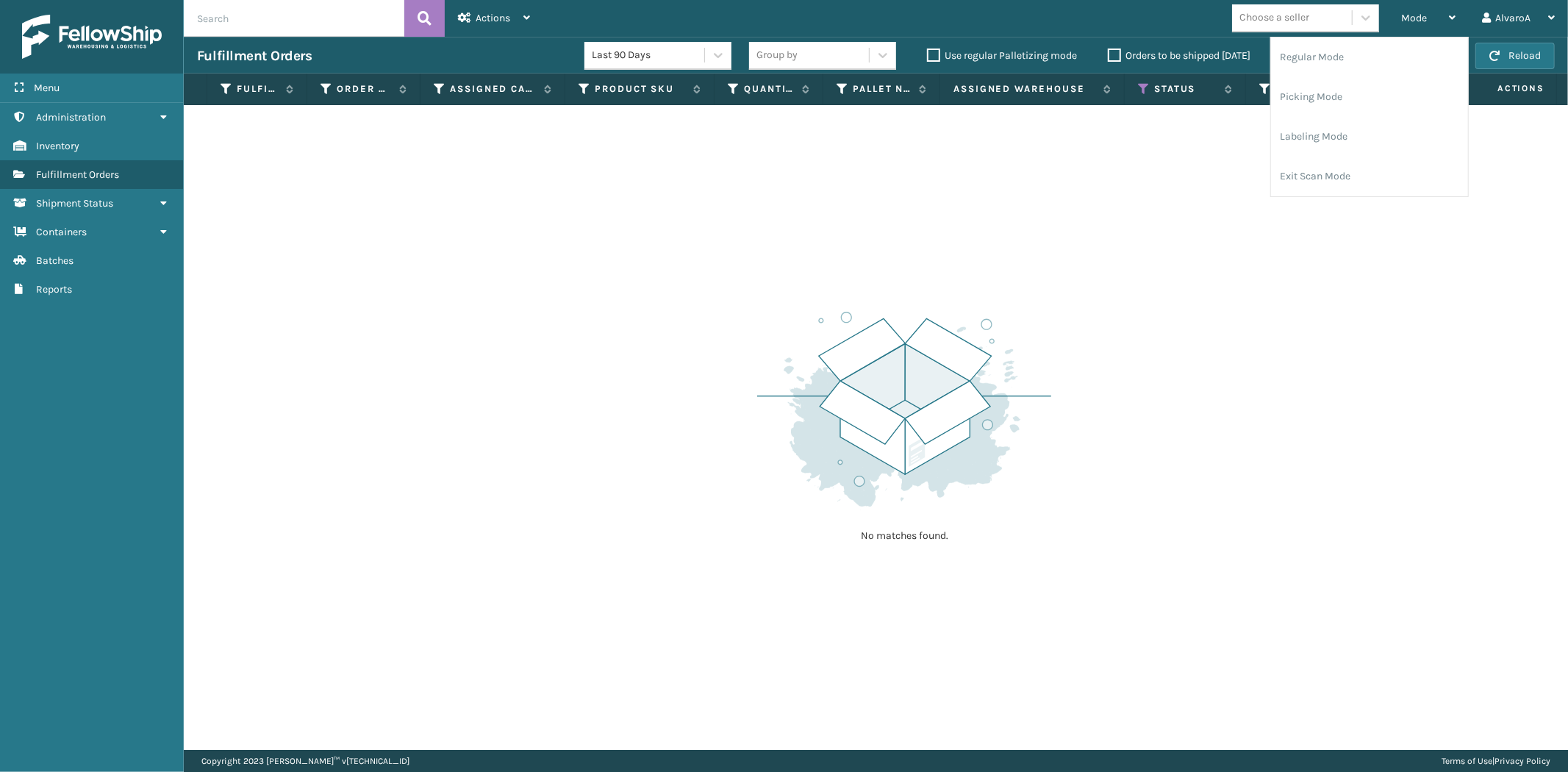
click at [1120, 170] on div "No matches found." at bounding box center [875, 427] width 1384 height 645
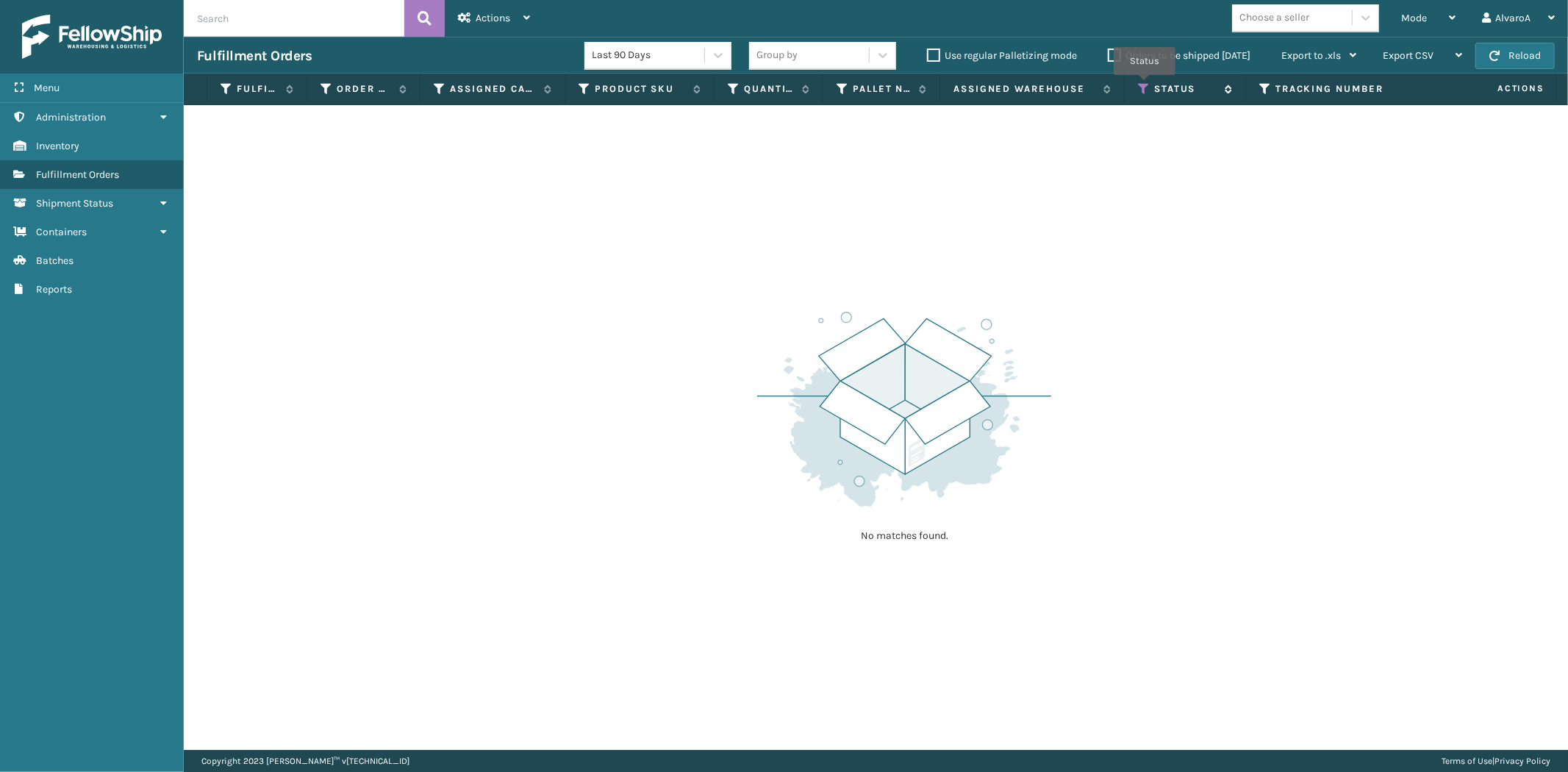
click at [1144, 86] on icon at bounding box center [1143, 89] width 12 height 13
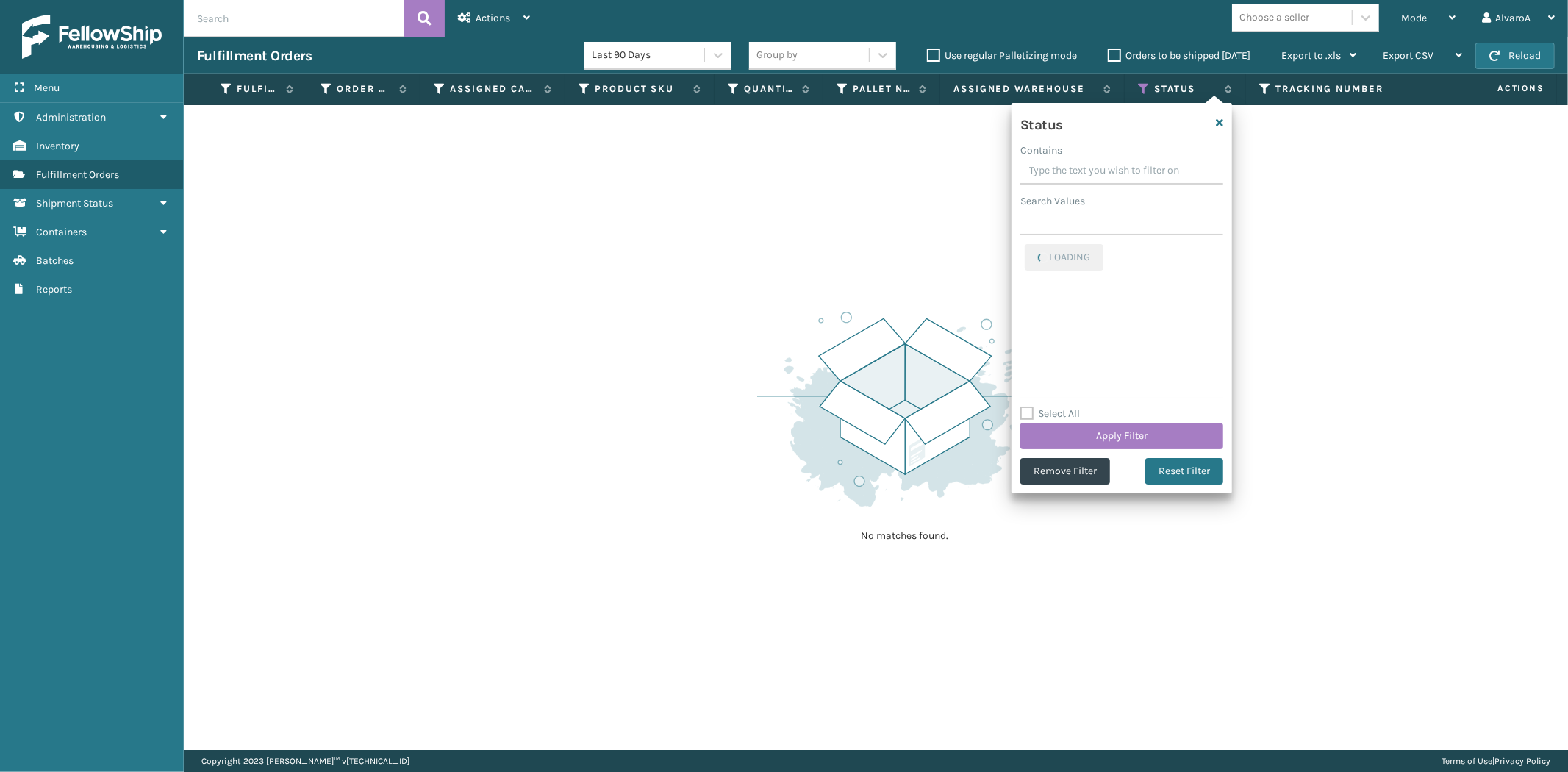
click at [1061, 176] on input "Contains" at bounding box center [1121, 172] width 203 height 27
click at [1031, 313] on label "Picking" at bounding box center [1051, 312] width 52 height 13
click at [1025, 313] on input "Picking" at bounding box center [1025, 308] width 1 height 10
checkbox input "true"
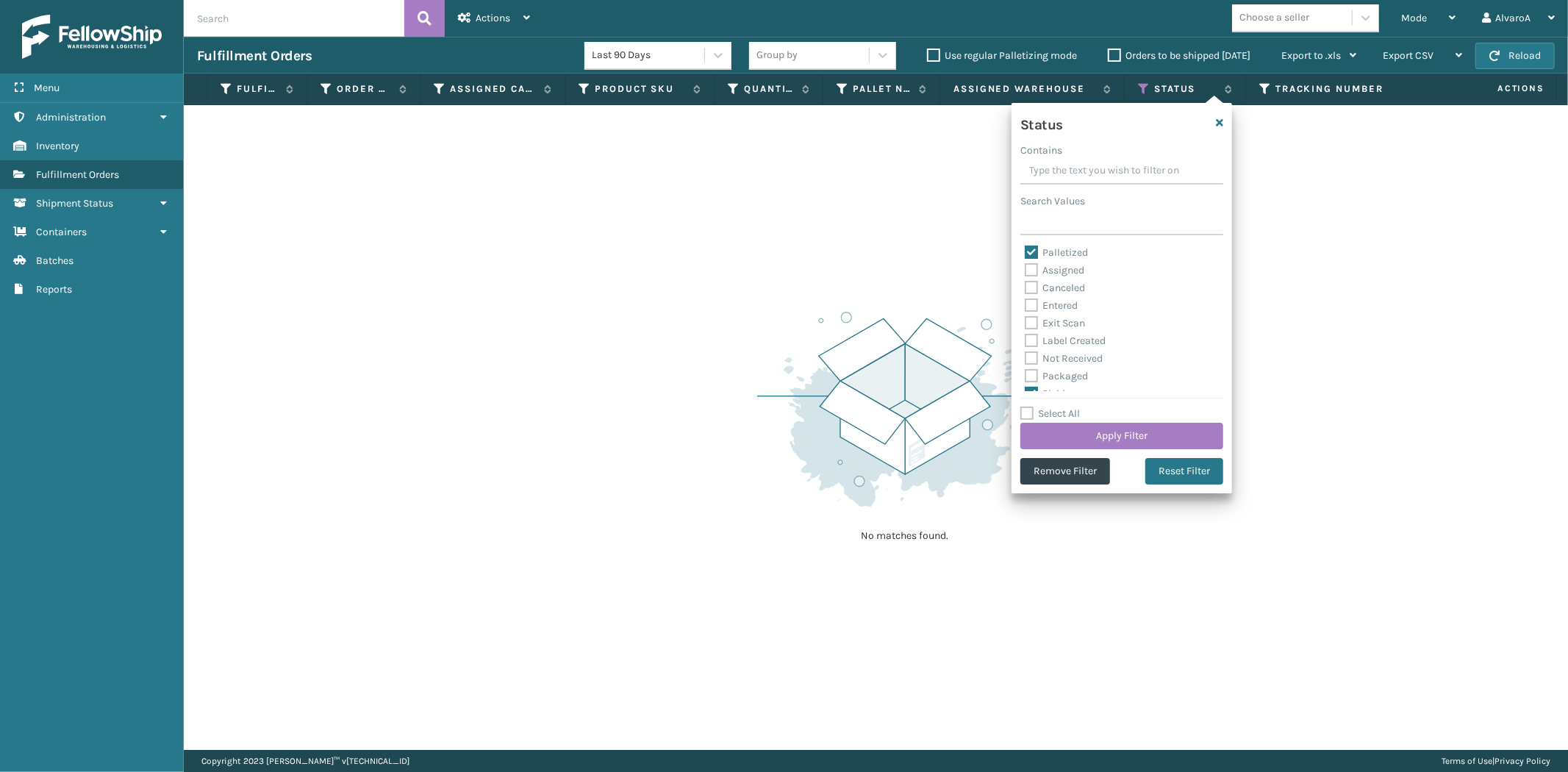
click at [1030, 251] on label "Palletized" at bounding box center [1056, 252] width 63 height 13
click at [1025, 251] on input "Palletized" at bounding box center [1025, 248] width 1 height 10
checkbox input "false"
click at [1126, 427] on button "Apply Filter" at bounding box center [1121, 436] width 203 height 27
